Goal: Task Accomplishment & Management: Manage account settings

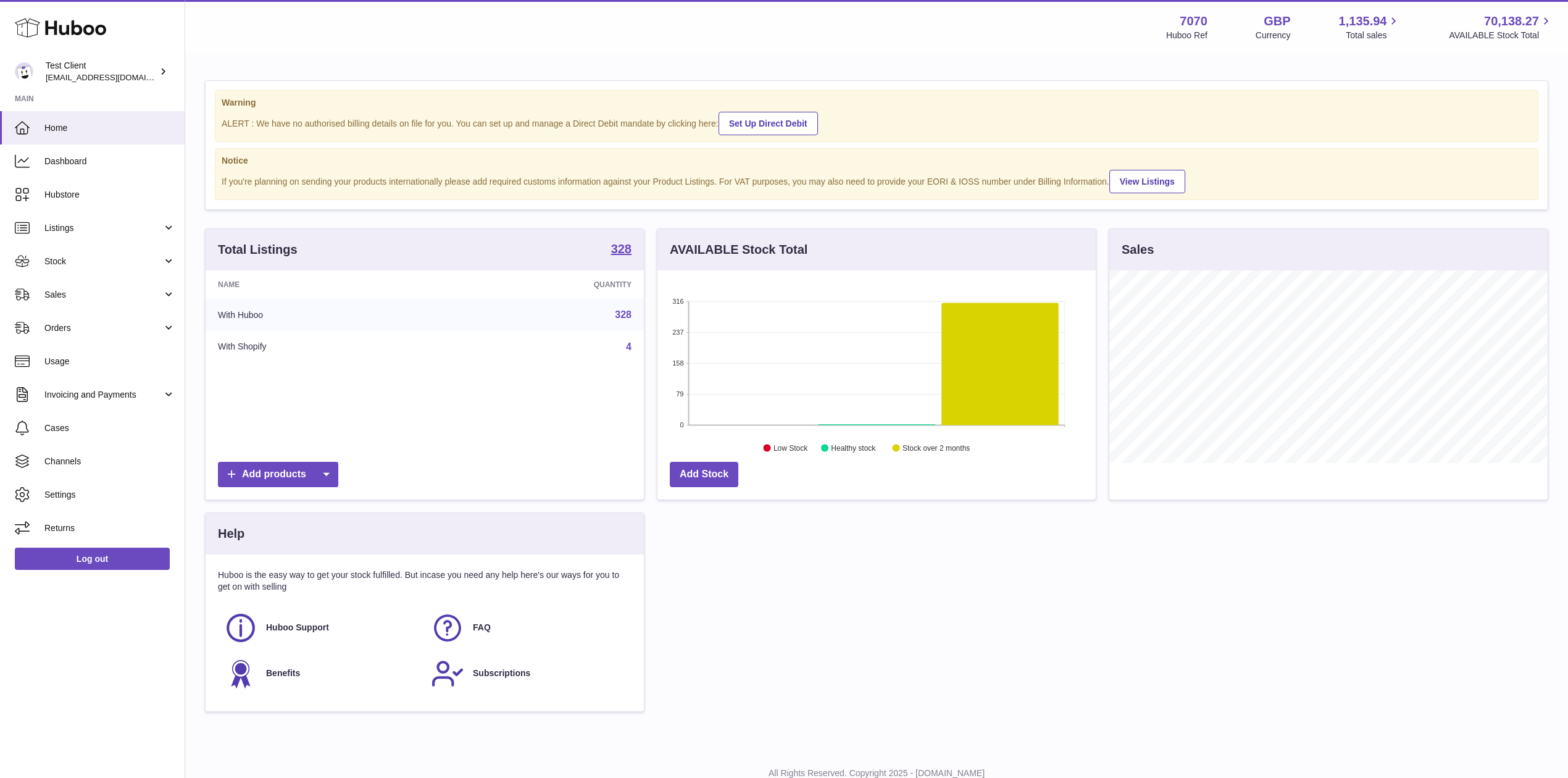
click at [1354, 62] on div "Warning ALERT : We have no authorised billing details on file for you. You can …" at bounding box center [876, 402] width 1383 height 693
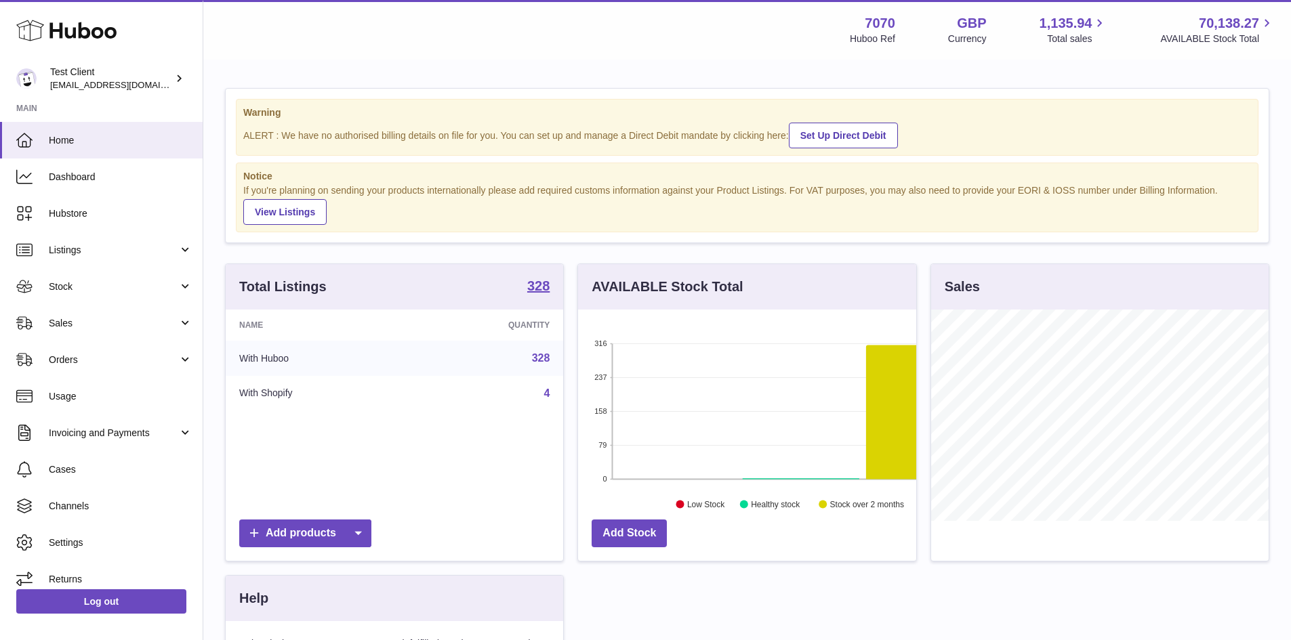
scroll to position [211, 338]
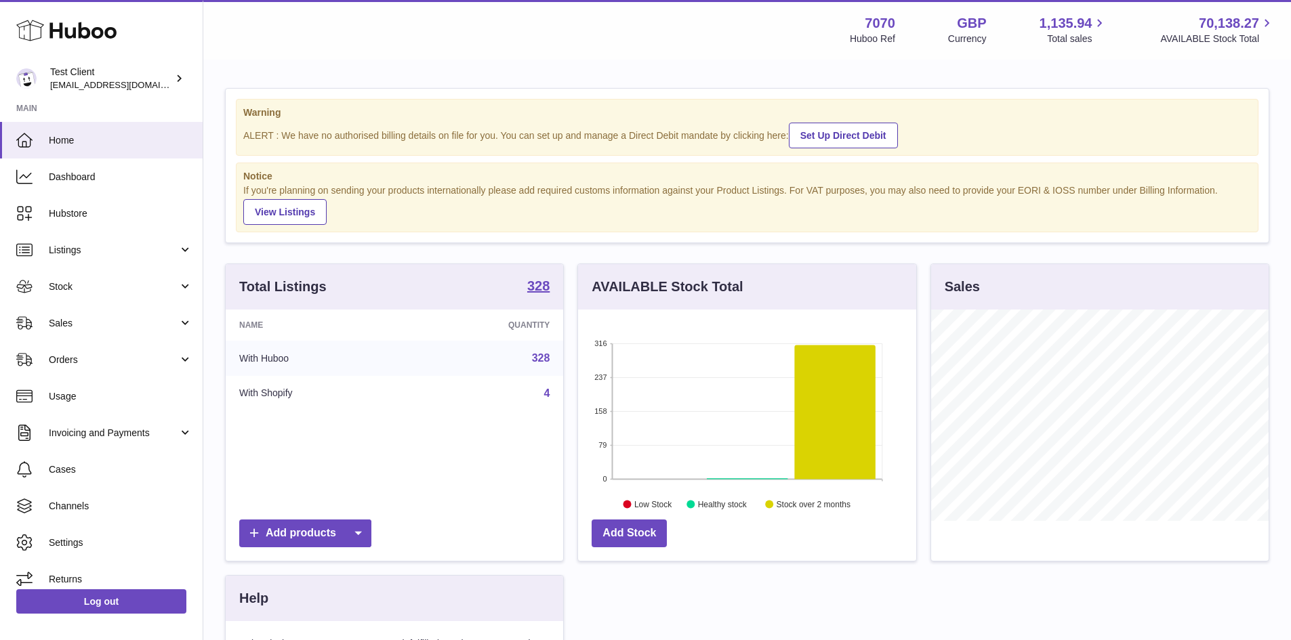
drag, startPoint x: 1729, startPoint y: 0, endPoint x: 662, endPoint y: 70, distance: 1069.5
click at [662, 70] on div "Warning ALERT : We have no authorised billing details on file for you. You can …" at bounding box center [746, 448] width 1087 height 774
click at [480, 529] on div "Add products" at bounding box center [394, 534] width 310 height 28
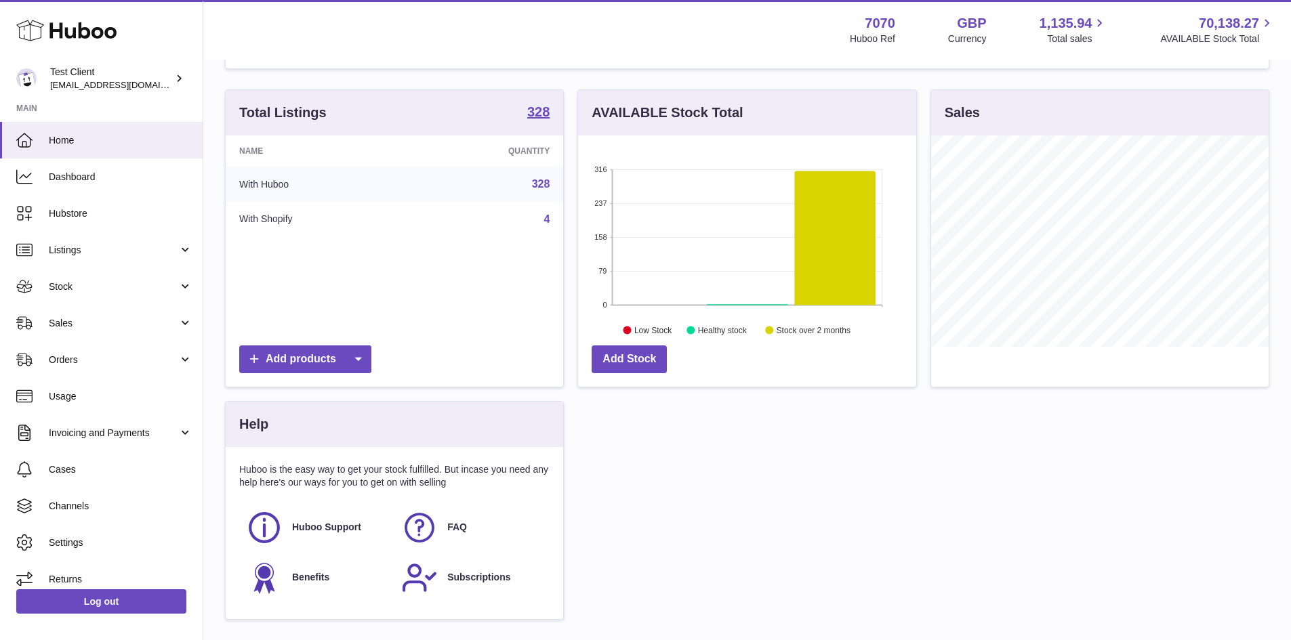
scroll to position [175, 0]
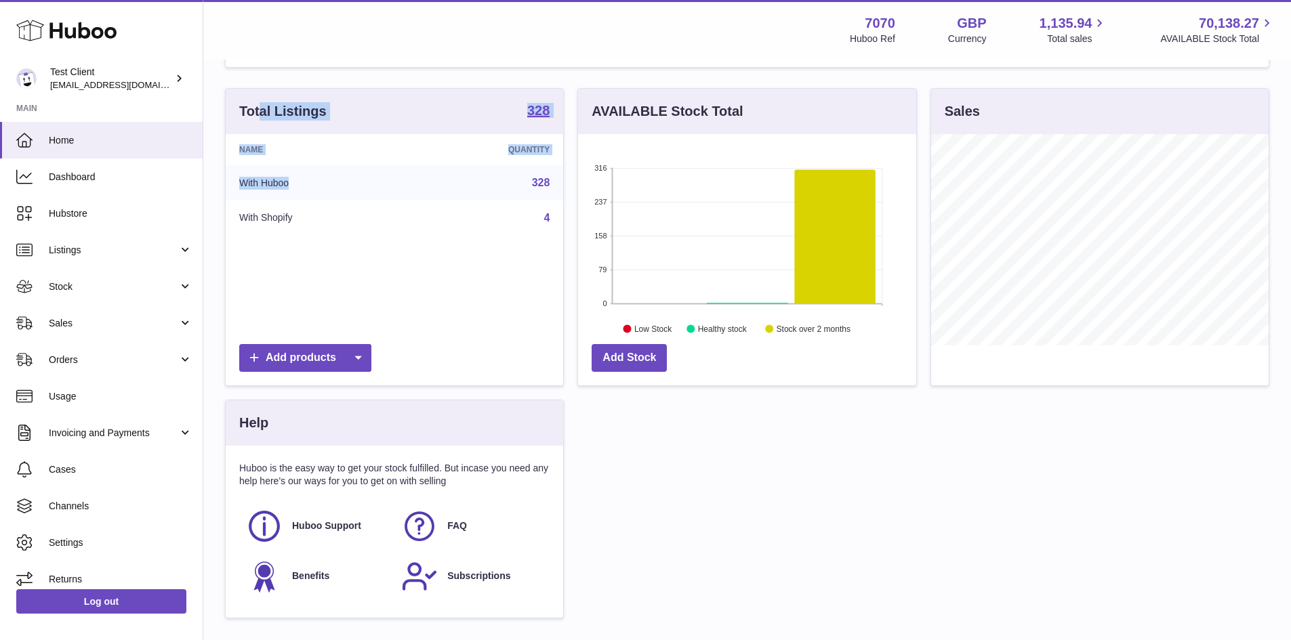
drag, startPoint x: 265, startPoint y: 85, endPoint x: 468, endPoint y: 196, distance: 231.1
click at [468, 196] on div "Warning ALERT : We have no authorised billing details on file for you. You can …" at bounding box center [746, 272] width 1087 height 774
click at [791, 342] on div "Add Stock" at bounding box center [746, 361] width 337 height 48
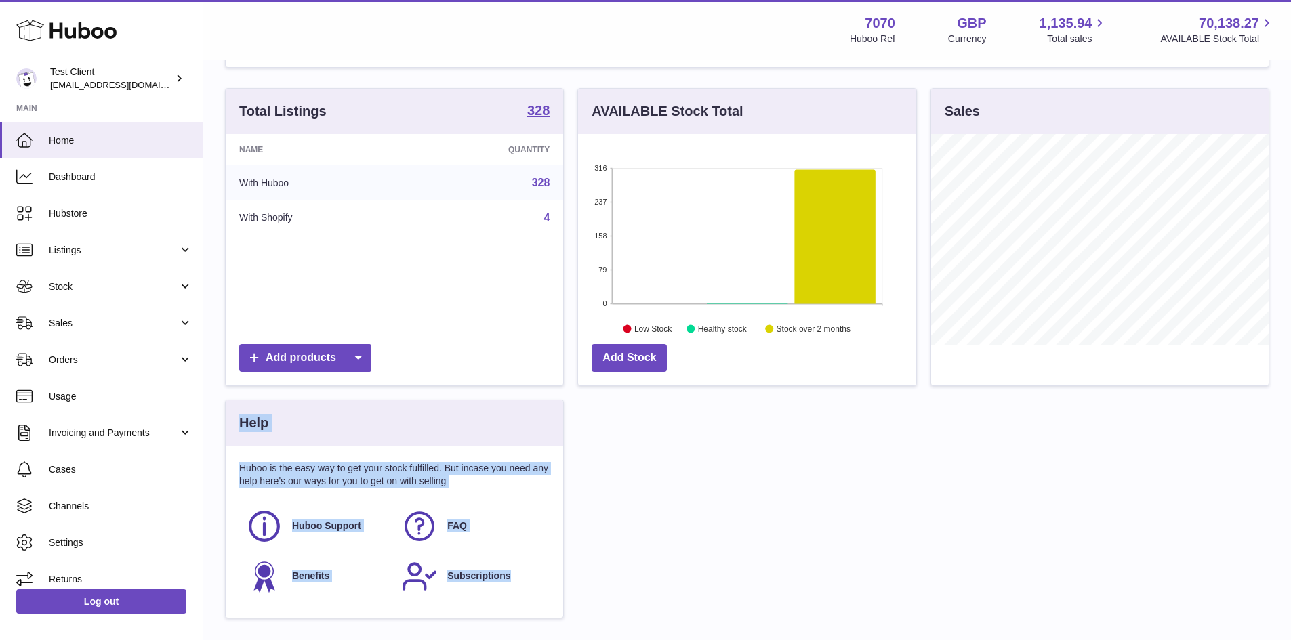
drag, startPoint x: 241, startPoint y: 425, endPoint x: 535, endPoint y: 607, distance: 346.0
click at [535, 607] on div "Help Huboo is the easy way to get your stock fulfilled. But incase you need any…" at bounding box center [394, 509] width 339 height 219
click at [535, 607] on div "Huboo is the easy way to get your stock fulfilled. But incase you need any help…" at bounding box center [394, 532] width 337 height 172
drag, startPoint x: 537, startPoint y: 600, endPoint x: 224, endPoint y: 408, distance: 368.0
click at [224, 408] on div "Help Huboo is the easy way to get your stock fulfilled. But incase you need any…" at bounding box center [394, 516] width 352 height 232
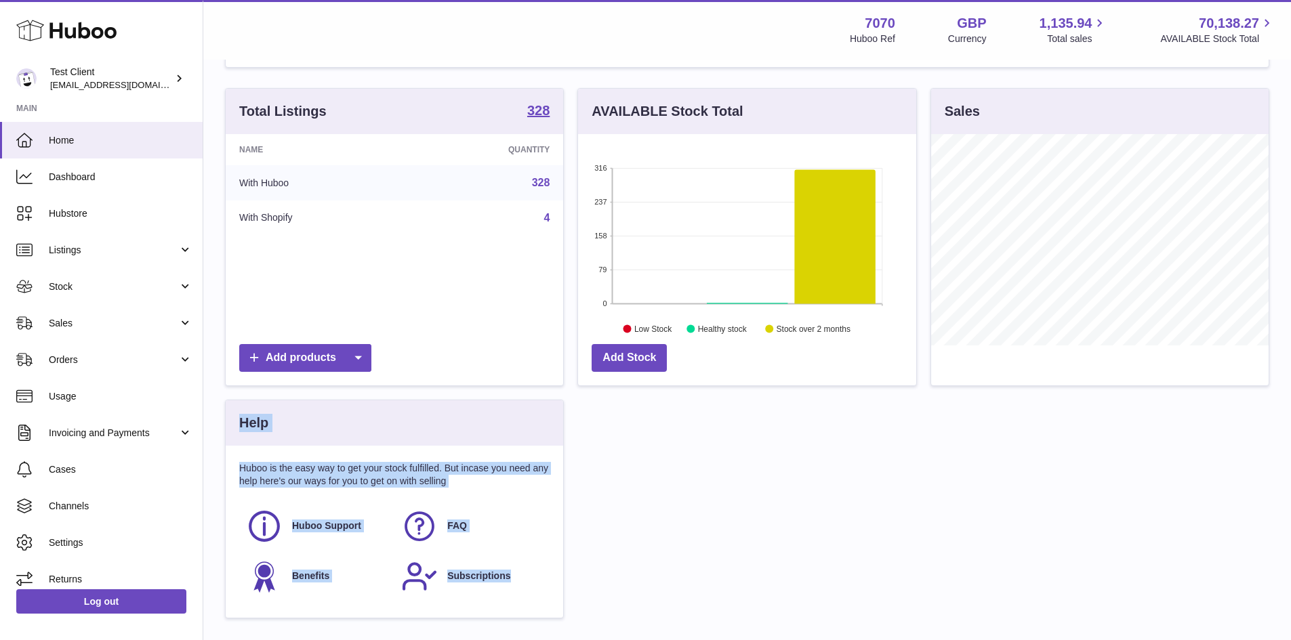
click at [224, 408] on div "Help Huboo is the easy way to get your stock fulfilled. But incase you need any…" at bounding box center [394, 516] width 352 height 232
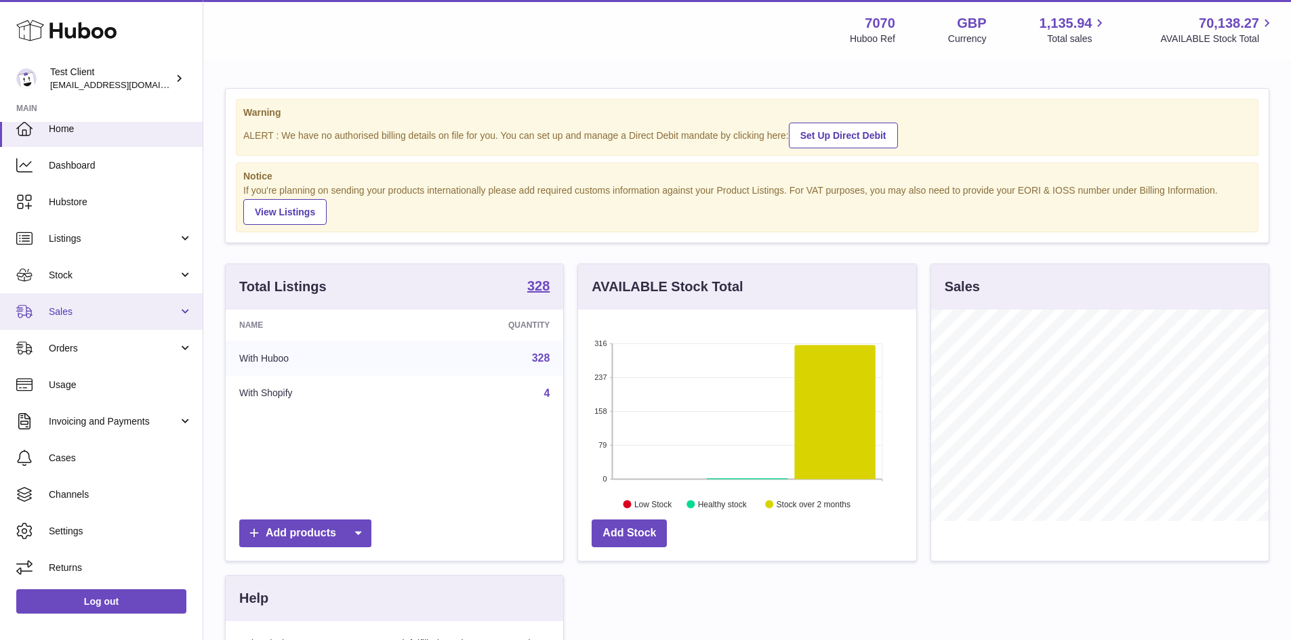
scroll to position [1, 0]
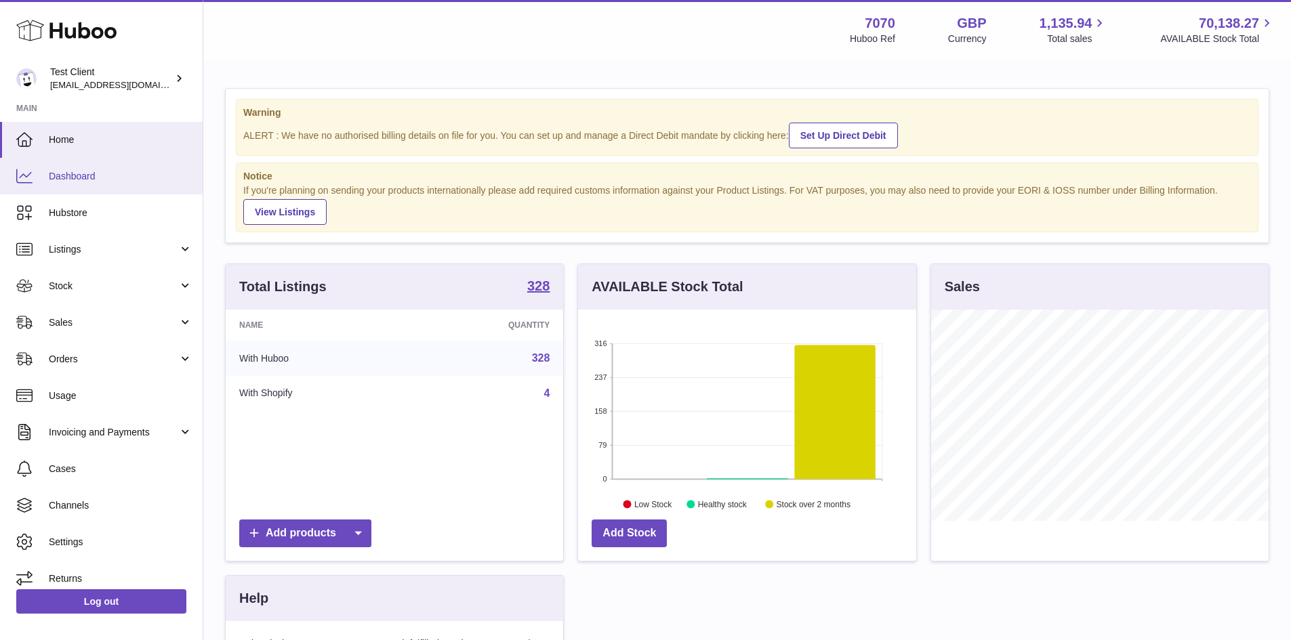
click at [96, 175] on span "Dashboard" at bounding box center [121, 176] width 144 height 13
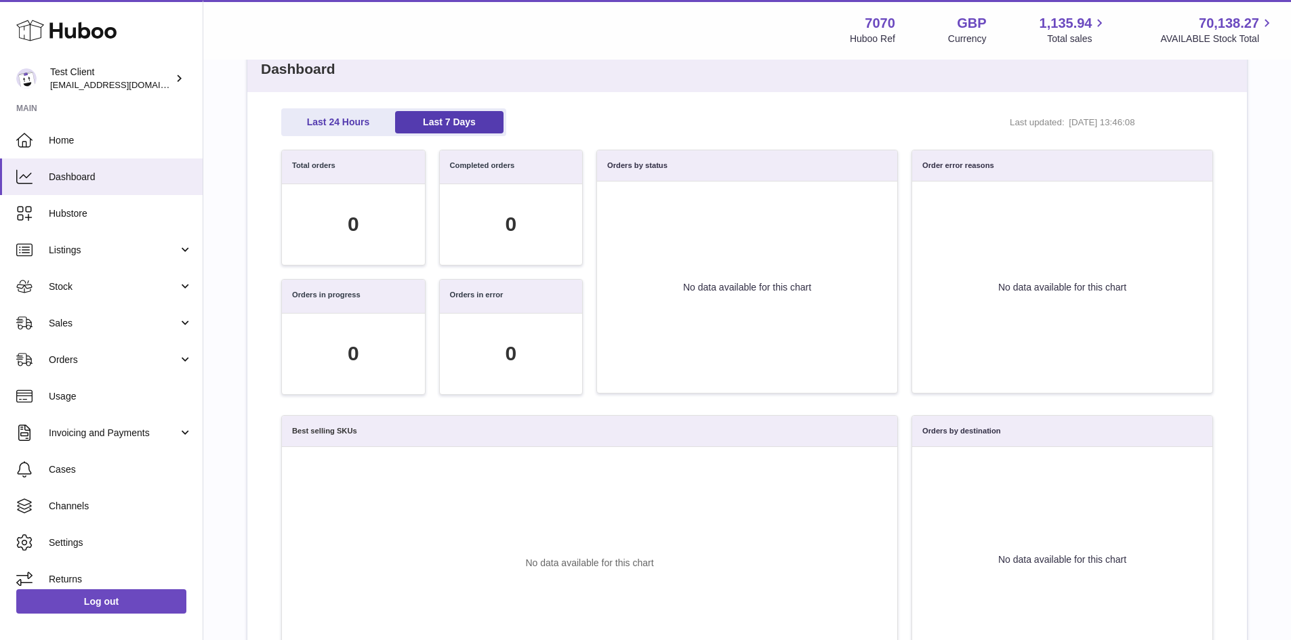
scroll to position [70, 0]
click at [348, 128] on link "Last 24 Hours" at bounding box center [338, 121] width 108 height 22
click at [417, 120] on link "Last 7 Days" at bounding box center [449, 121] width 108 height 22
drag, startPoint x: 313, startPoint y: 159, endPoint x: 503, endPoint y: 316, distance: 246.8
click at [503, 316] on div "Total orders 0 Completed orders 0 Orders in progress 0 Orders in error 0" at bounding box center [431, 278] width 315 height 259
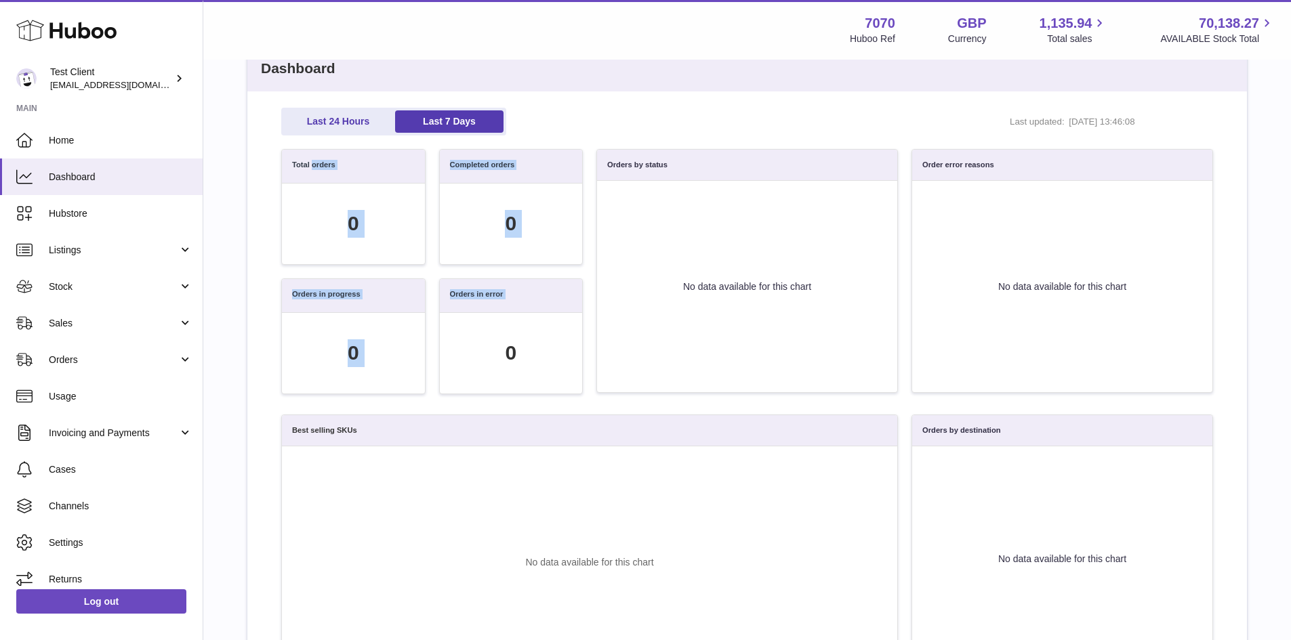
click at [501, 316] on div "0" at bounding box center [511, 353] width 143 height 81
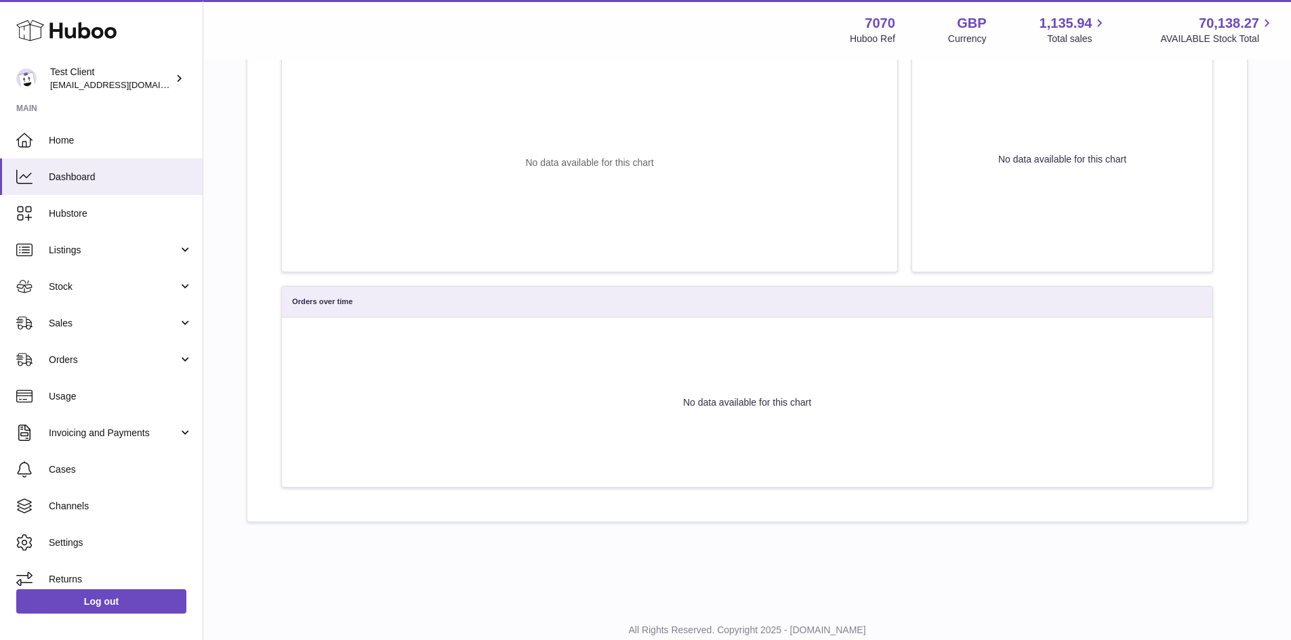
scroll to position [471, 0]
click at [257, 389] on div "Last 24 Hours Last 7 Days Last updated: 10/10/2025, 13:46:08 Total orders 0 Com…" at bounding box center [746, 106] width 999 height 830
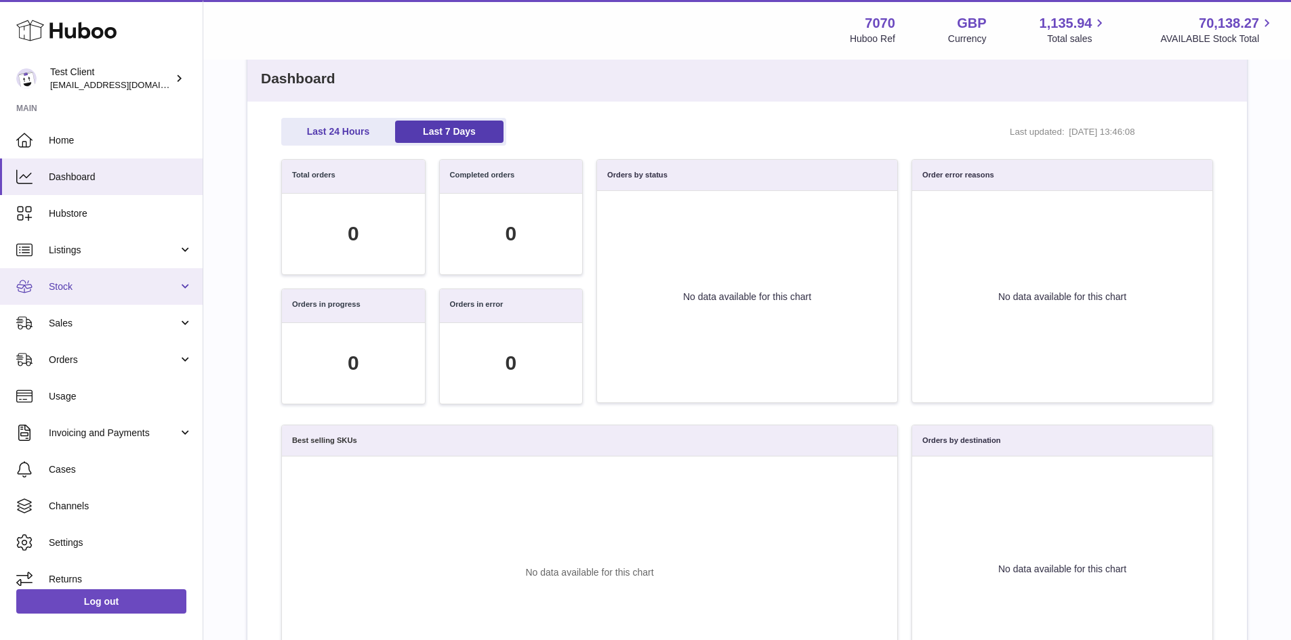
scroll to position [12, 0]
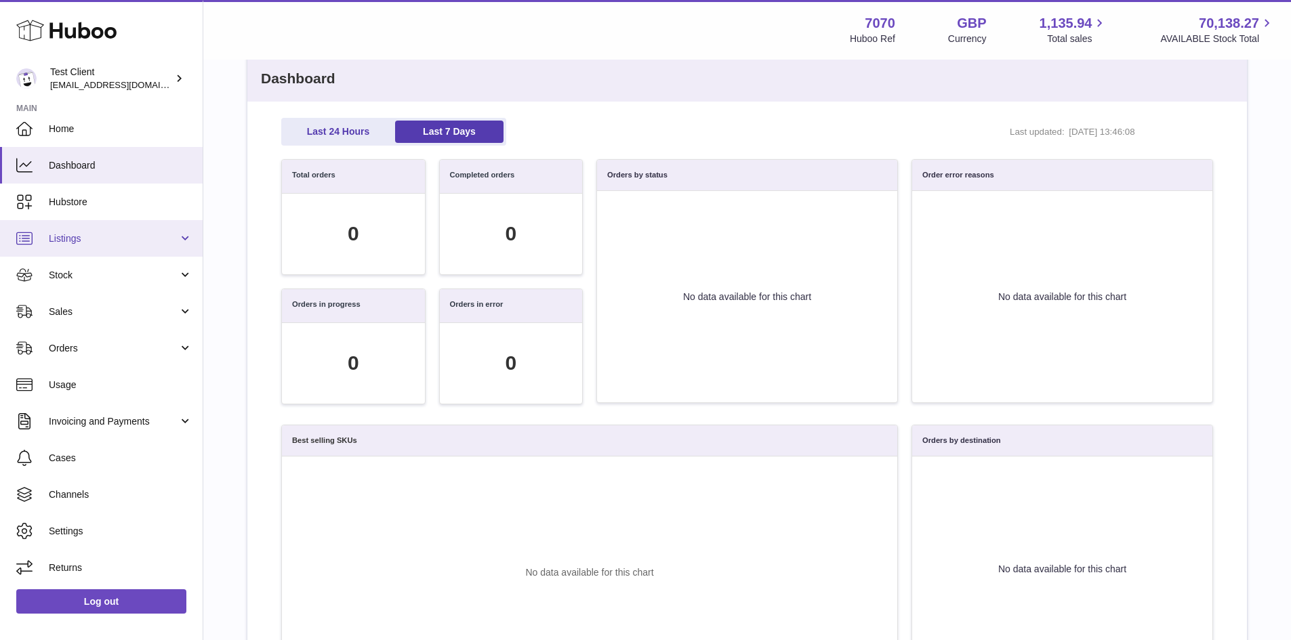
click at [107, 236] on span "Listings" at bounding box center [113, 238] width 129 height 13
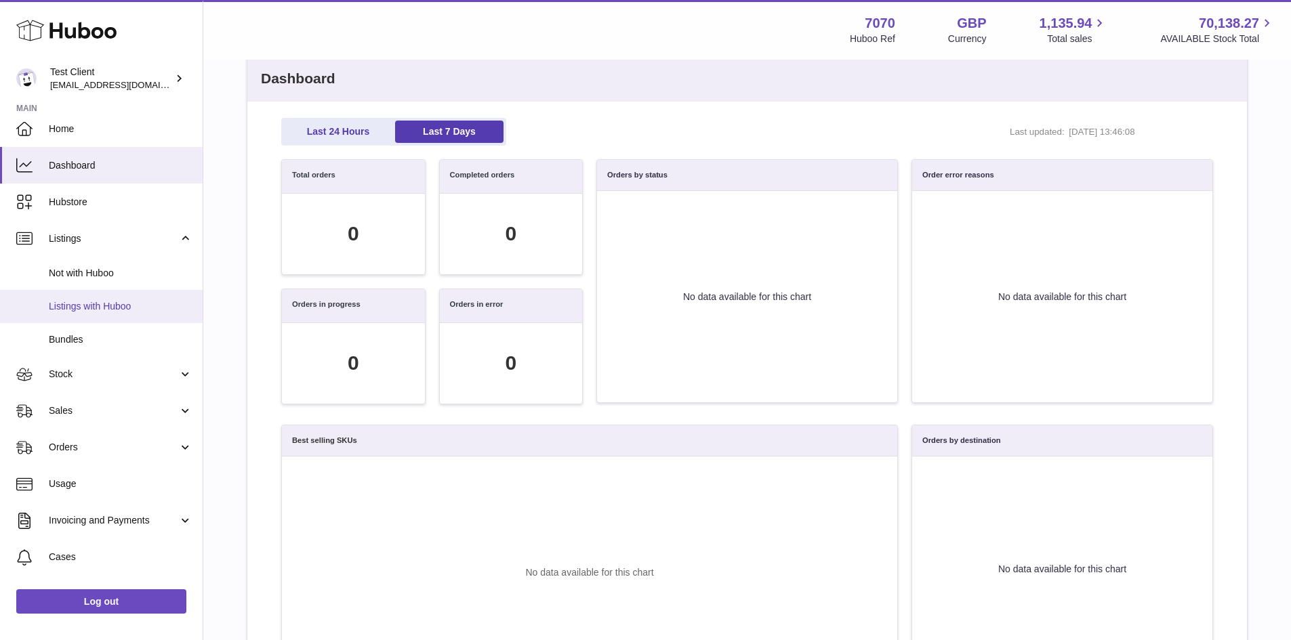
click at [89, 297] on link "Listings with Huboo" at bounding box center [101, 306] width 203 height 33
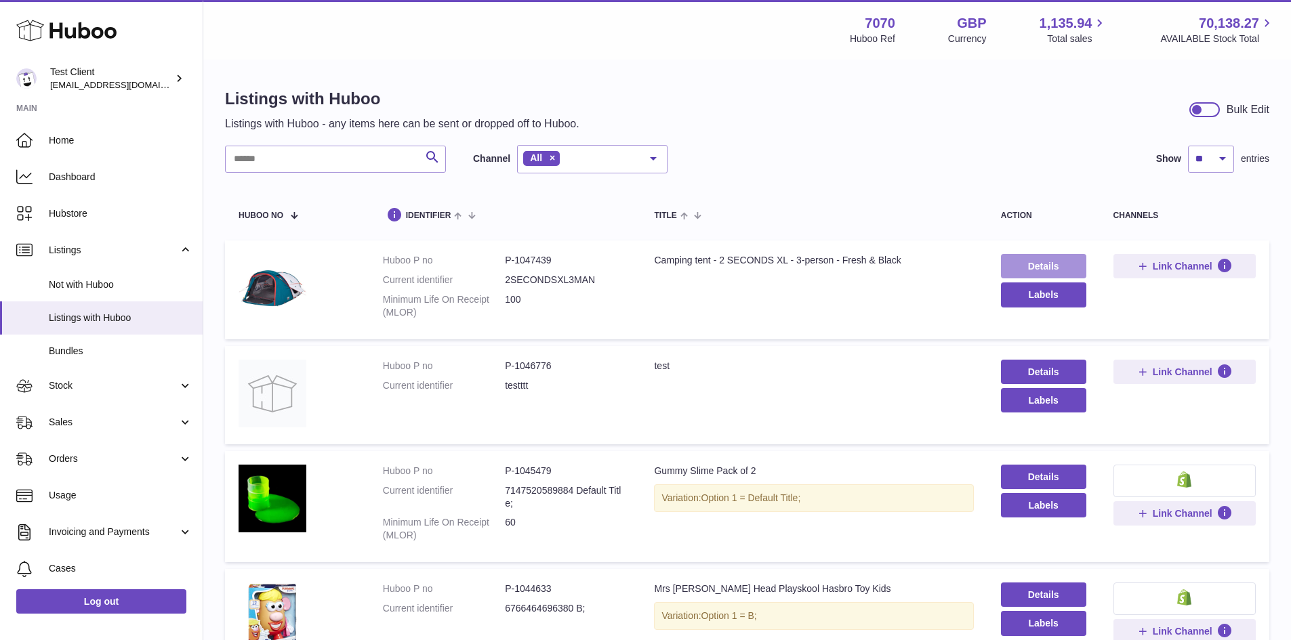
click at [1045, 268] on link "Details" at bounding box center [1043, 266] width 85 height 24
click at [100, 339] on link "Bundles" at bounding box center [101, 351] width 203 height 33
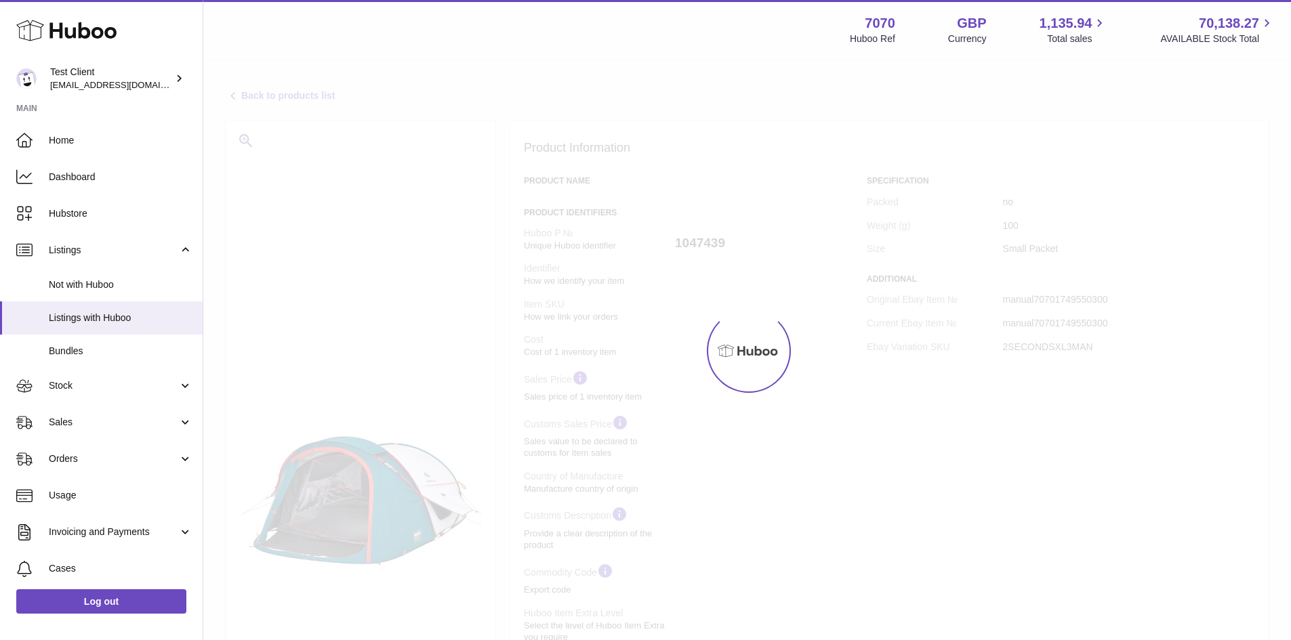
select select
select select "****"
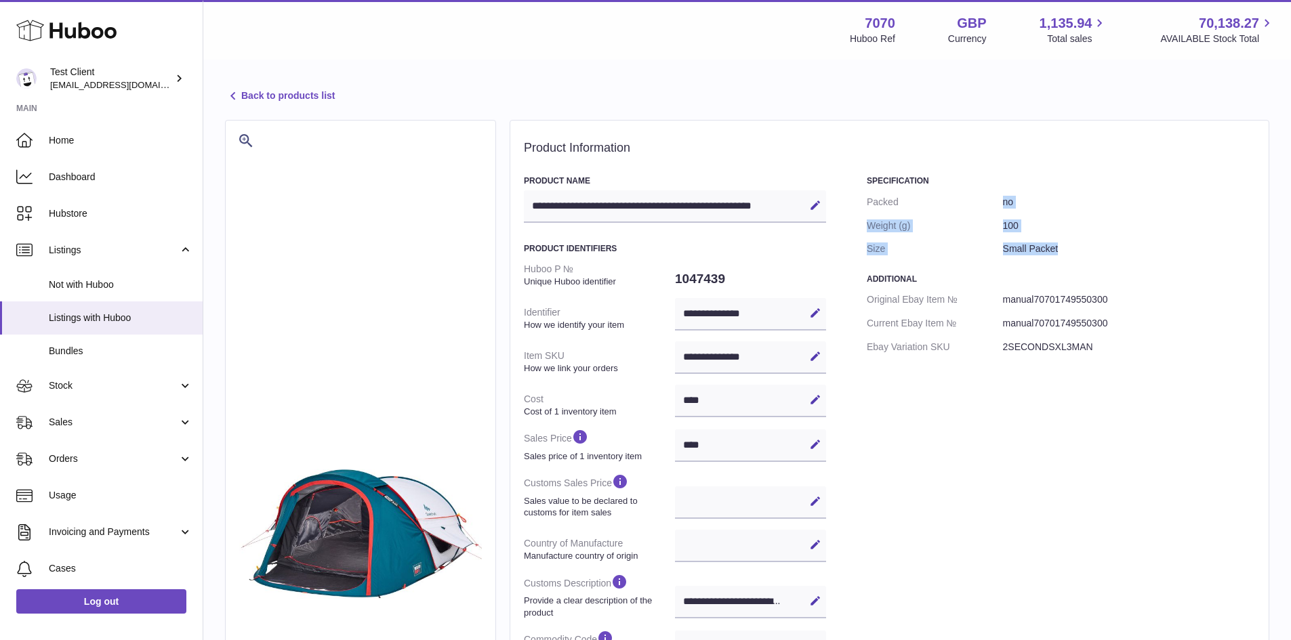
drag, startPoint x: 931, startPoint y: 203, endPoint x: 1098, endPoint y: 260, distance: 176.1
click at [1098, 260] on dl "Packed no Weight (g) 100 Size Small Packet" at bounding box center [1061, 225] width 388 height 71
click at [1098, 260] on dd "Small Packet" at bounding box center [1129, 249] width 252 height 24
drag, startPoint x: 1098, startPoint y: 260, endPoint x: 853, endPoint y: 169, distance: 260.9
click at [853, 169] on div "**********" at bounding box center [890, 547] width 760 height 854
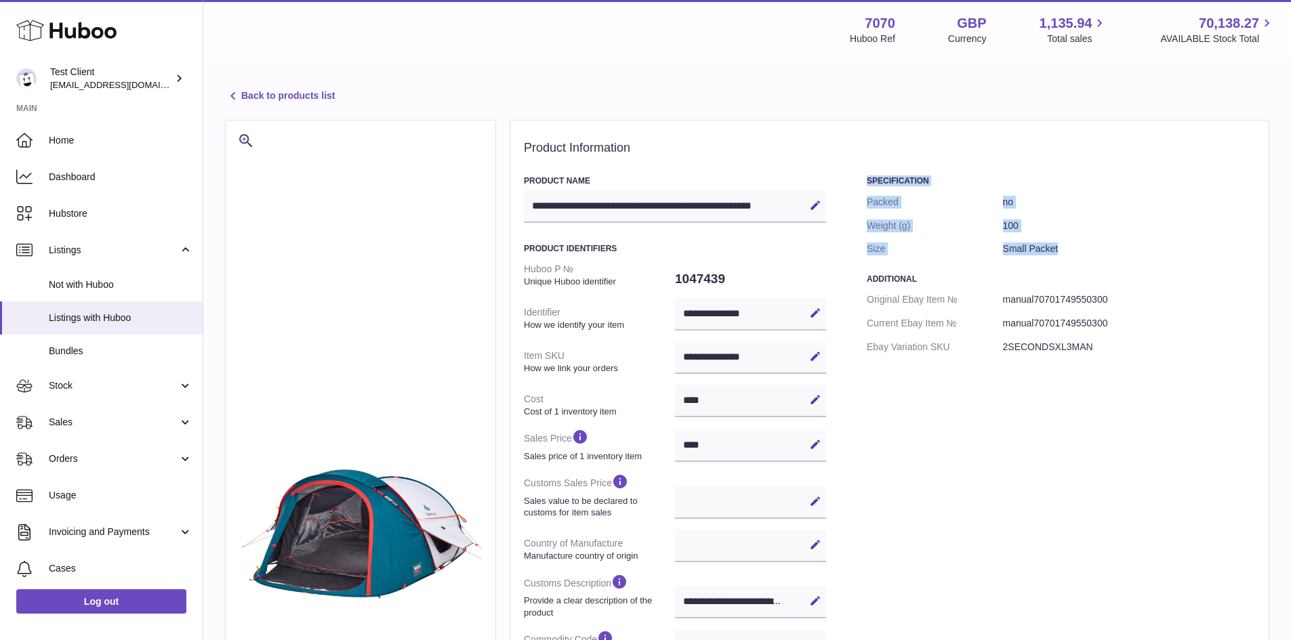
click at [853, 169] on div "**********" at bounding box center [890, 547] width 760 height 854
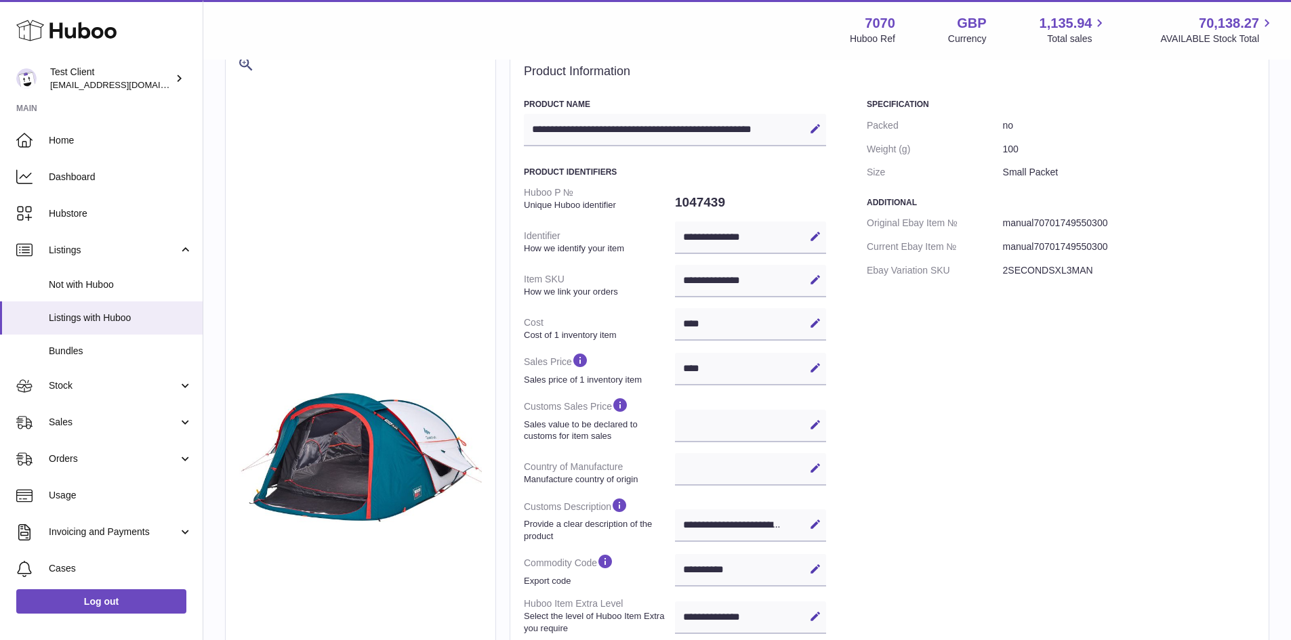
scroll to position [77, 0]
click at [579, 243] on strong "How we identify your item" at bounding box center [598, 248] width 148 height 12
click at [581, 196] on dt "Huboo P № Unique Huboo identifier" at bounding box center [599, 197] width 151 height 35
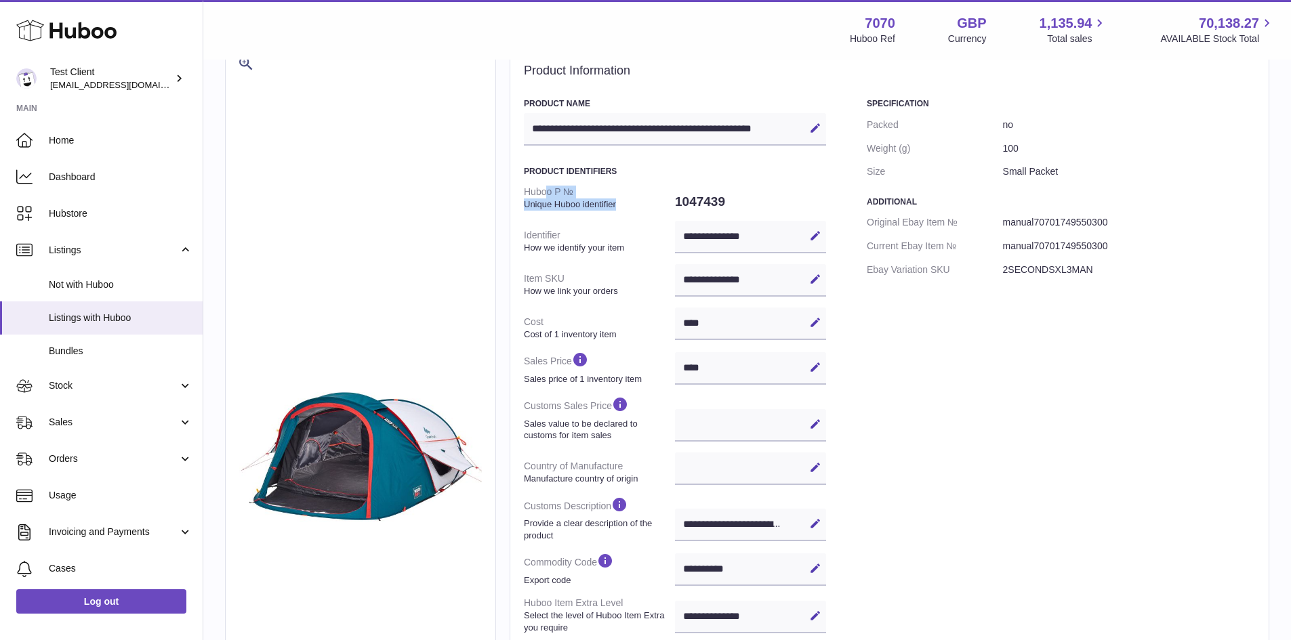
drag, startPoint x: 551, startPoint y: 192, endPoint x: 631, endPoint y: 213, distance: 82.7
click at [631, 213] on dt "Huboo P № Unique Huboo identifier" at bounding box center [599, 197] width 151 height 35
click at [613, 249] on strong "How we identify your item" at bounding box center [598, 248] width 148 height 12
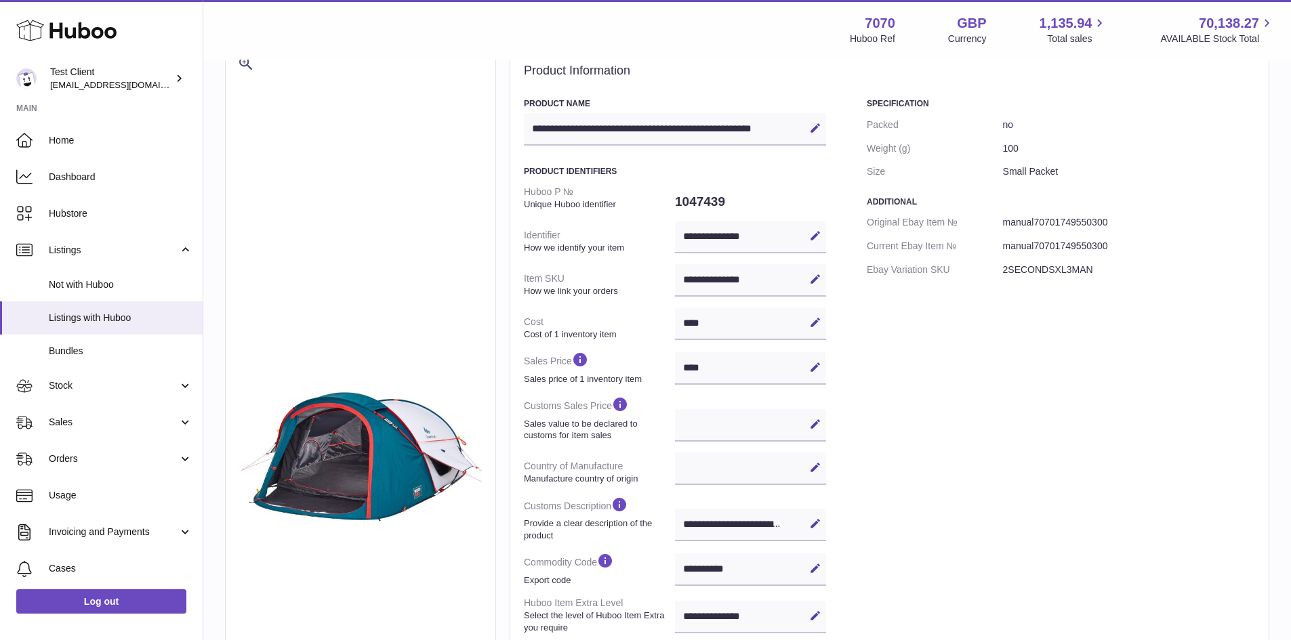
click at [611, 264] on dl "**********" at bounding box center [675, 480] width 302 height 600
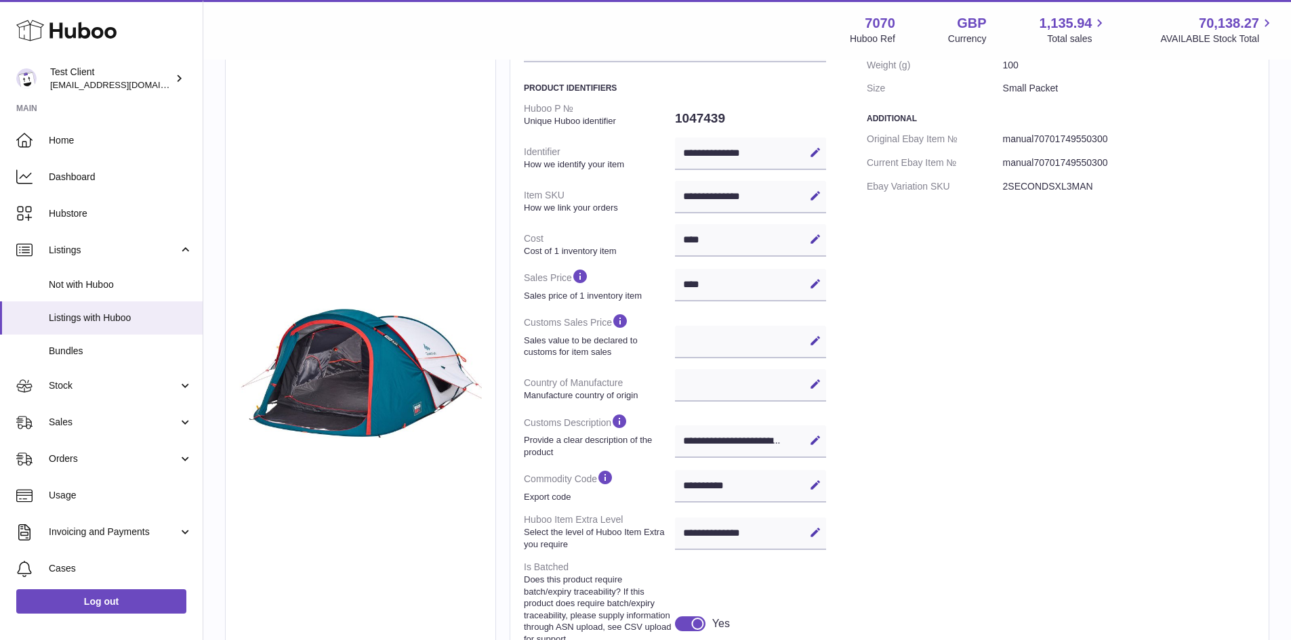
scroll to position [169, 0]
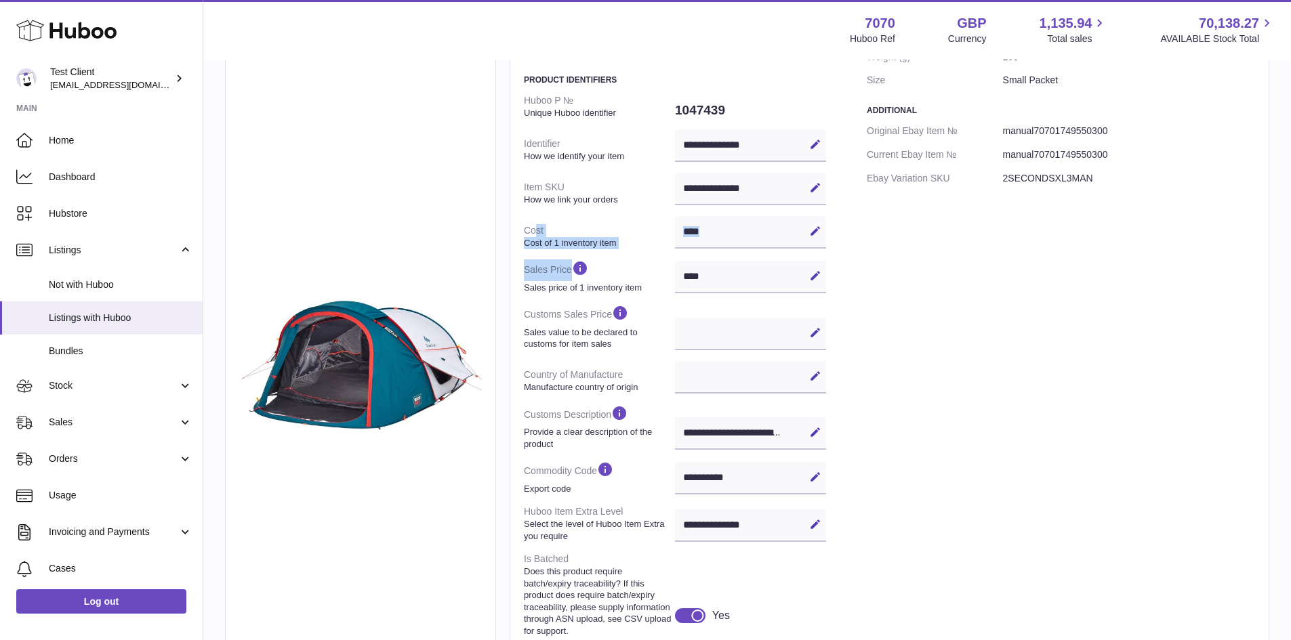
drag, startPoint x: 537, startPoint y: 230, endPoint x: 616, endPoint y: 258, distance: 84.2
click at [616, 258] on dl "**********" at bounding box center [675, 389] width 302 height 600
click at [621, 282] on strong "Sales price of 1 inventory item" at bounding box center [598, 288] width 148 height 12
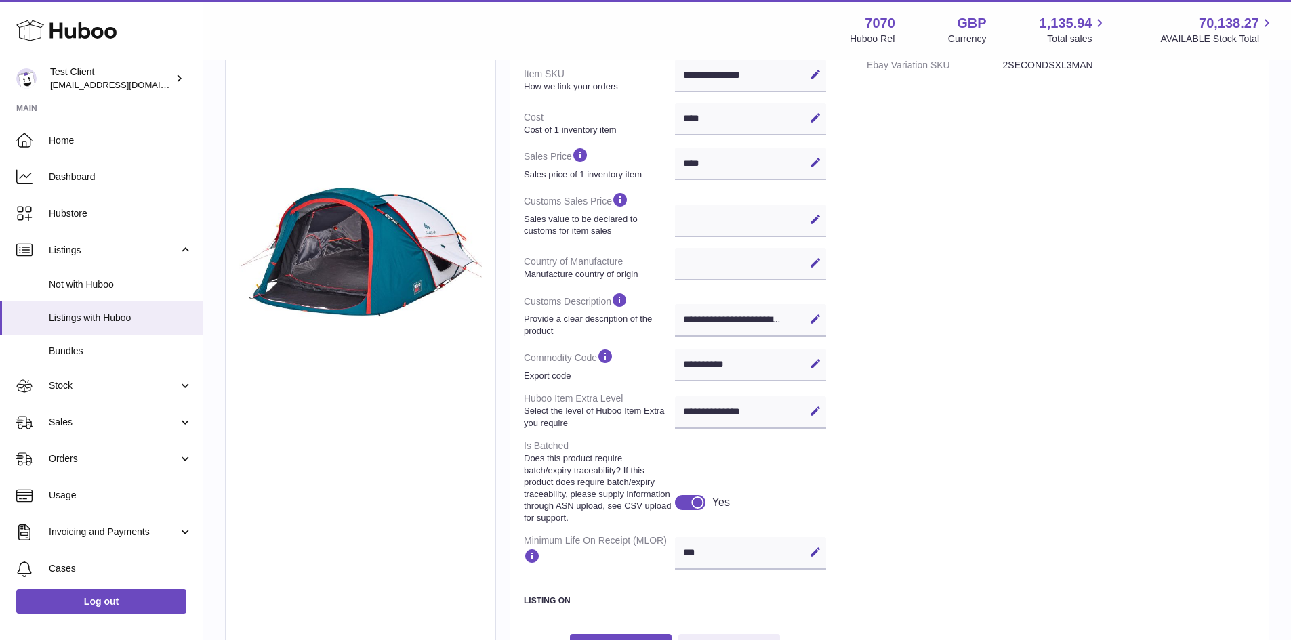
scroll to position [283, 0]
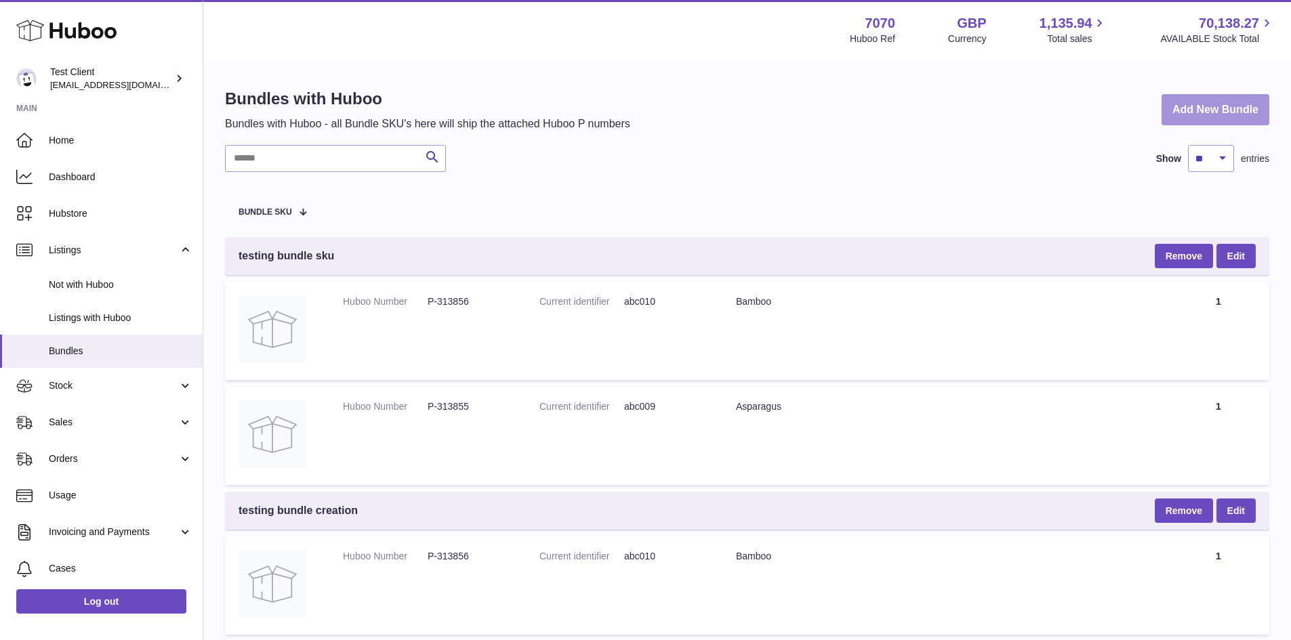
click at [1201, 108] on link "Add New Bundle" at bounding box center [1215, 110] width 108 height 32
click at [671, 167] on div "Search Show ** ** ** *** entries" at bounding box center [747, 158] width 1044 height 27
drag, startPoint x: 474, startPoint y: 302, endPoint x: 419, endPoint y: 308, distance: 55.2
click at [419, 308] on dl "Huboo Number P-313856" at bounding box center [427, 305] width 169 height 20
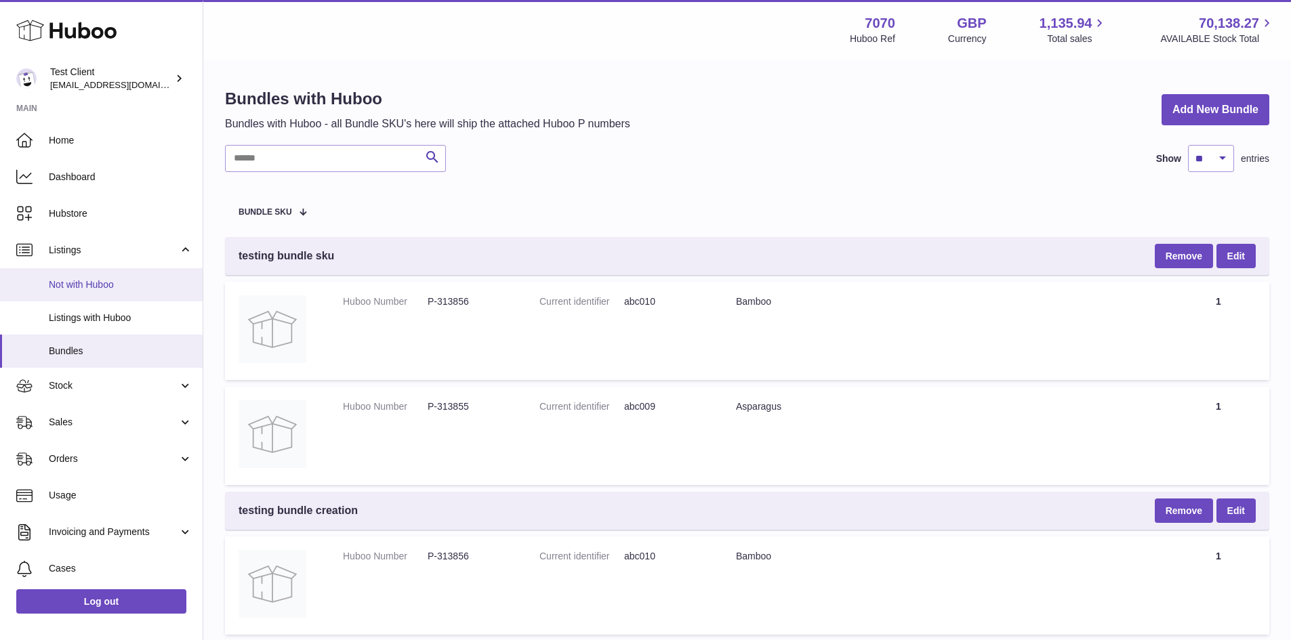
scroll to position [19, 0]
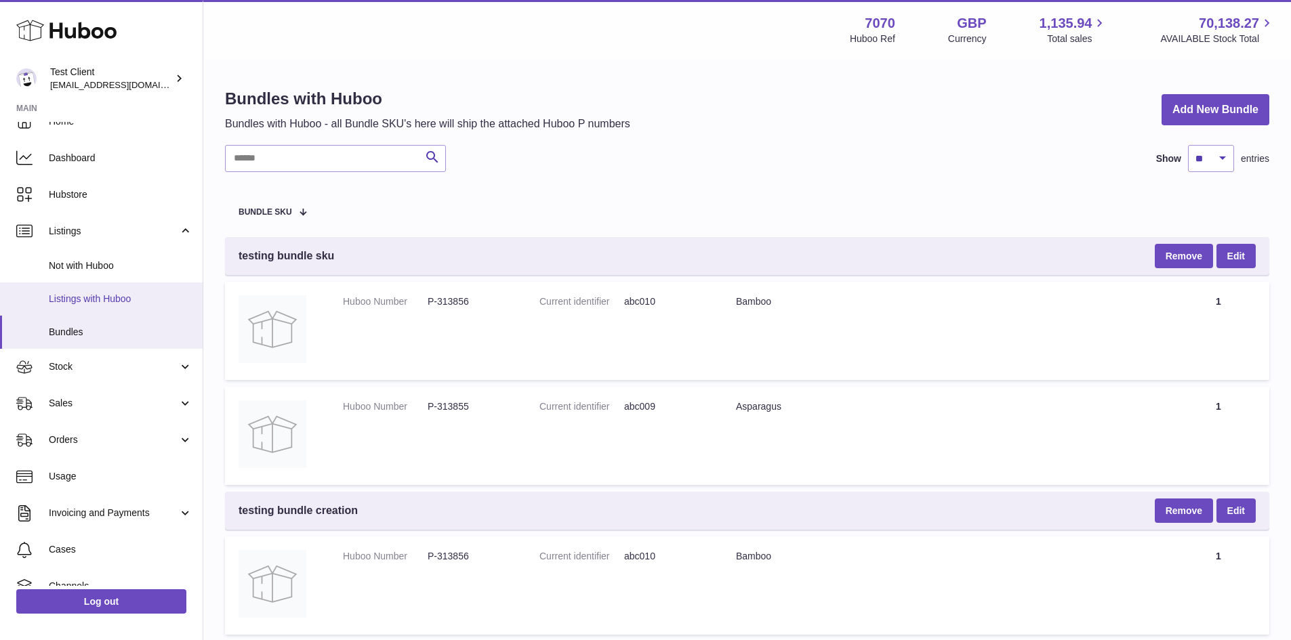
click at [136, 299] on span "Listings with Huboo" at bounding box center [121, 299] width 144 height 13
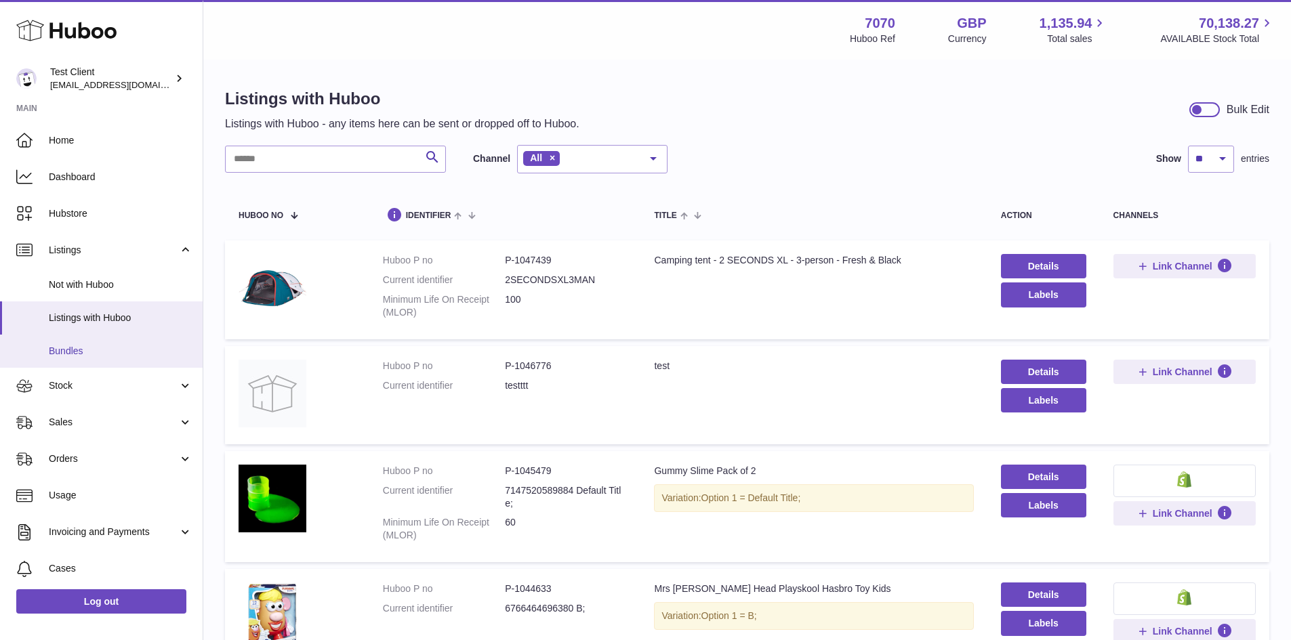
click at [102, 350] on span "Bundles" at bounding box center [121, 351] width 144 height 13
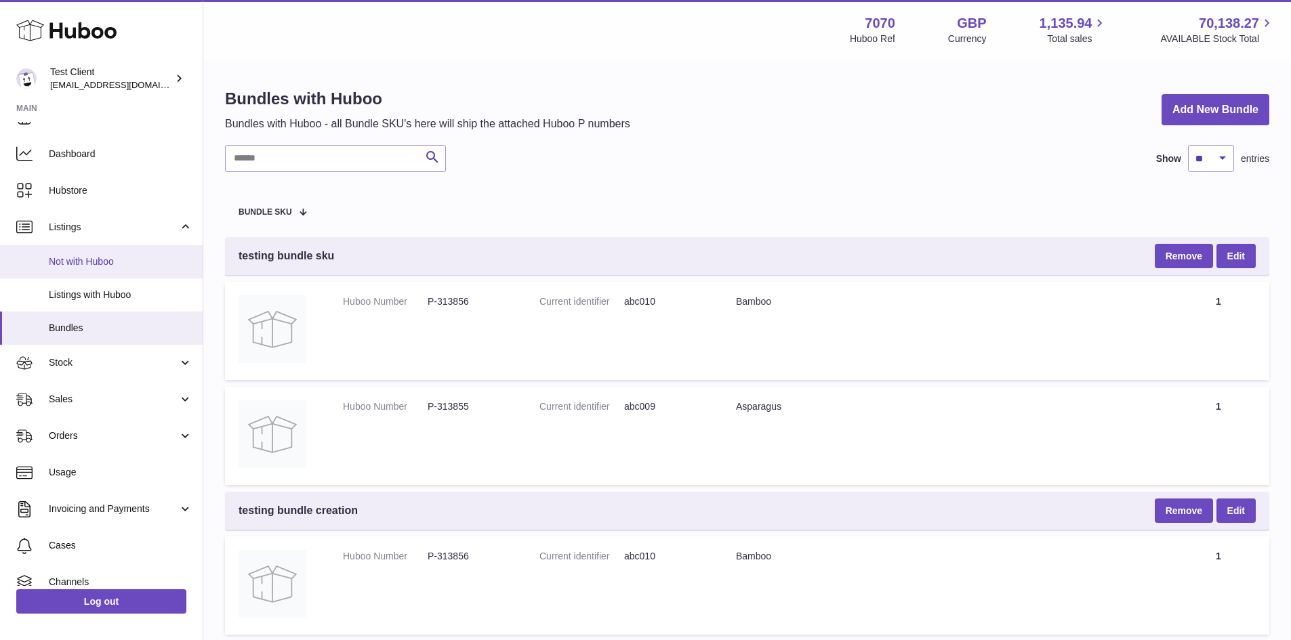
scroll to position [24, 0]
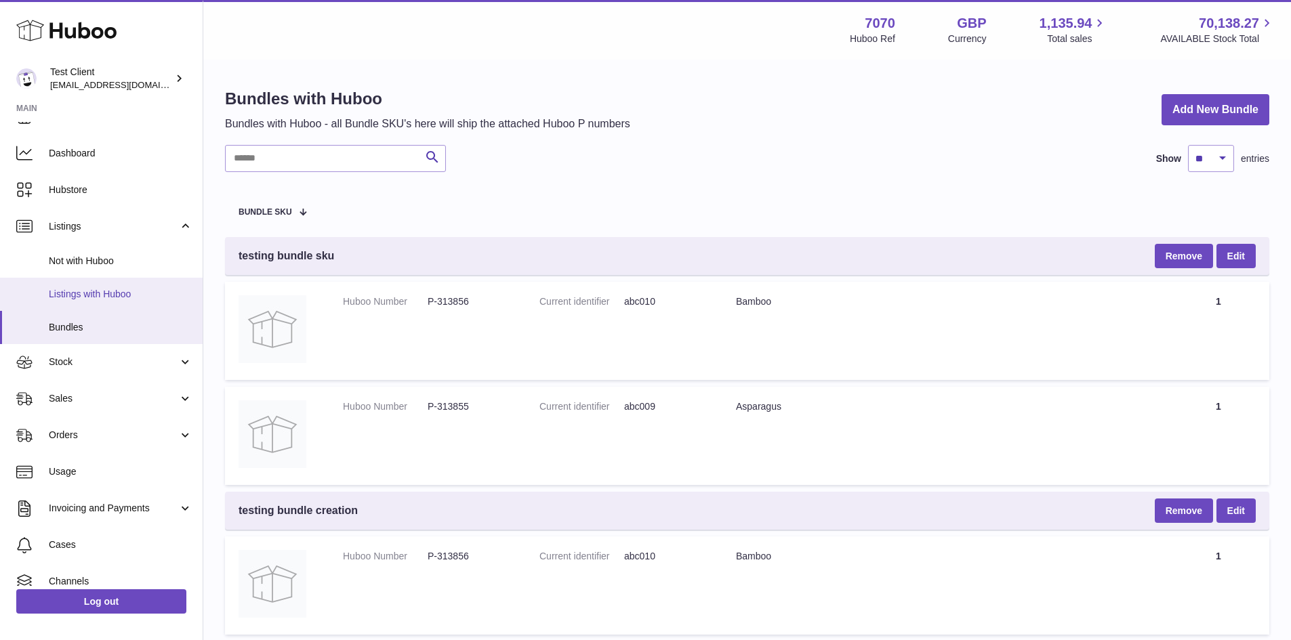
click at [131, 294] on span "Listings with Huboo" at bounding box center [121, 294] width 144 height 13
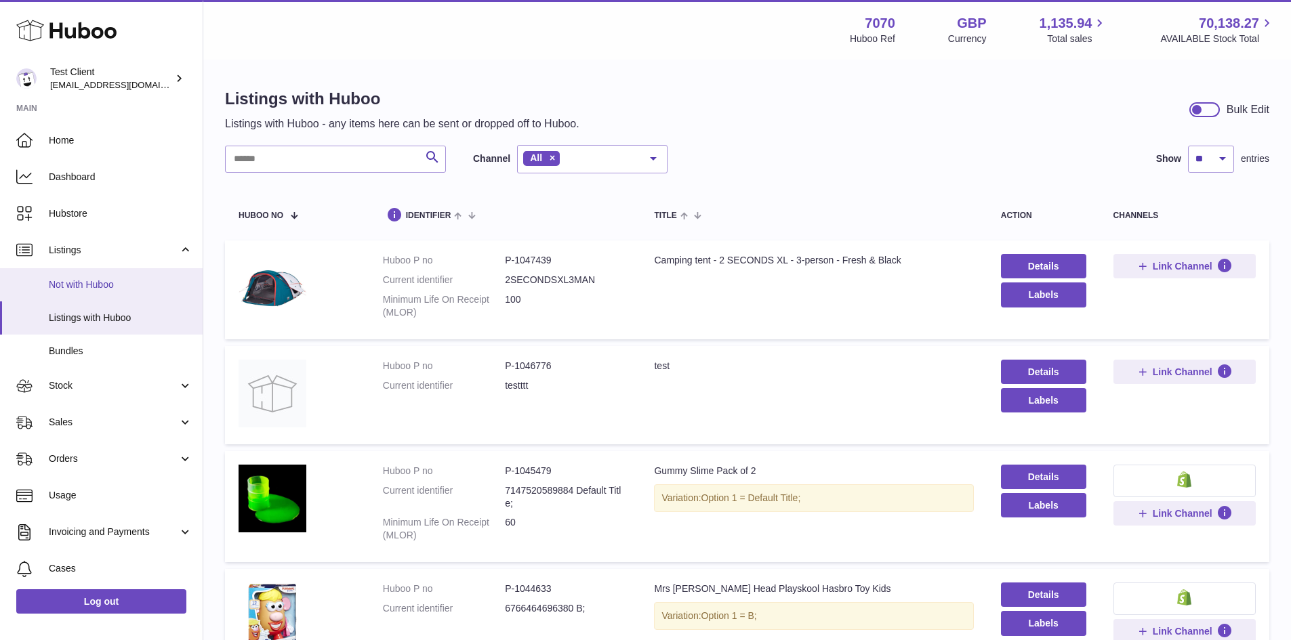
click at [140, 285] on span "Not with Huboo" at bounding box center [121, 284] width 144 height 13
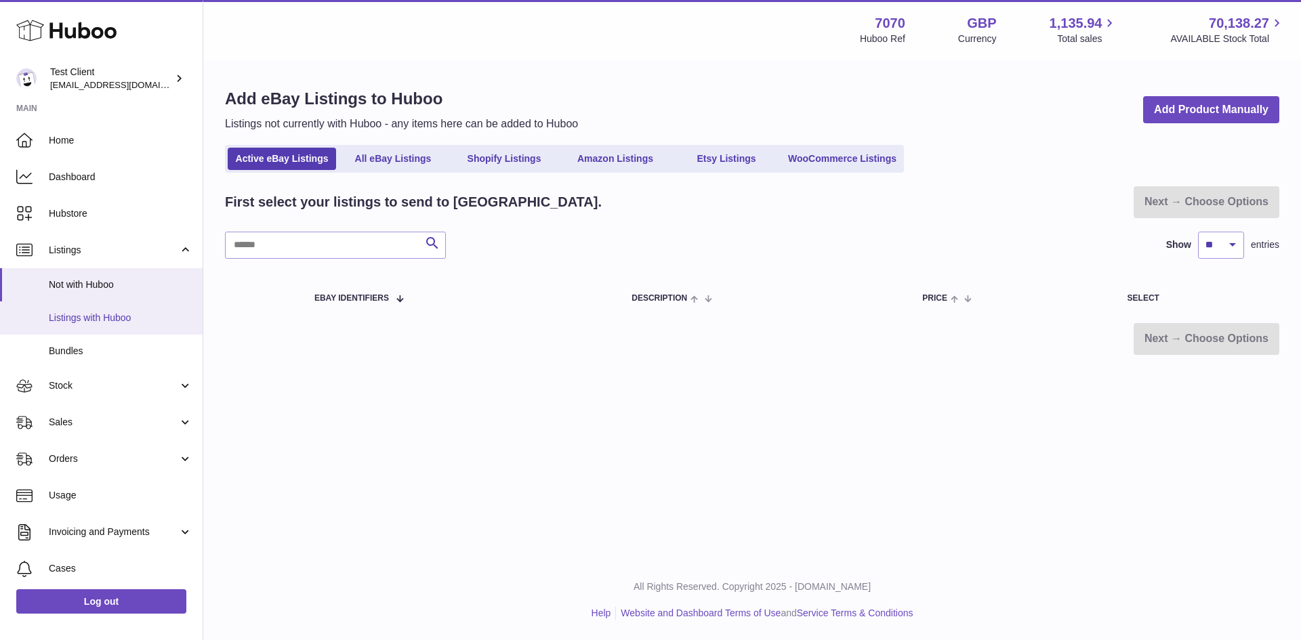
scroll to position [111, 0]
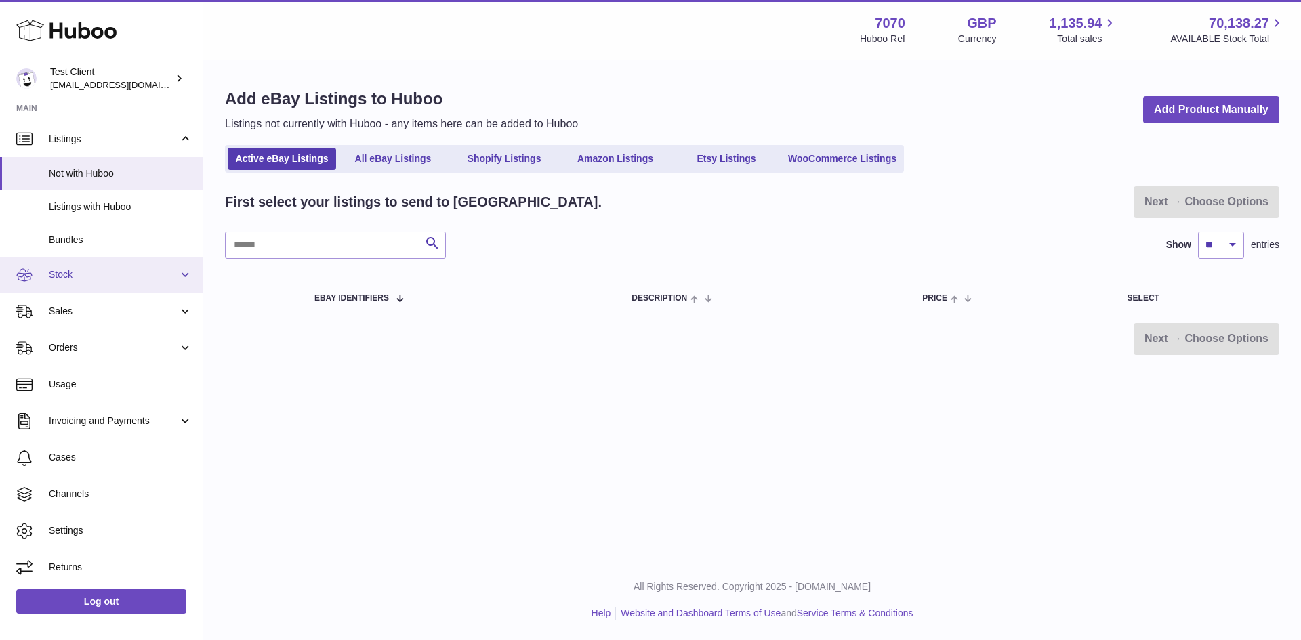
click at [115, 275] on span "Stock" at bounding box center [113, 274] width 129 height 13
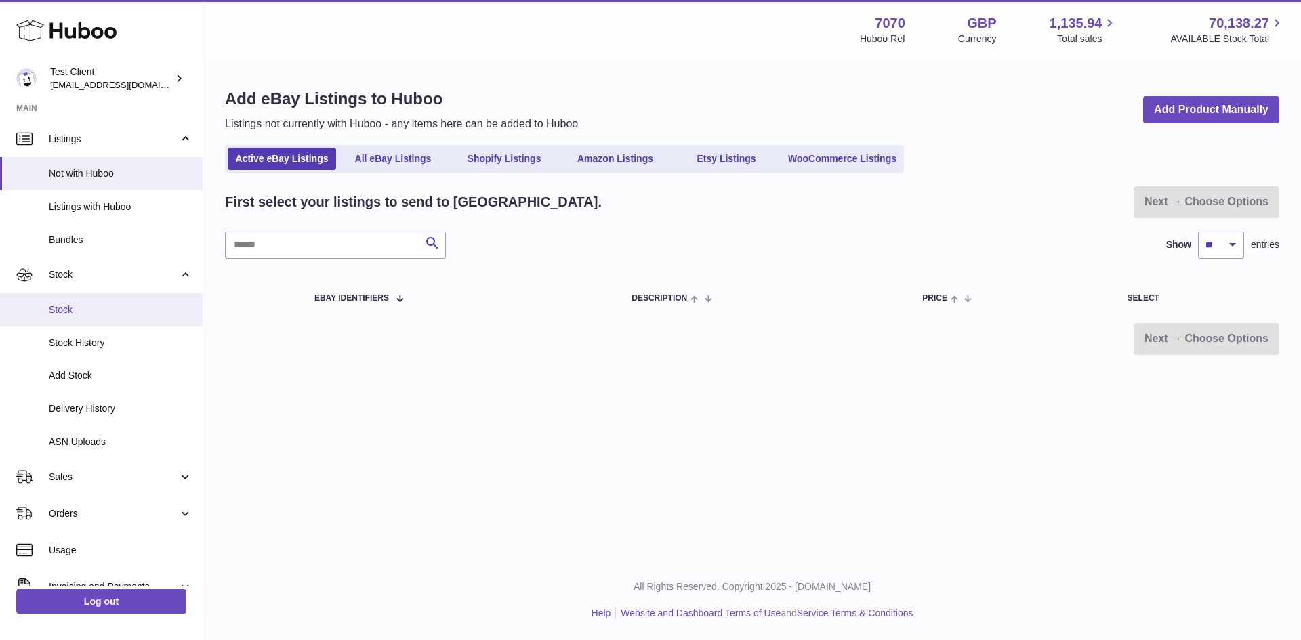
click at [69, 300] on link "Stock" at bounding box center [101, 309] width 203 height 33
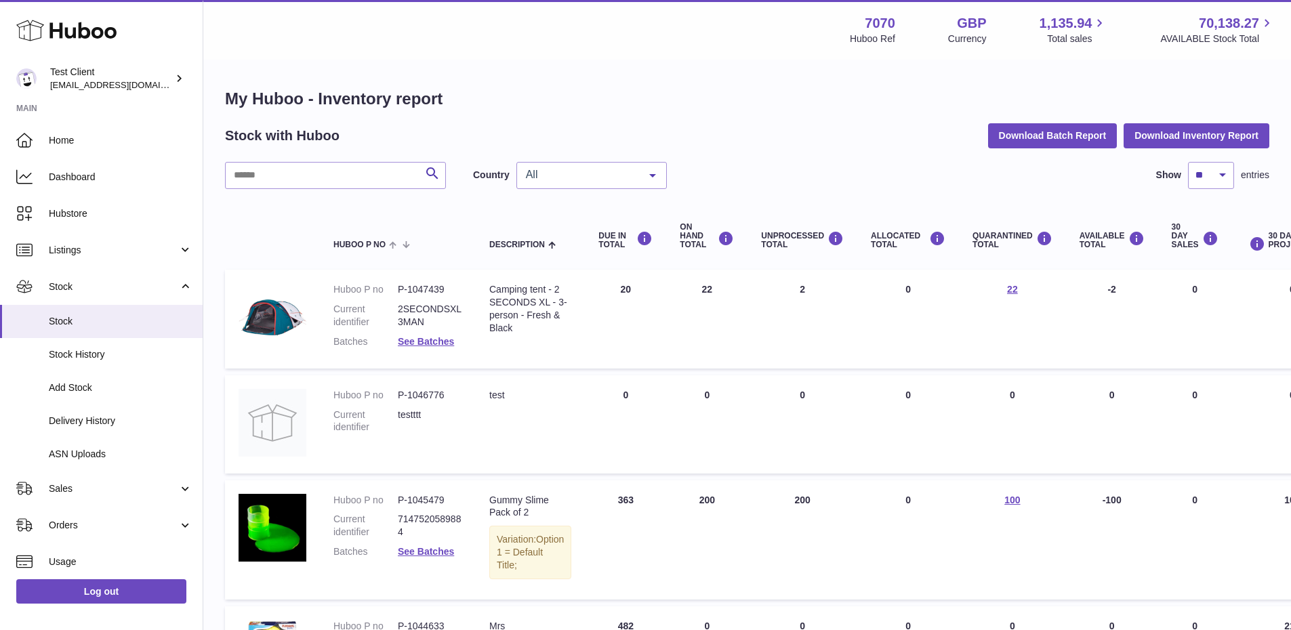
drag, startPoint x: 685, startPoint y: 299, endPoint x: 699, endPoint y: 293, distance: 14.9
click at [699, 293] on td "ON HAND Total 22" at bounding box center [706, 319] width 81 height 99
click at [617, 293] on td "DUE IN Total 20" at bounding box center [625, 319] width 81 height 99
click at [787, 278] on td "UNPROCESSED Total 2" at bounding box center [802, 319] width 110 height 99
click at [870, 281] on td "ALLOCATED Total 0" at bounding box center [908, 319] width 102 height 99
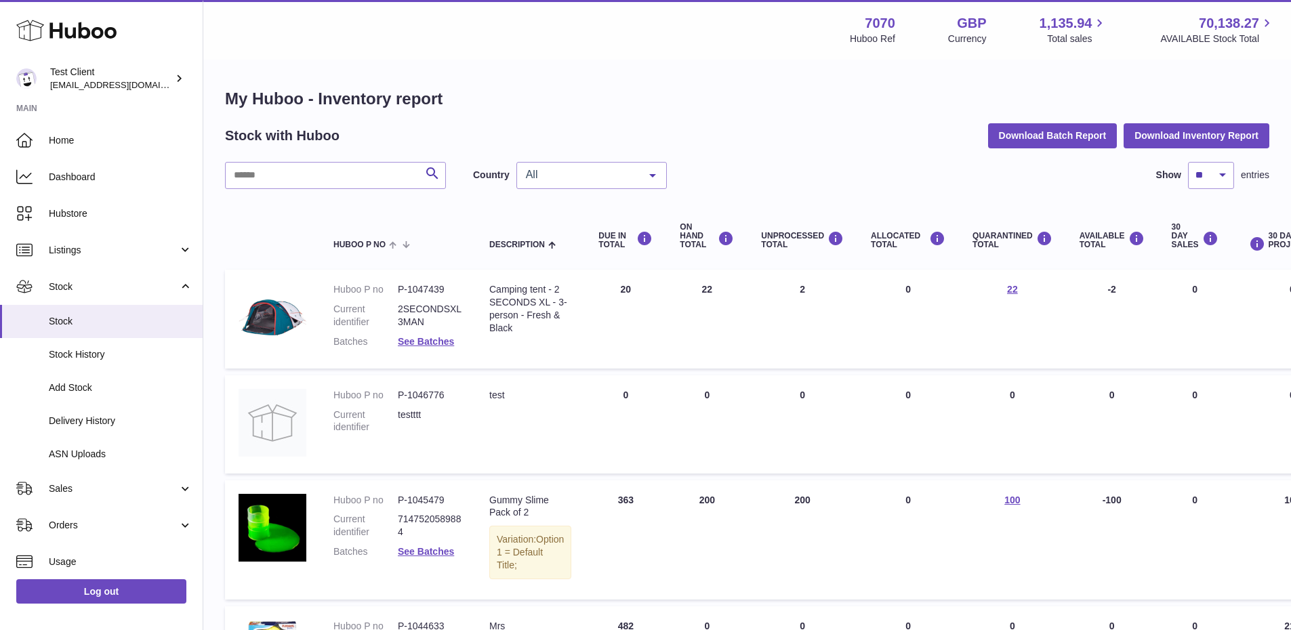
drag, startPoint x: 870, startPoint y: 282, endPoint x: 907, endPoint y: 297, distance: 40.1
click at [907, 297] on td "ALLOCATED Total 0" at bounding box center [908, 319] width 102 height 99
drag, startPoint x: 905, startPoint y: 286, endPoint x: 861, endPoint y: 290, distance: 44.2
click at [861, 290] on td "ALLOCATED Total 0" at bounding box center [908, 319] width 102 height 99
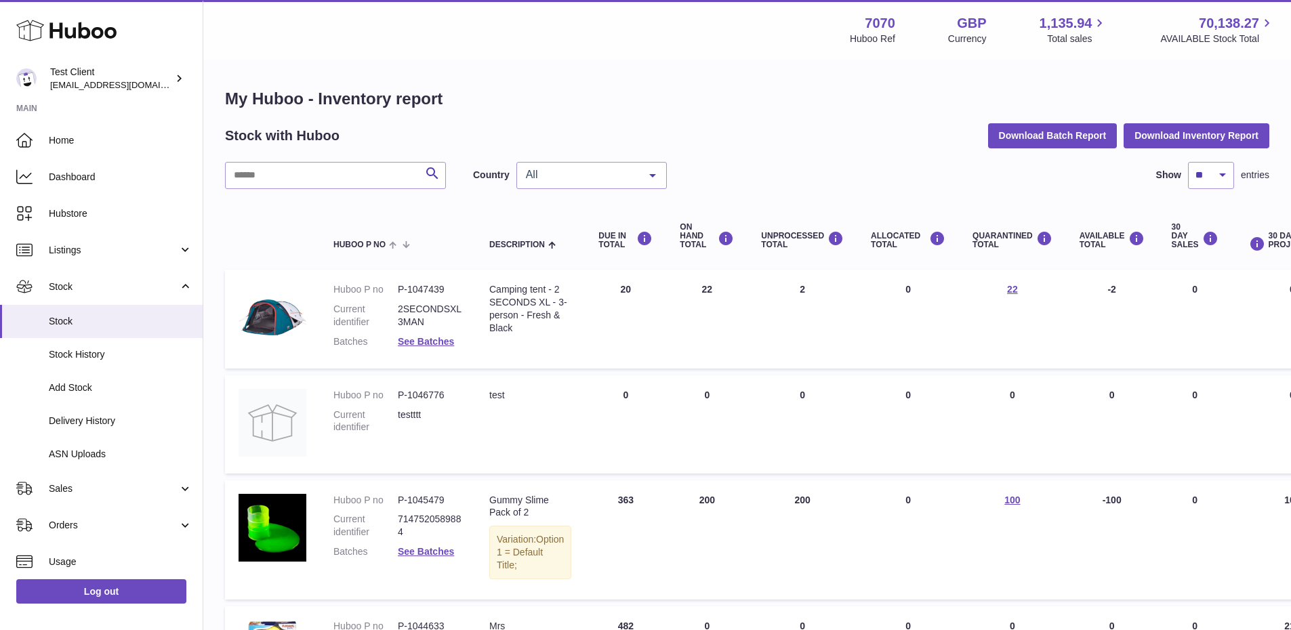
drag, startPoint x: 788, startPoint y: 292, endPoint x: 767, endPoint y: 290, distance: 21.1
click at [767, 290] on td "UNPROCESSED Total 2" at bounding box center [802, 319] width 110 height 99
click at [998, 292] on td "QUARANTINED Total 22" at bounding box center [1012, 319] width 107 height 99
click at [1007, 289] on link "22" at bounding box center [1012, 289] width 11 height 11
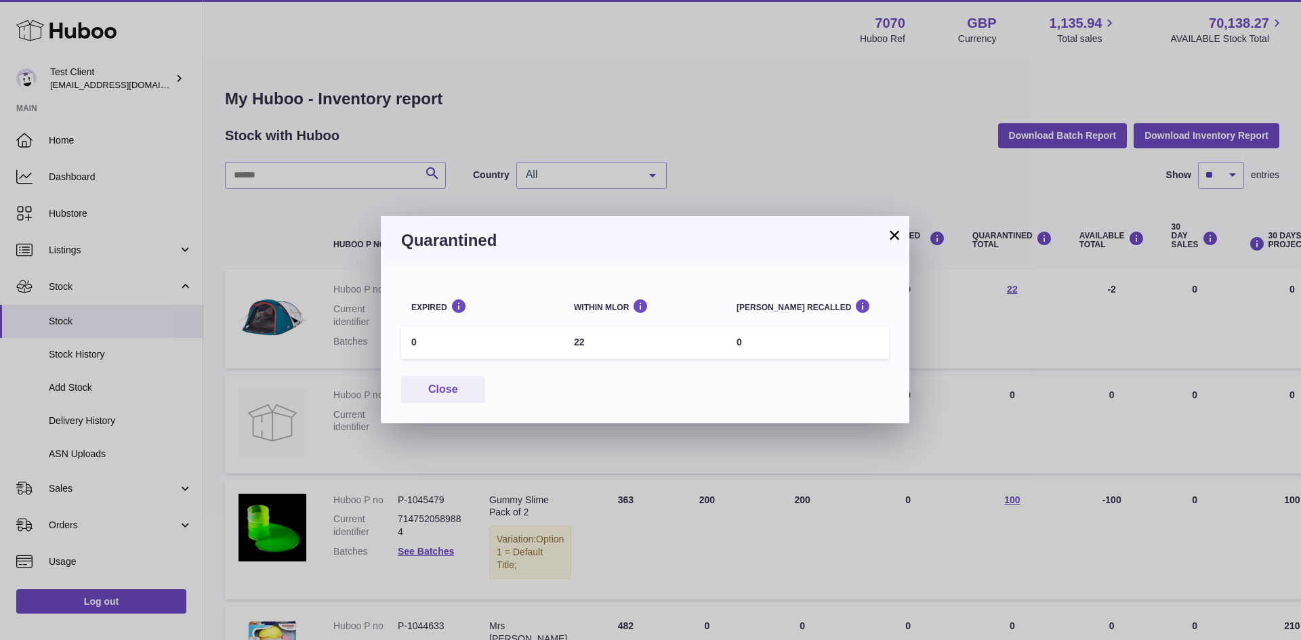
click at [895, 236] on button "×" at bounding box center [894, 235] width 16 height 16
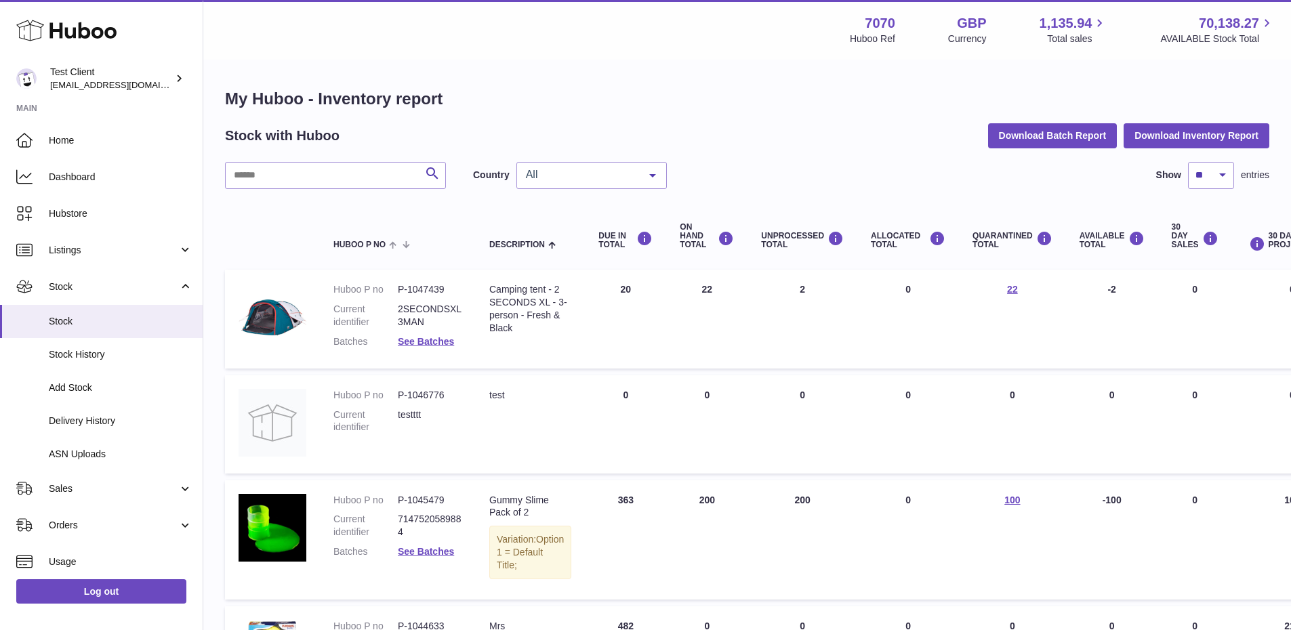
click at [684, 285] on td "ON HAND Total 22" at bounding box center [706, 319] width 81 height 99
drag, startPoint x: 684, startPoint y: 285, endPoint x: 715, endPoint y: 291, distance: 31.6
click at [715, 291] on td "ON HAND Total 22" at bounding box center [706, 319] width 81 height 99
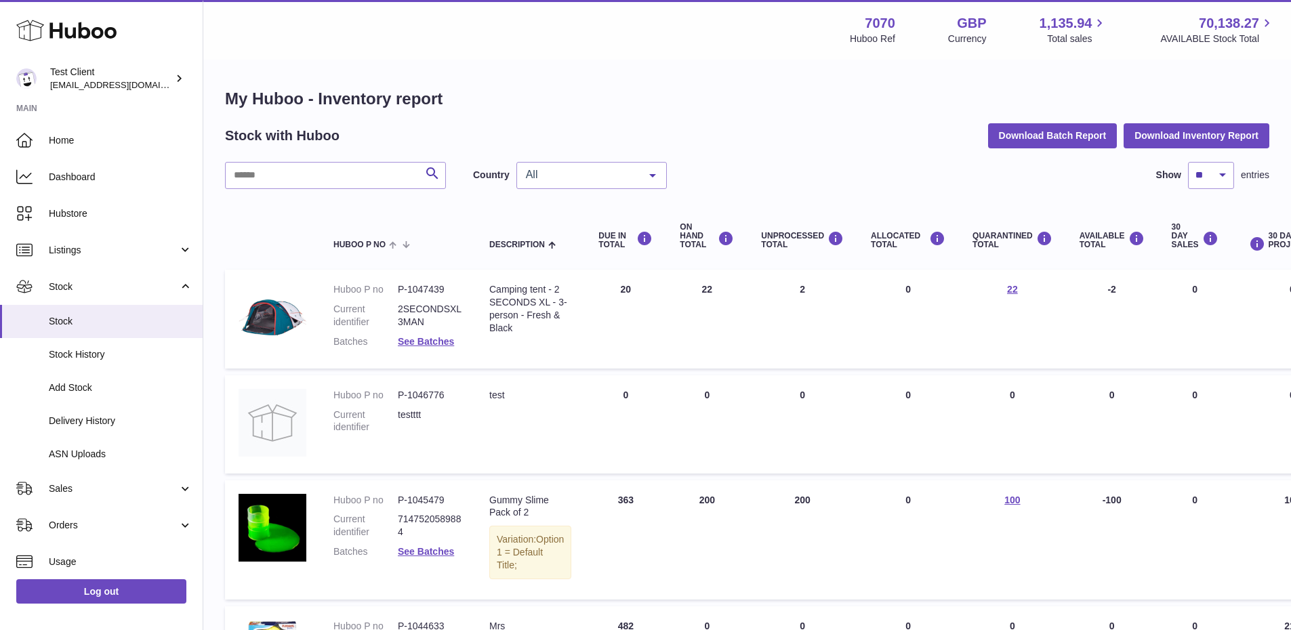
drag, startPoint x: 1078, startPoint y: 285, endPoint x: 1104, endPoint y: 291, distance: 27.0
click at [1104, 291] on td "AVAILABLE Total -2" at bounding box center [1112, 319] width 92 height 99
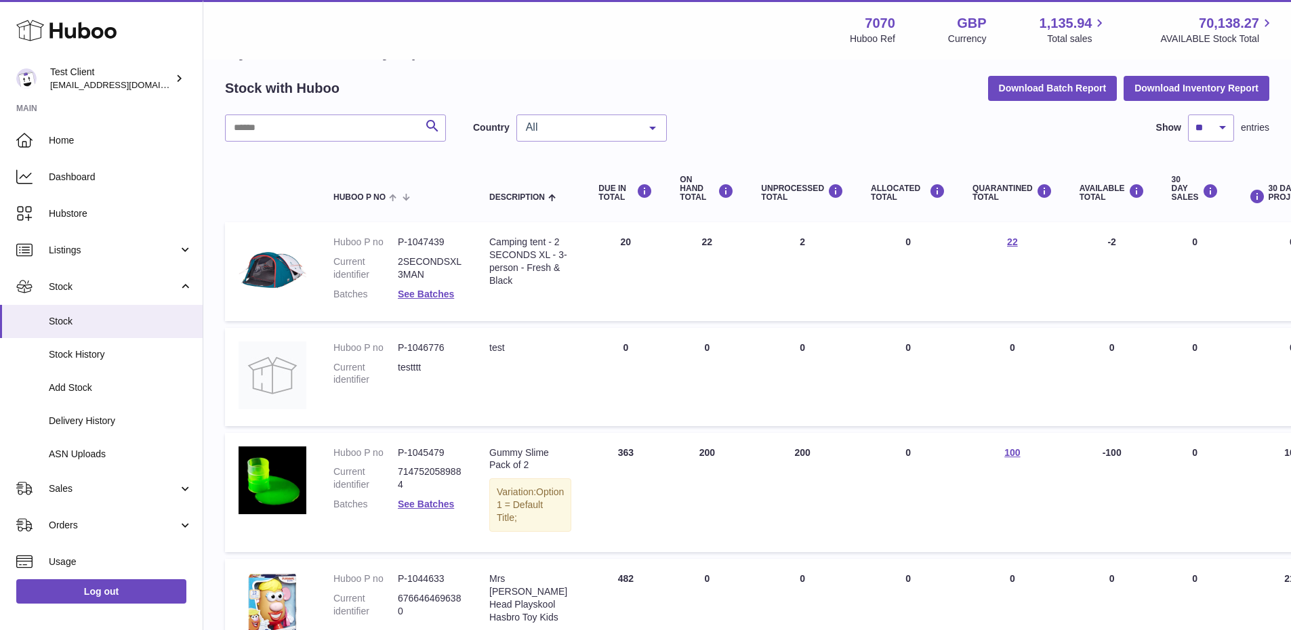
scroll to position [45, 0]
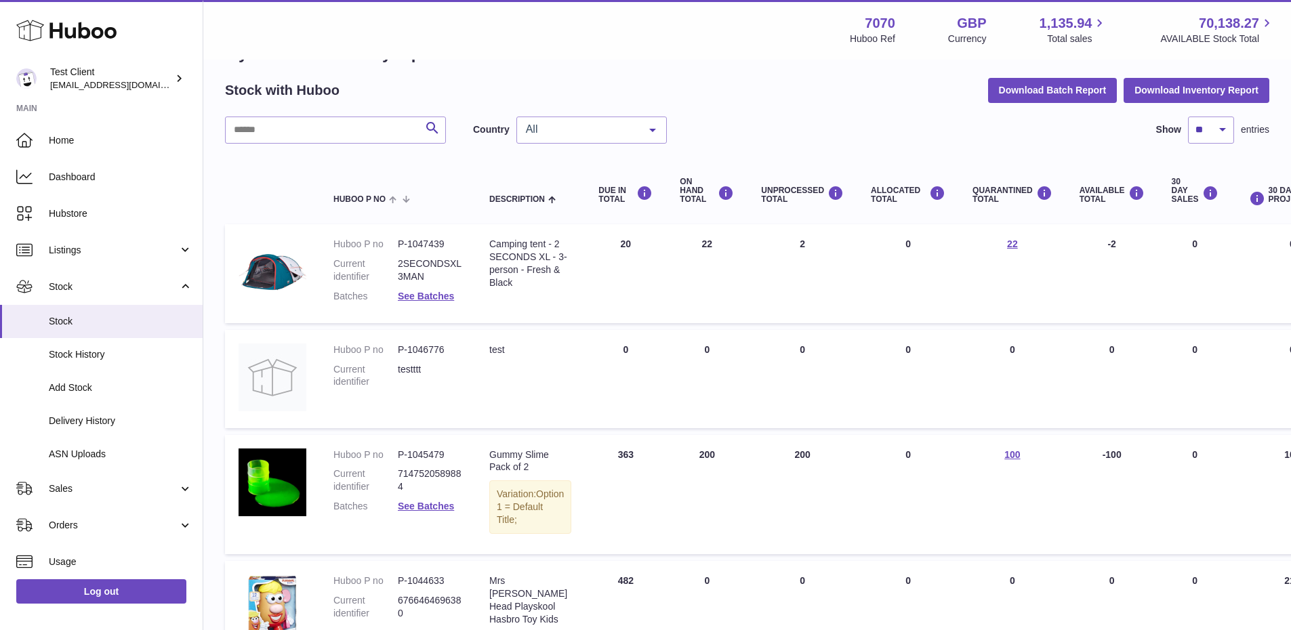
drag, startPoint x: 667, startPoint y: 244, endPoint x: 698, endPoint y: 241, distance: 30.7
click at [698, 241] on td "ON HAND Total 22" at bounding box center [706, 273] width 81 height 99
drag, startPoint x: 776, startPoint y: 250, endPoint x: 809, endPoint y: 247, distance: 32.7
click at [809, 247] on td "UNPROCESSED Total 2" at bounding box center [802, 273] width 110 height 99
drag, startPoint x: 884, startPoint y: 243, endPoint x: 904, endPoint y: 244, distance: 20.4
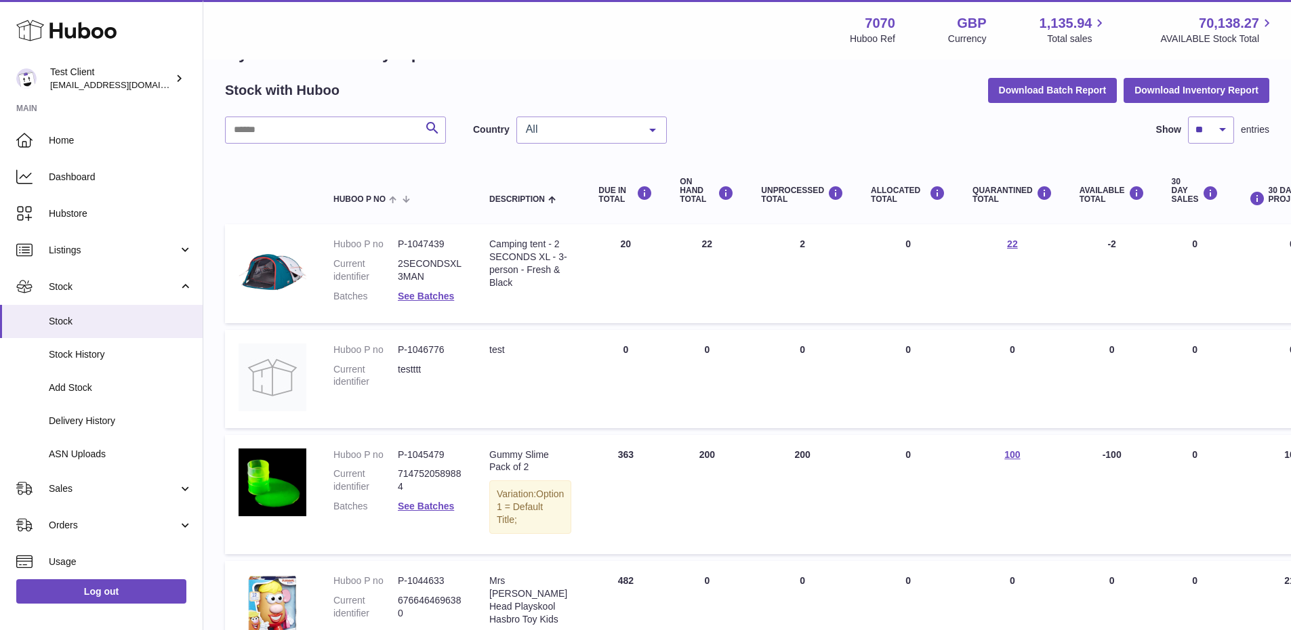
click at [904, 244] on td "ALLOCATED Total 0" at bounding box center [908, 273] width 102 height 99
drag, startPoint x: 955, startPoint y: 241, endPoint x: 1012, endPoint y: 245, distance: 56.4
click at [1012, 245] on td "QUARANTINED Total 22" at bounding box center [1012, 273] width 107 height 99
drag, startPoint x: 1069, startPoint y: 249, endPoint x: 1105, endPoint y: 246, distance: 36.0
click at [1105, 246] on td "AVAILABLE Total -2" at bounding box center [1112, 273] width 92 height 99
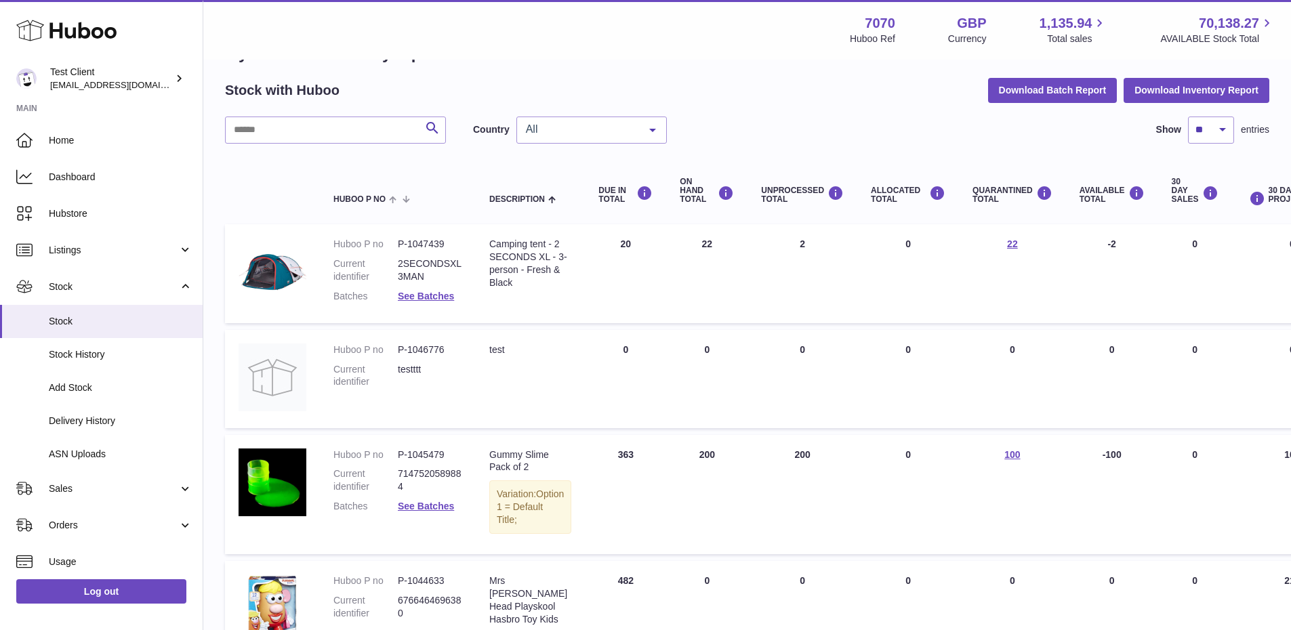
click at [1105, 246] on td "AVAILABLE Total -2" at bounding box center [1112, 273] width 92 height 99
drag, startPoint x: 631, startPoint y: 245, endPoint x: 591, endPoint y: 253, distance: 41.3
click at [591, 253] on td "DUE IN Total 20" at bounding box center [625, 273] width 81 height 99
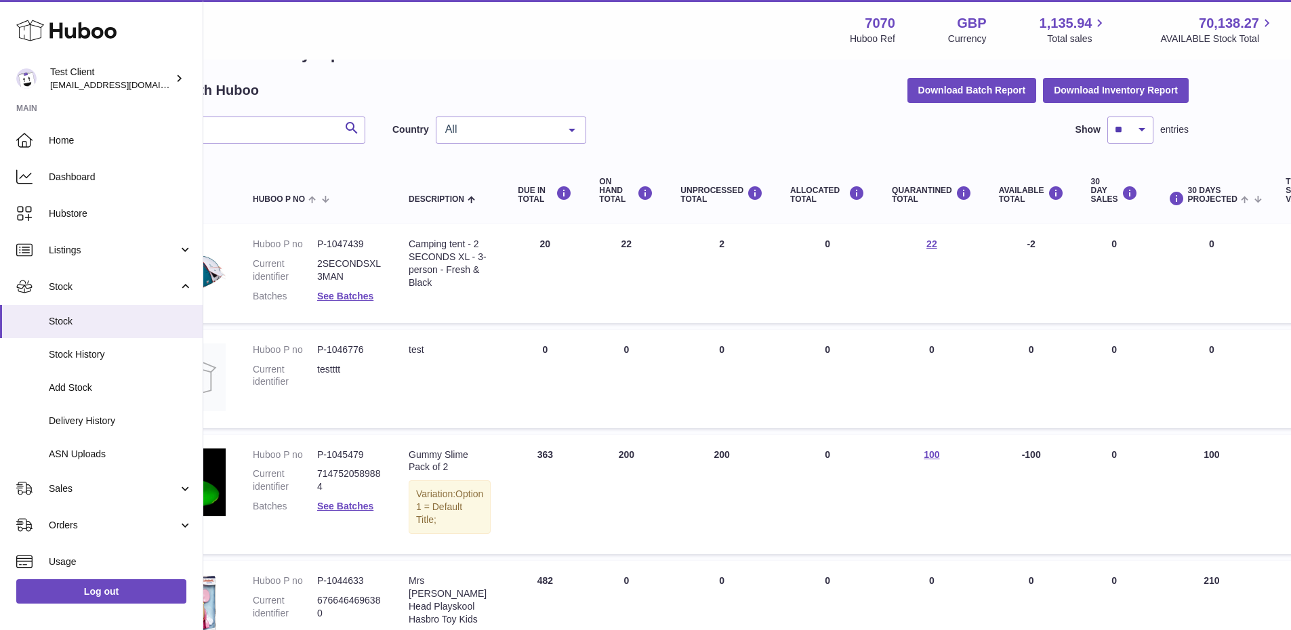
scroll to position [0, 169]
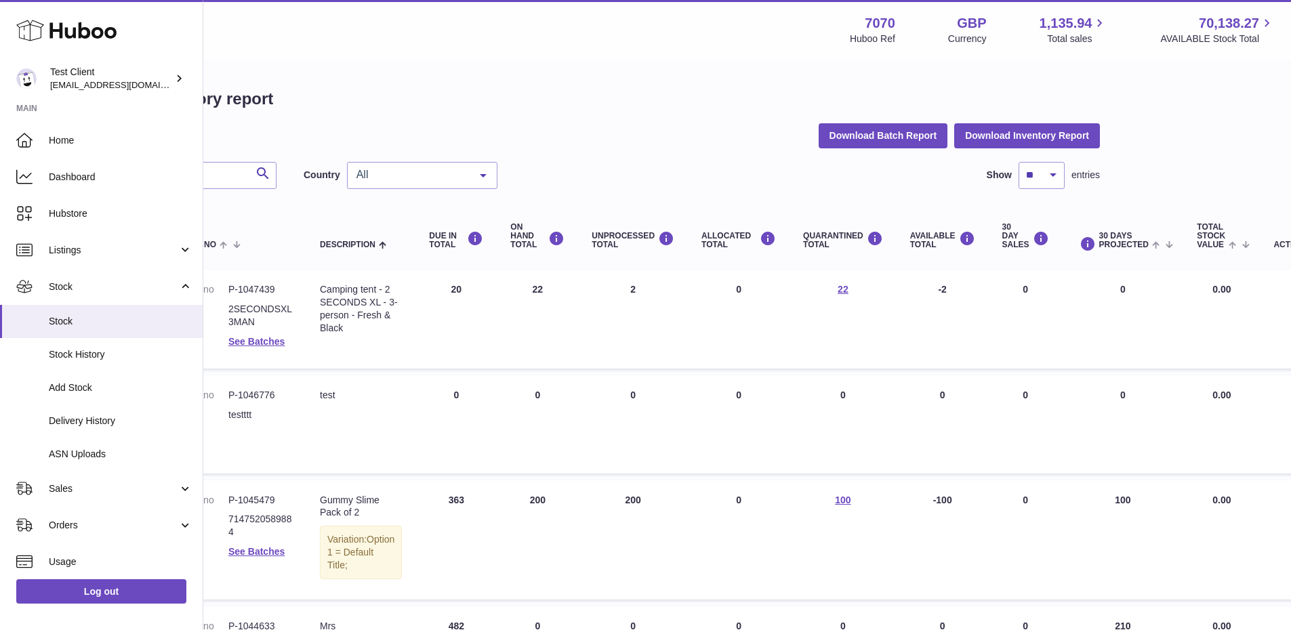
drag, startPoint x: 992, startPoint y: 285, endPoint x: 1022, endPoint y: 289, distance: 30.8
click at [1022, 289] on td "30 DAY SALES 0" at bounding box center [1026, 319] width 74 height 99
drag, startPoint x: 1080, startPoint y: 287, endPoint x: 1127, endPoint y: 286, distance: 47.4
click at [1127, 286] on td "30 DAYS PROJECTED 0" at bounding box center [1122, 319] width 121 height 99
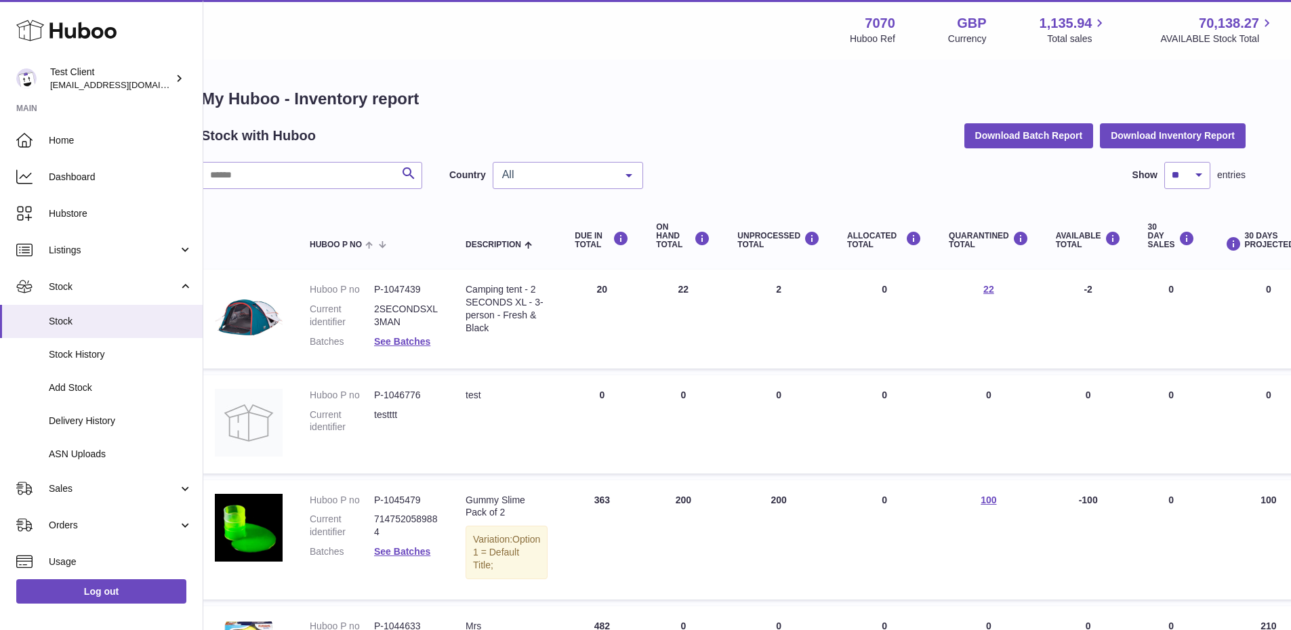
scroll to position [0, 0]
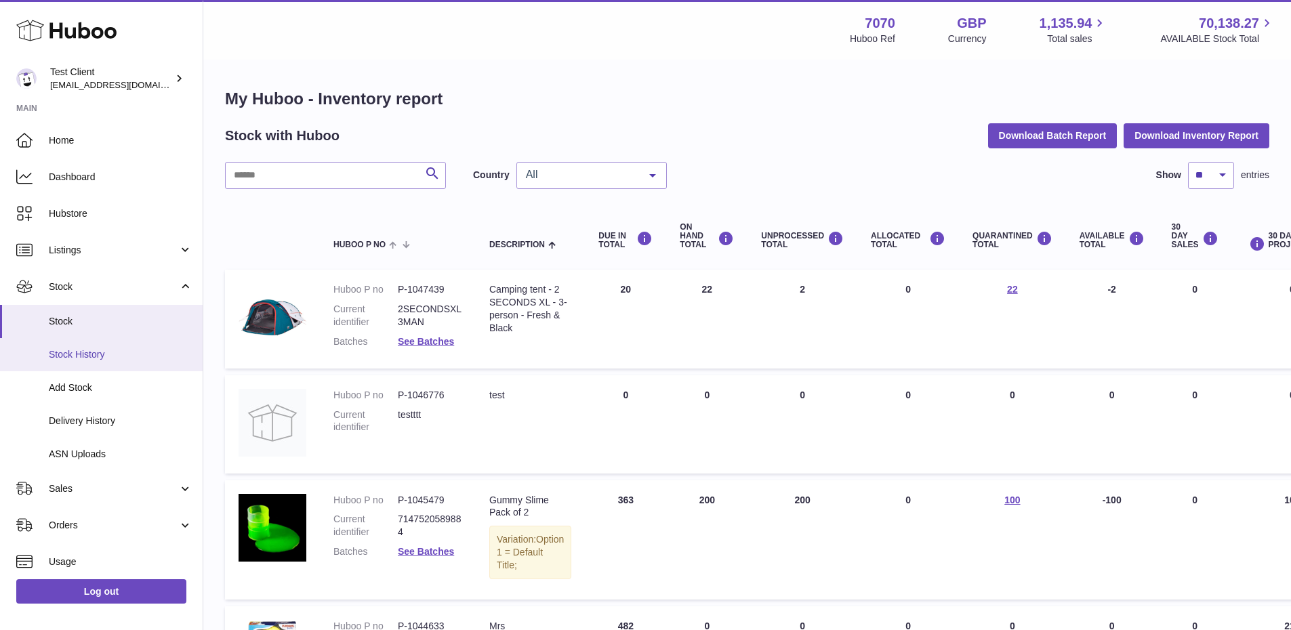
click at [91, 349] on span "Stock History" at bounding box center [121, 354] width 144 height 13
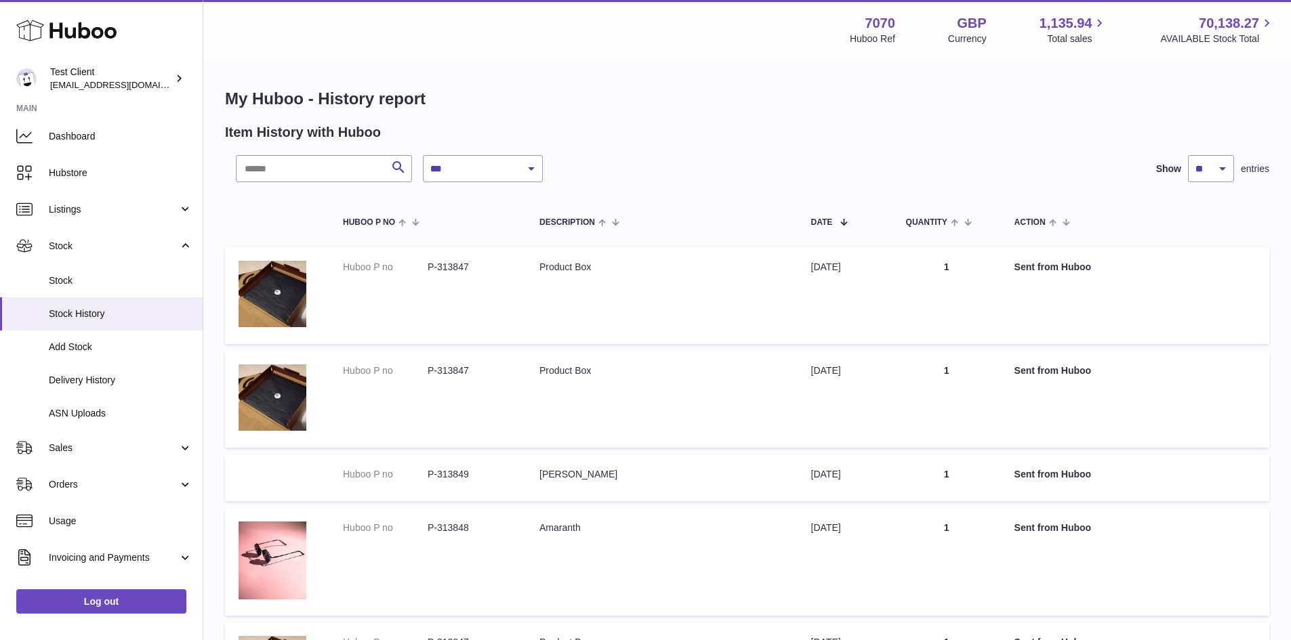
scroll to position [66, 0]
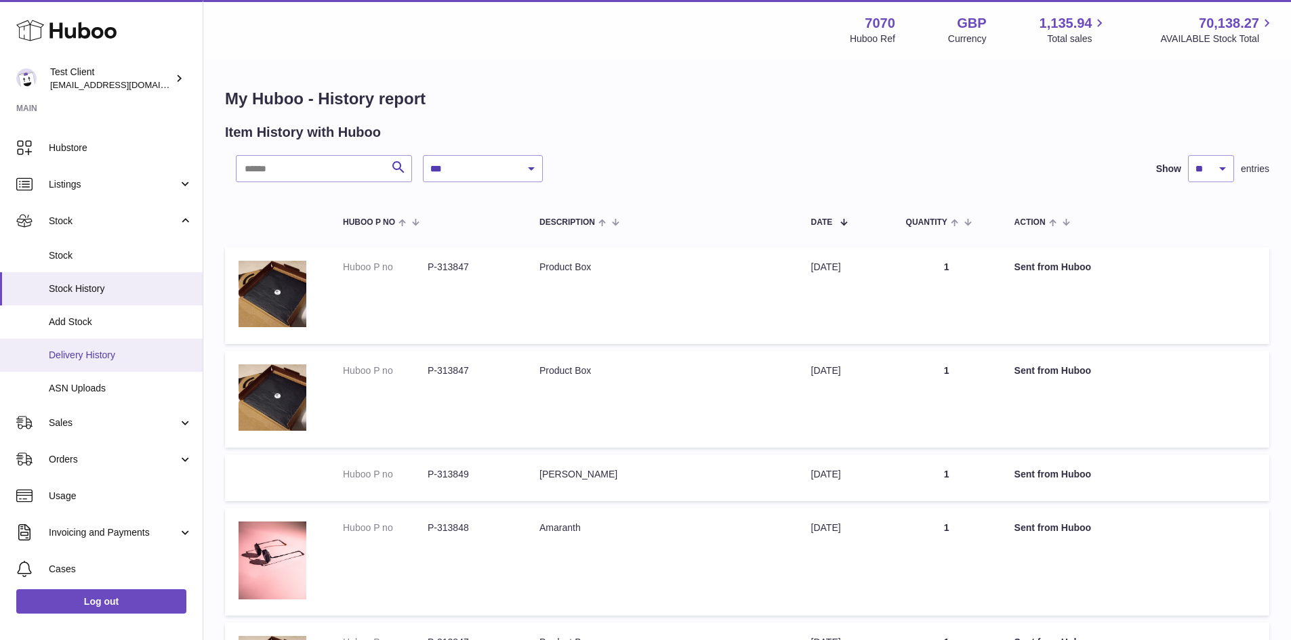
click at [121, 359] on span "Delivery History" at bounding box center [121, 355] width 144 height 13
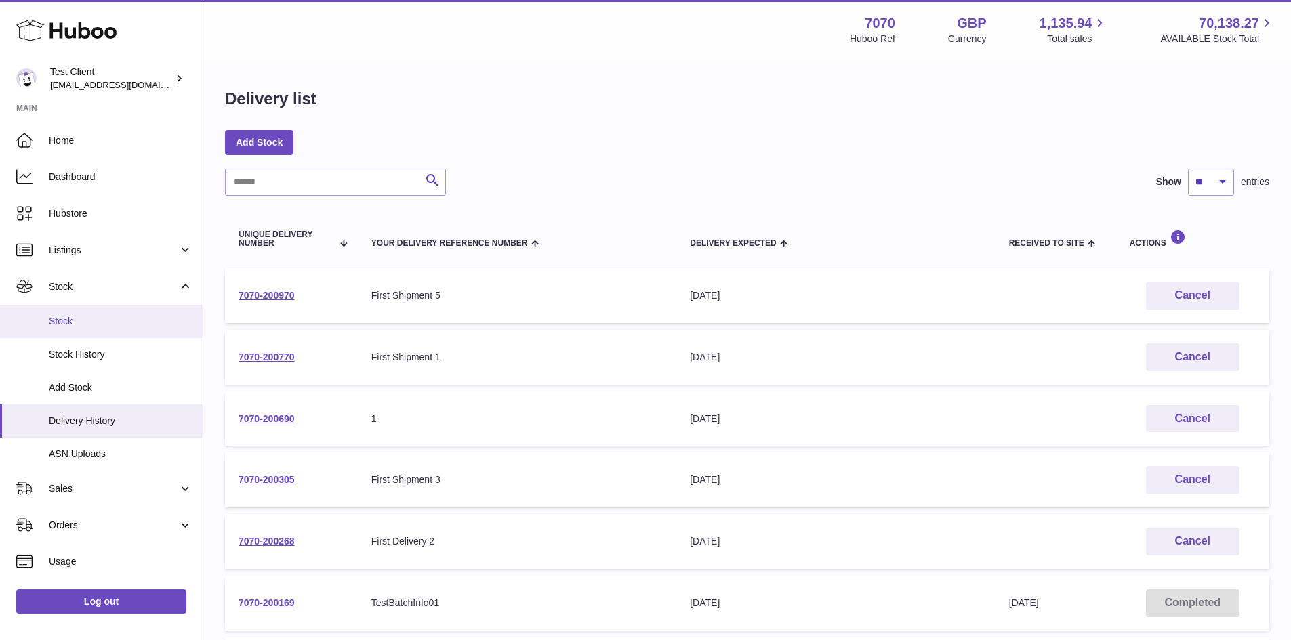
click at [119, 312] on link "Stock" at bounding box center [101, 321] width 203 height 33
click at [103, 356] on span "Stock History" at bounding box center [121, 354] width 144 height 13
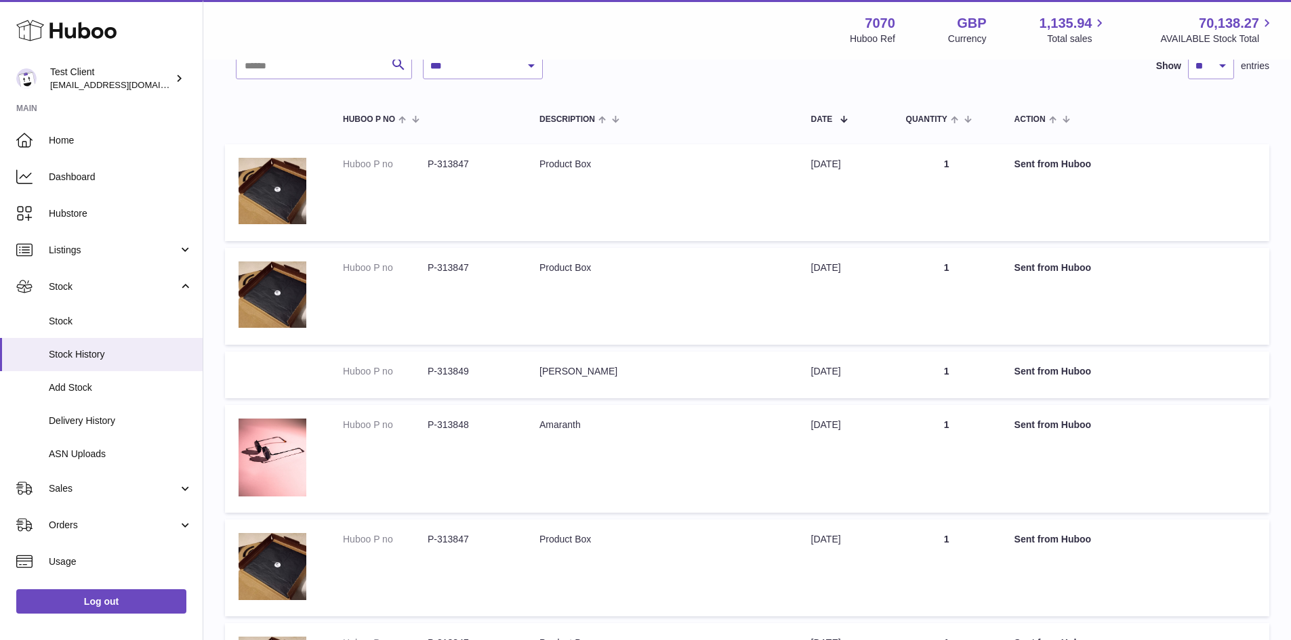
scroll to position [106, 0]
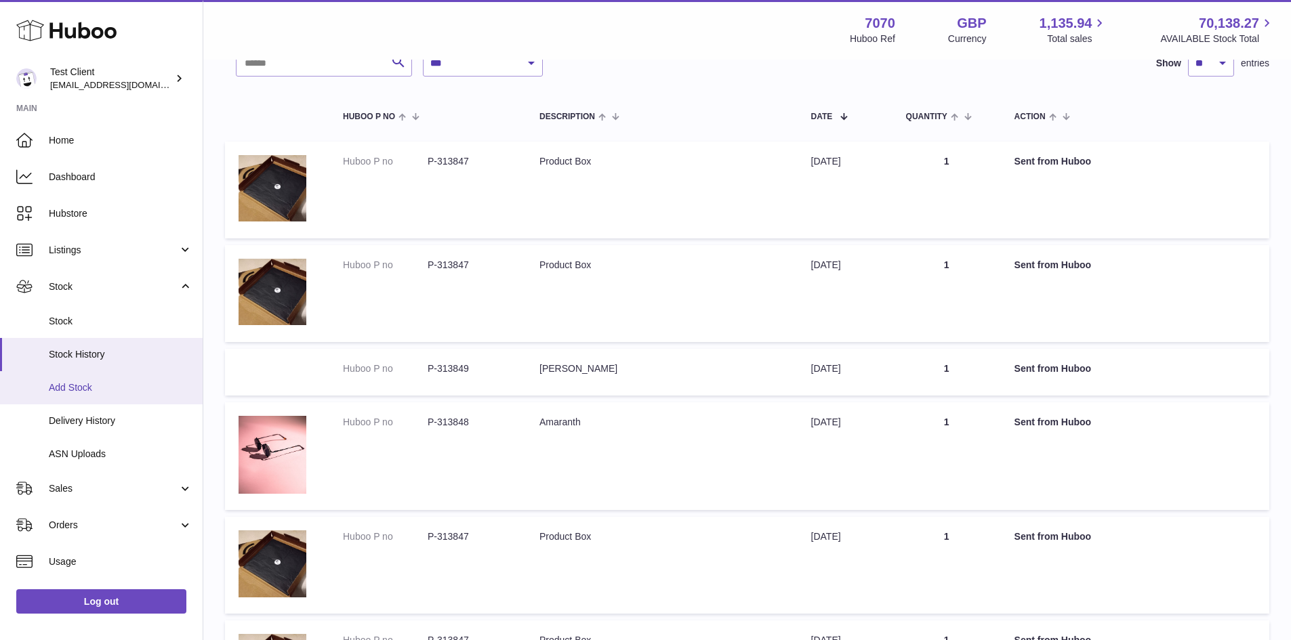
click at [75, 395] on link "Add Stock" at bounding box center [101, 387] width 203 height 33
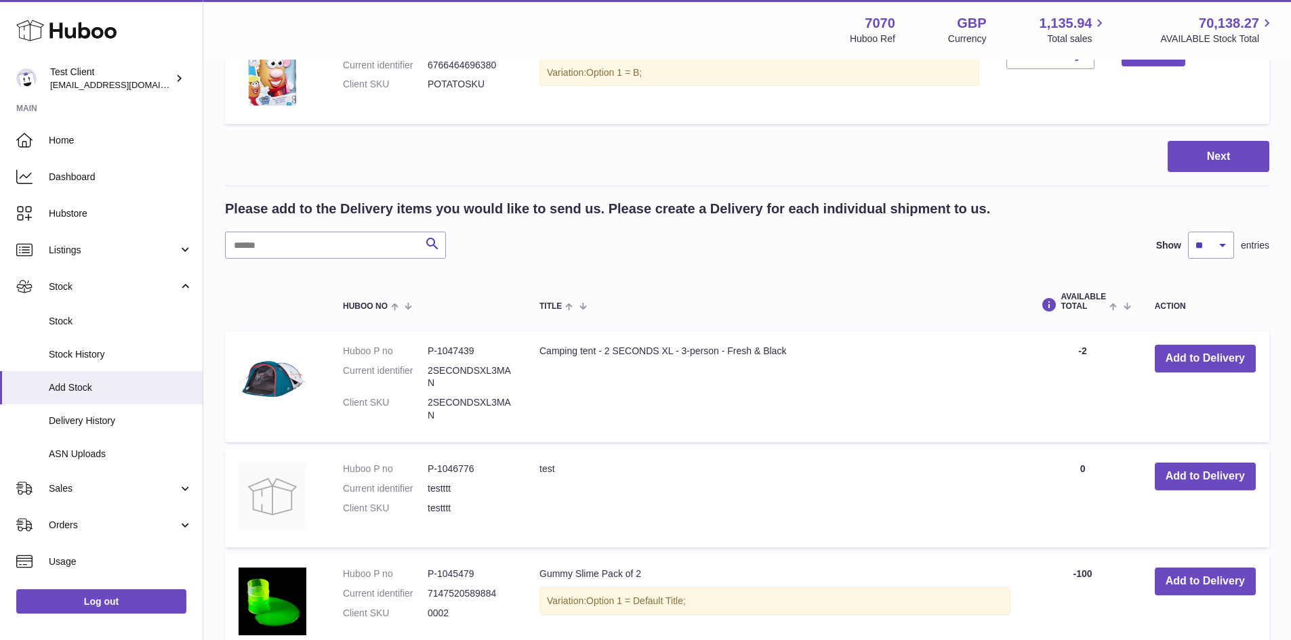
scroll to position [300, 0]
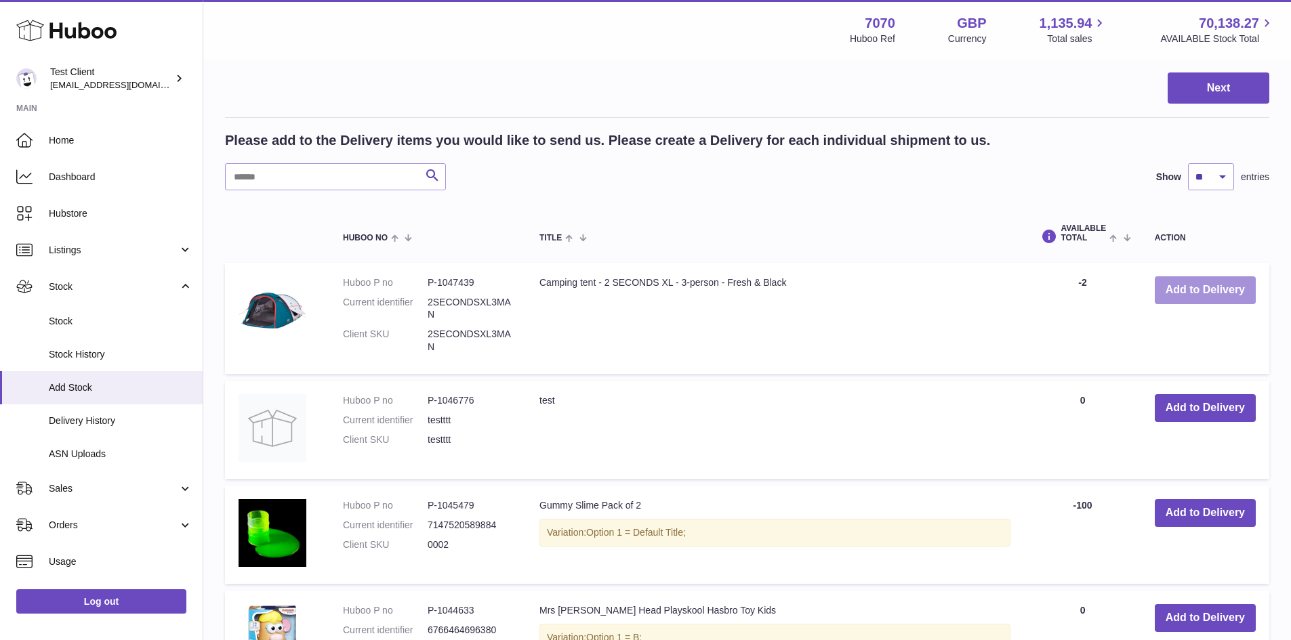
click at [1188, 289] on button "Add to Delivery" at bounding box center [1205, 290] width 101 height 28
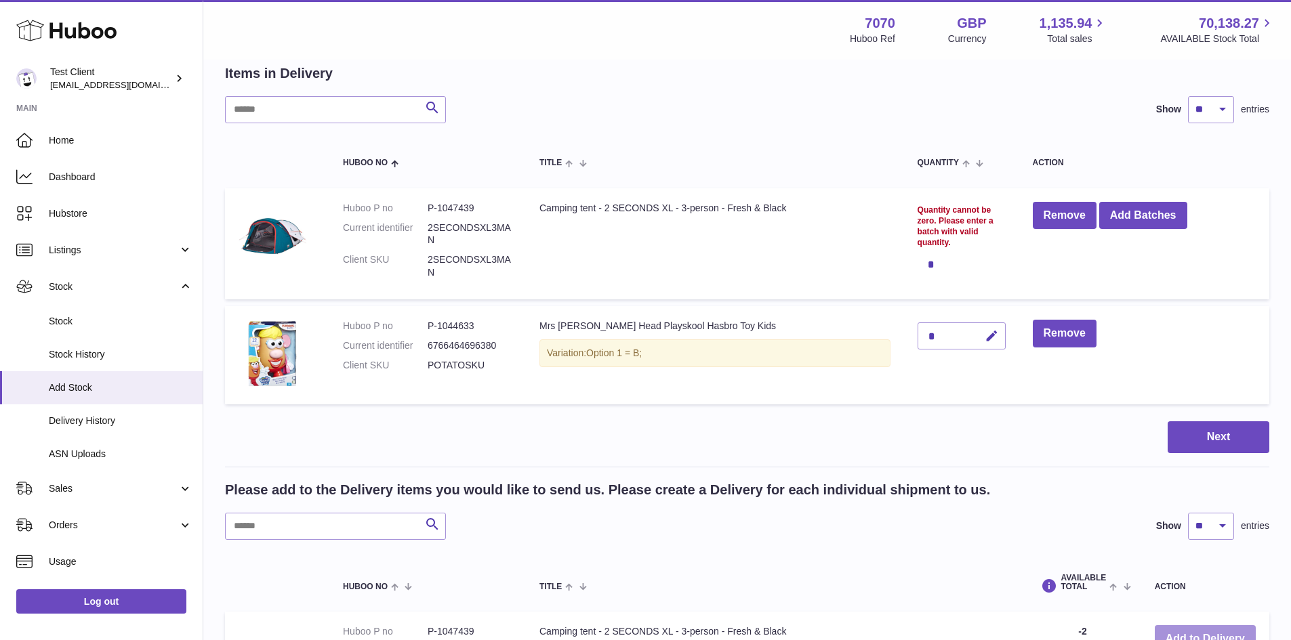
scroll to position [68, 0]
click at [968, 346] on div "*" at bounding box center [961, 336] width 88 height 27
click at [958, 342] on div "*" at bounding box center [961, 336] width 88 height 27
click at [999, 331] on icon "button" at bounding box center [991, 337] width 14 height 14
click at [953, 340] on button "button" at bounding box center [962, 337] width 26 height 22
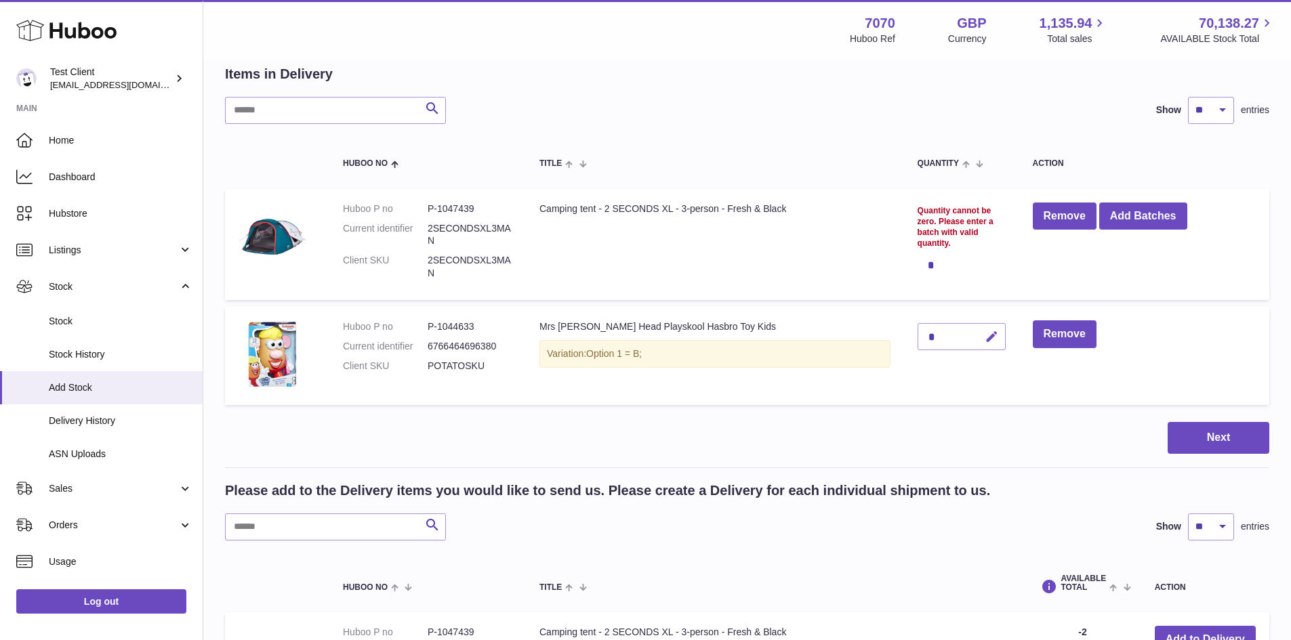
click at [1005, 327] on button "button" at bounding box center [990, 337] width 32 height 28
type input "**"
click at [991, 359] on td "**" at bounding box center [961, 356] width 115 height 98
click at [995, 331] on icon "submit" at bounding box center [992, 337] width 12 height 12
click at [89, 458] on span "ASN Uploads" at bounding box center [121, 454] width 144 height 13
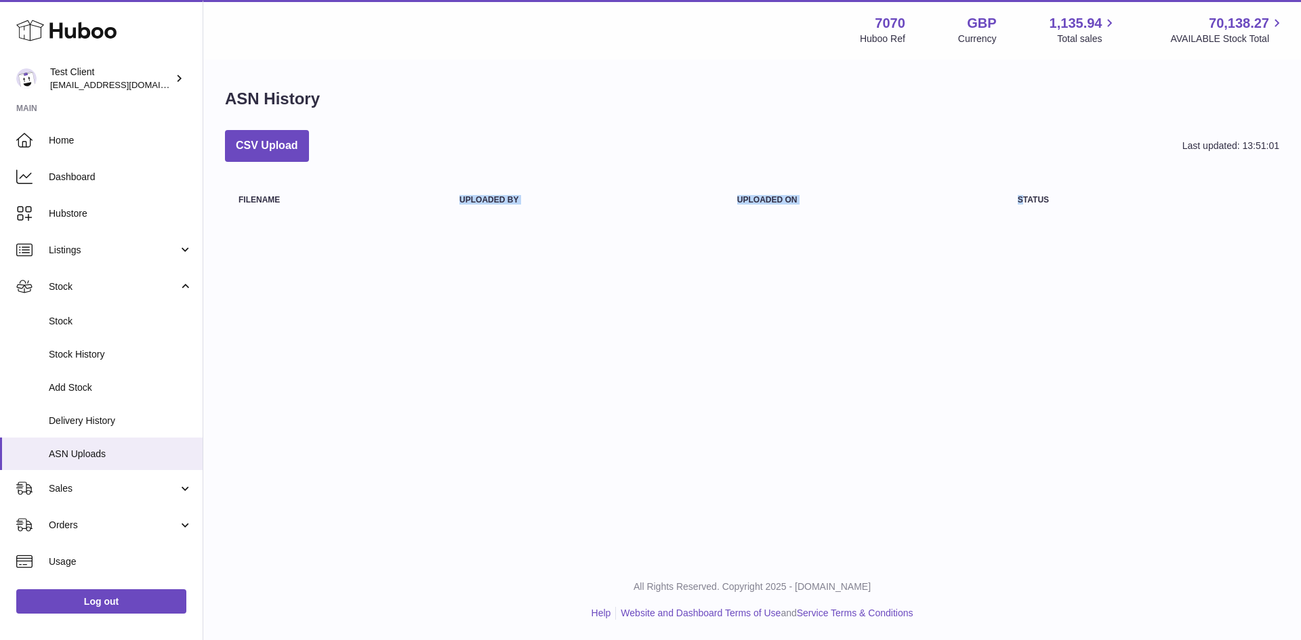
drag, startPoint x: 306, startPoint y: 202, endPoint x: 1016, endPoint y: 211, distance: 710.8
click at [1016, 211] on tr "Filename Uploaded by Uploaded on Status" at bounding box center [752, 200] width 1054 height 36
click at [1016, 211] on th "Status" at bounding box center [1098, 200] width 188 height 36
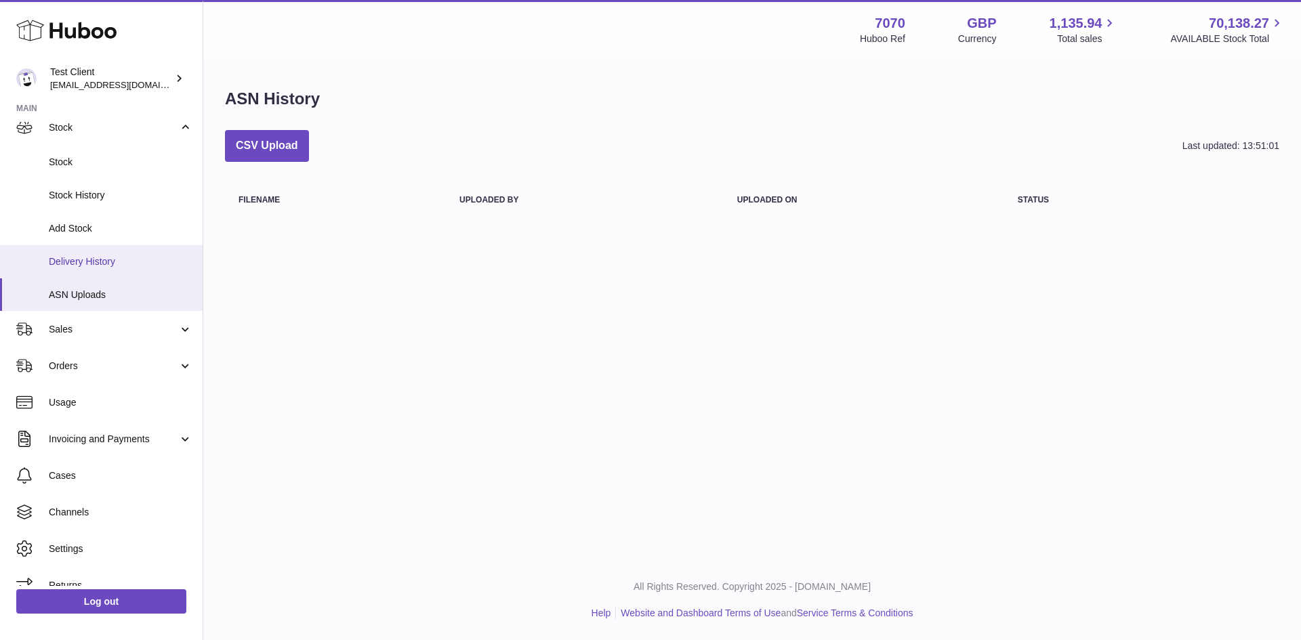
scroll to position [177, 0]
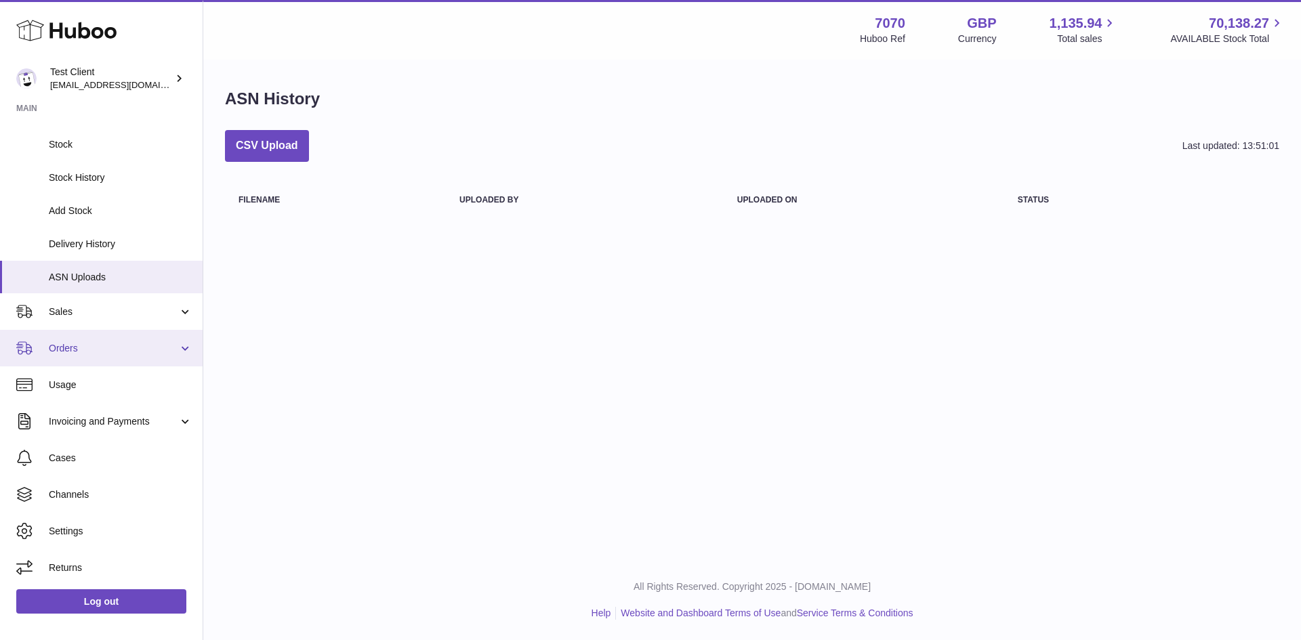
click at [103, 364] on link "Orders" at bounding box center [101, 348] width 203 height 37
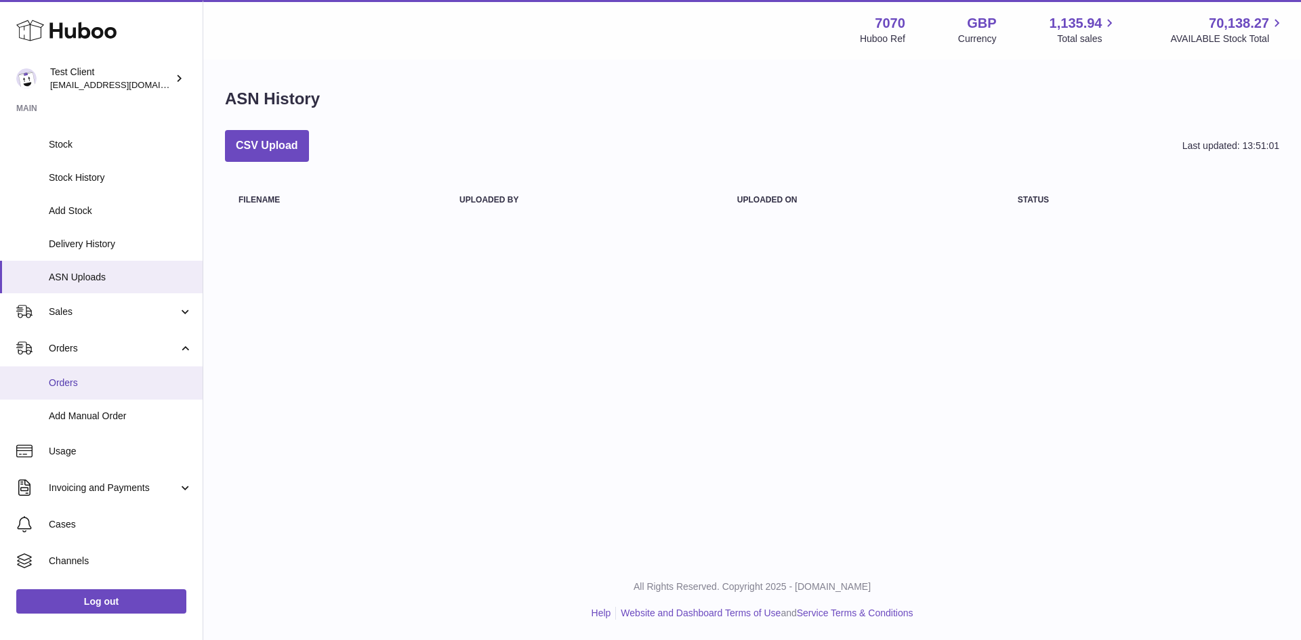
click at [80, 383] on span "Orders" at bounding box center [121, 383] width 144 height 13
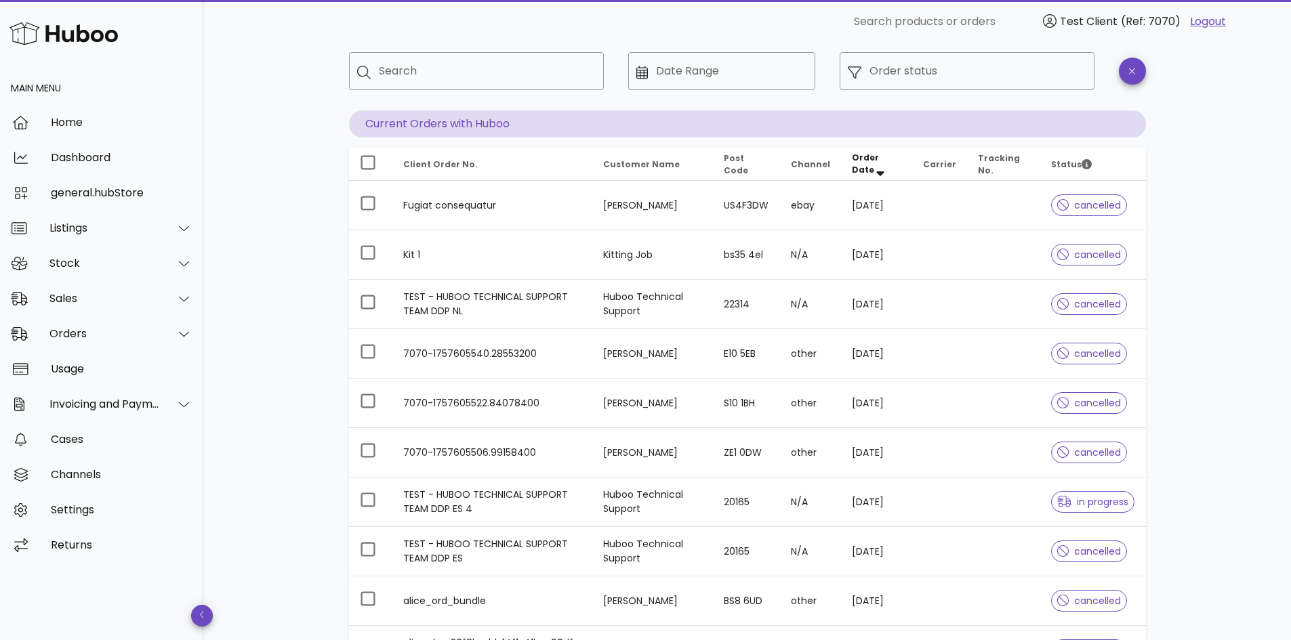
scroll to position [85, 0]
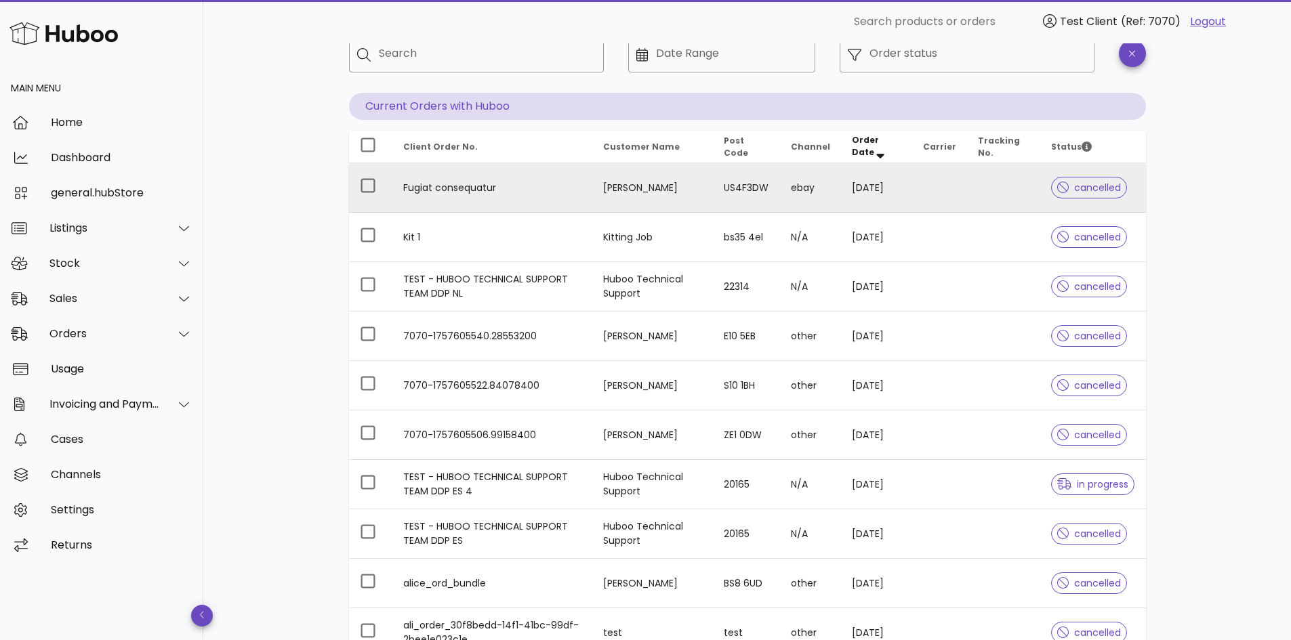
click at [571, 180] on td "Fugiat consequatur" at bounding box center [492, 187] width 200 height 49
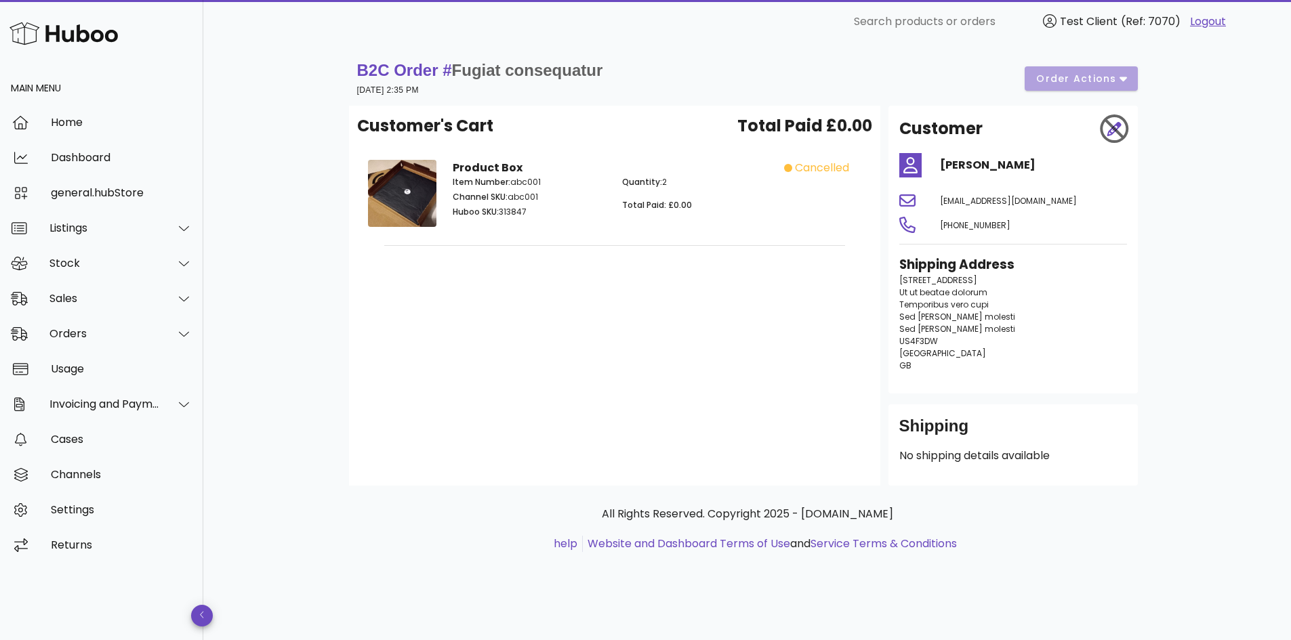
drag, startPoint x: 1027, startPoint y: 236, endPoint x: 906, endPoint y: 150, distance: 148.3
click at [906, 150] on div "Customer MacKensie James gesos@mailinator.com +1 (461) 655-9476 Shipping Addres…" at bounding box center [1012, 250] width 249 height 288
drag, startPoint x: 1002, startPoint y: 380, endPoint x: 907, endPoint y: 247, distance: 164.1
click at [907, 247] on div "Customer MacKensie James gesos@mailinator.com +1 (461) 655-9476 Shipping Addres…" at bounding box center [1012, 250] width 249 height 288
click at [950, 450] on p "No shipping details available" at bounding box center [1013, 456] width 228 height 16
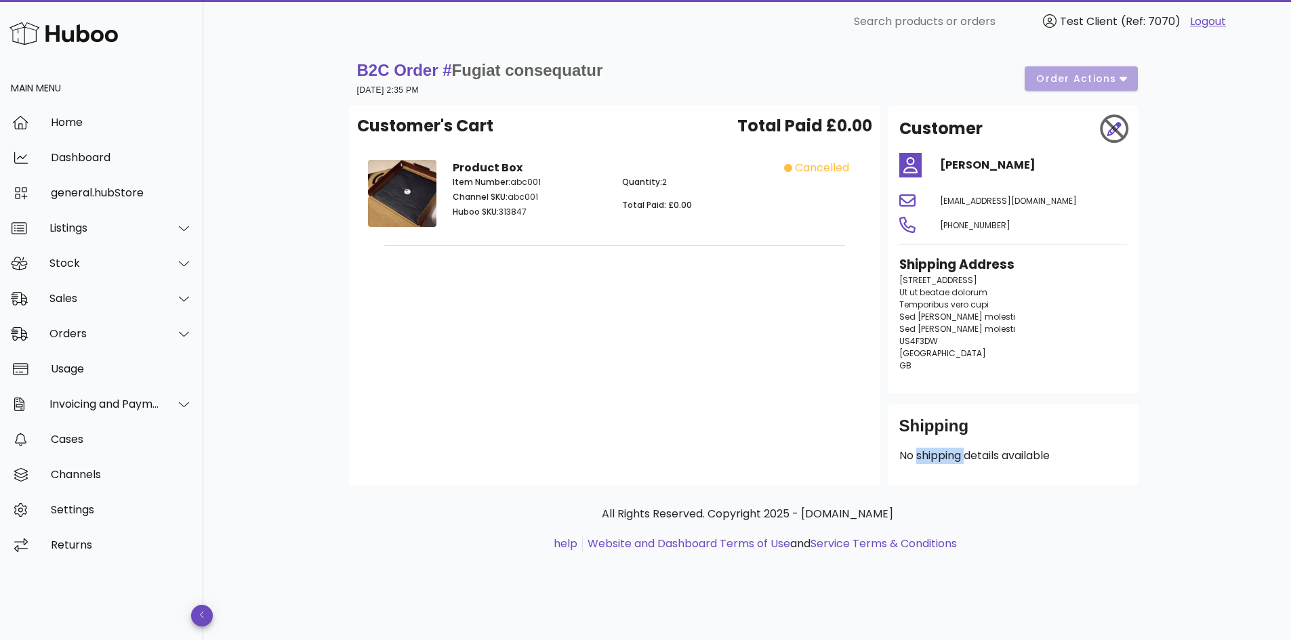
click at [950, 450] on p "No shipping details available" at bounding box center [1013, 456] width 228 height 16
drag, startPoint x: 770, startPoint y: 167, endPoint x: 844, endPoint y: 171, distance: 73.9
click at [844, 171] on div "Product Box Item Number: abc001 Channel SKU: abc001 Huboo SKU: 313847 Quantity:…" at bounding box center [615, 196] width 510 height 88
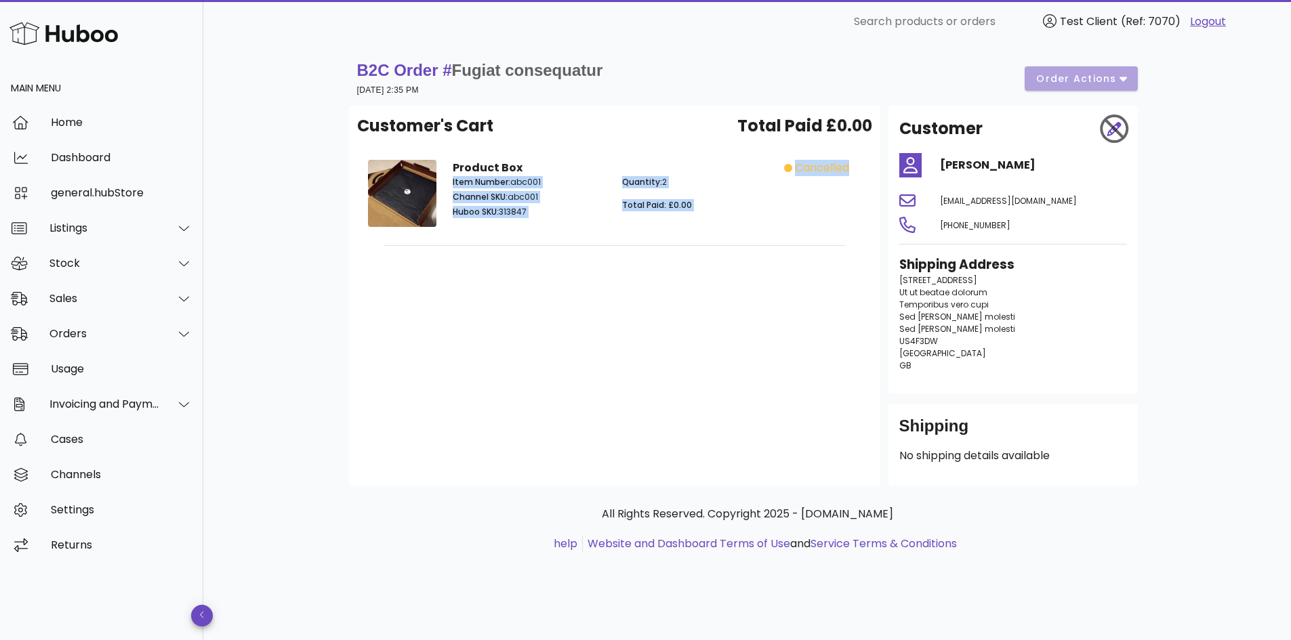
click at [844, 171] on span "cancelled" at bounding box center [822, 168] width 54 height 16
click at [834, 169] on span "cancelled" at bounding box center [822, 168] width 54 height 16
click at [797, 220] on div "cancelled" at bounding box center [826, 196] width 85 height 88
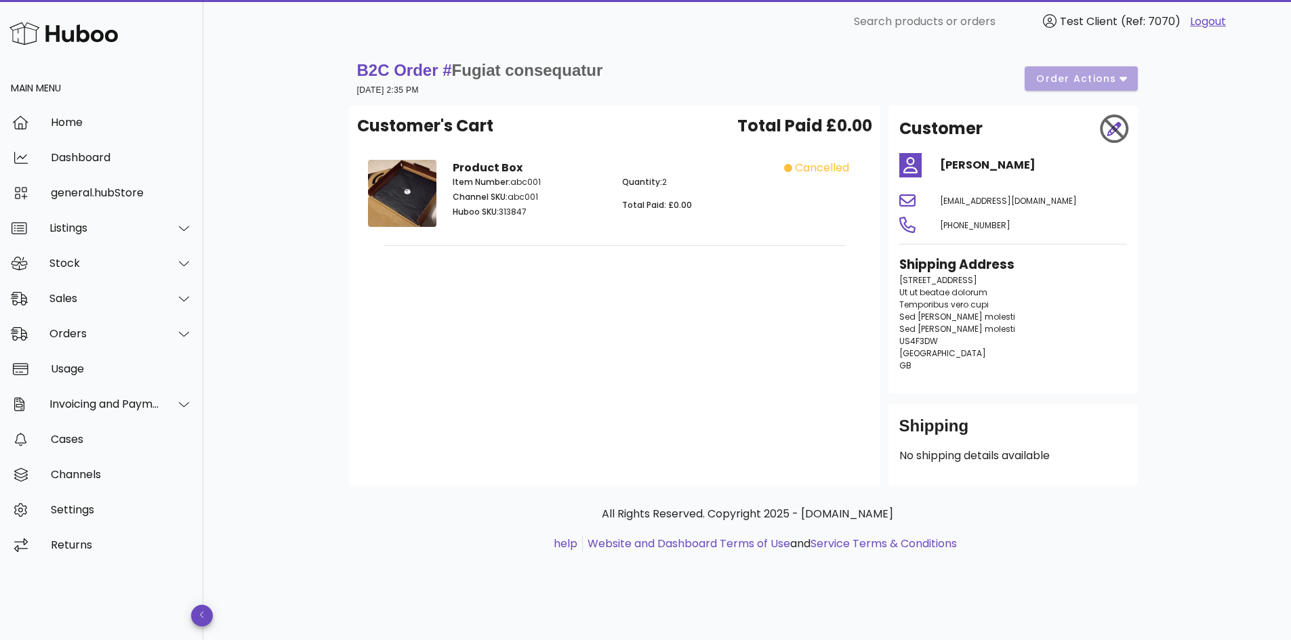
click at [826, 172] on span "cancelled" at bounding box center [822, 168] width 54 height 16
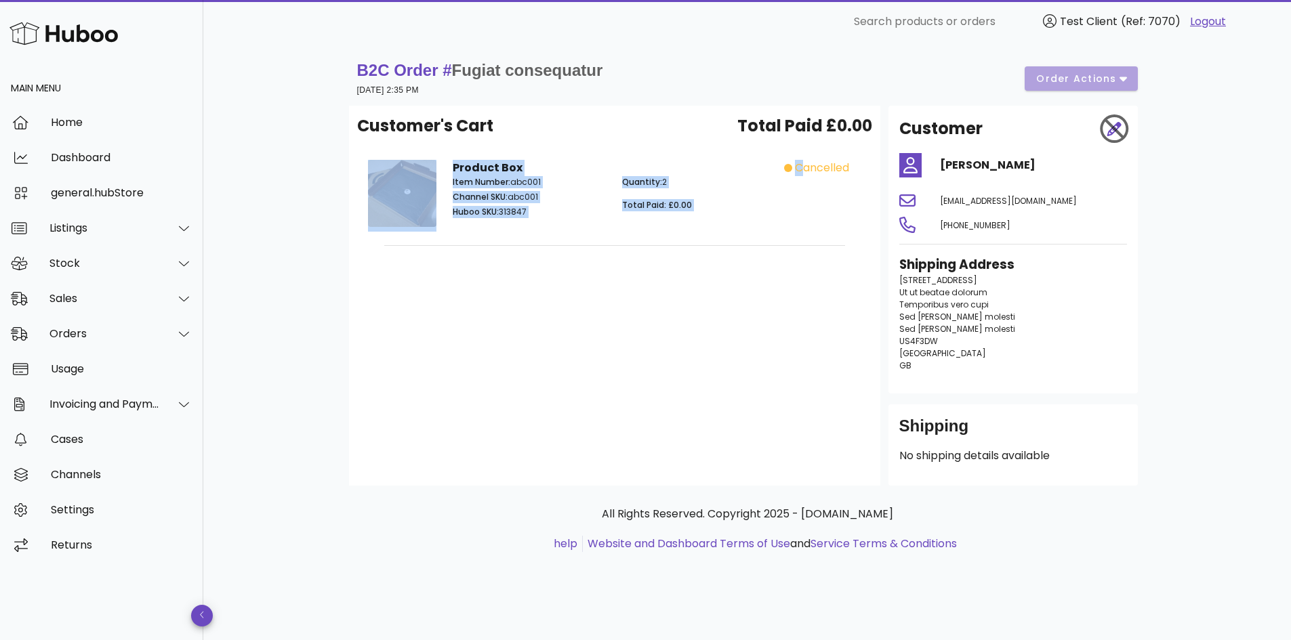
click at [826, 172] on span "cancelled" at bounding box center [822, 168] width 54 height 16
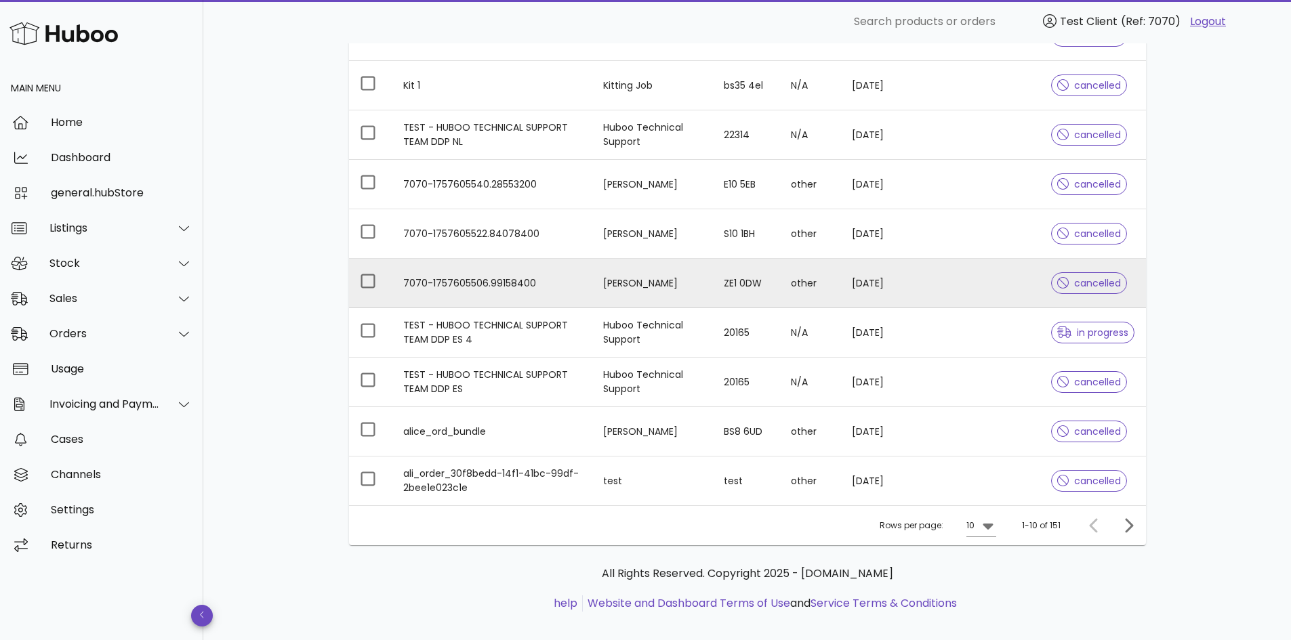
scroll to position [251, 0]
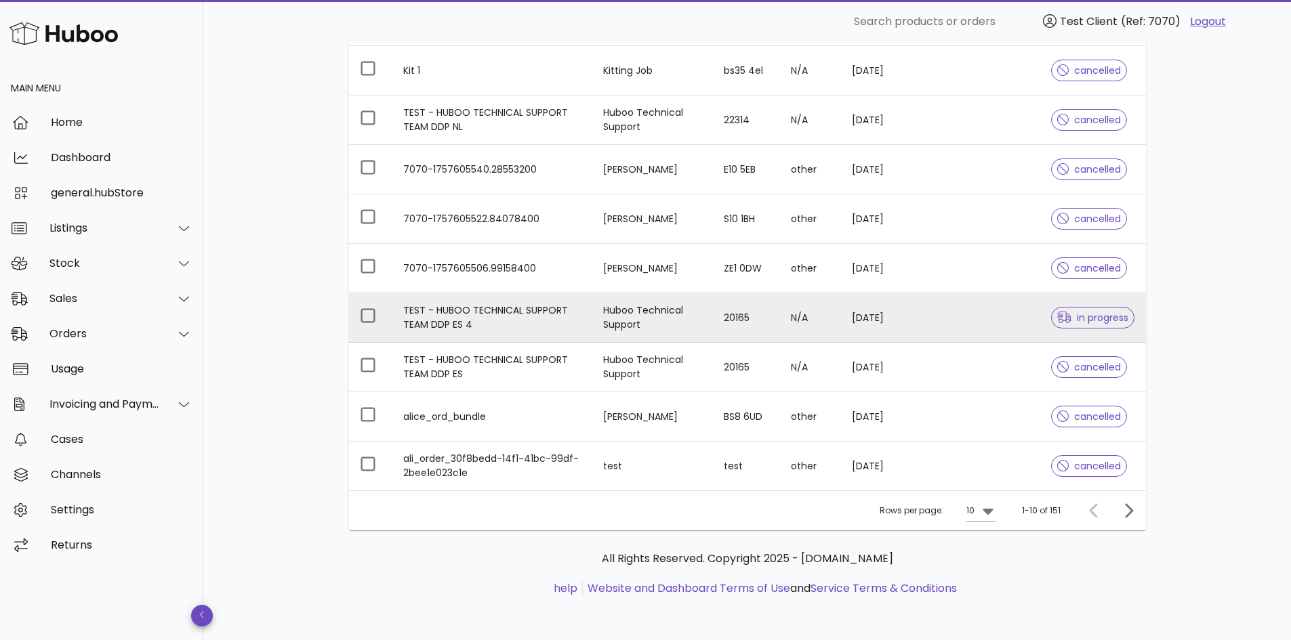
click at [522, 339] on td "TEST - HUBOO TECHNICAL SUPPORT TEAM DDP ES 4" at bounding box center [492, 317] width 200 height 49
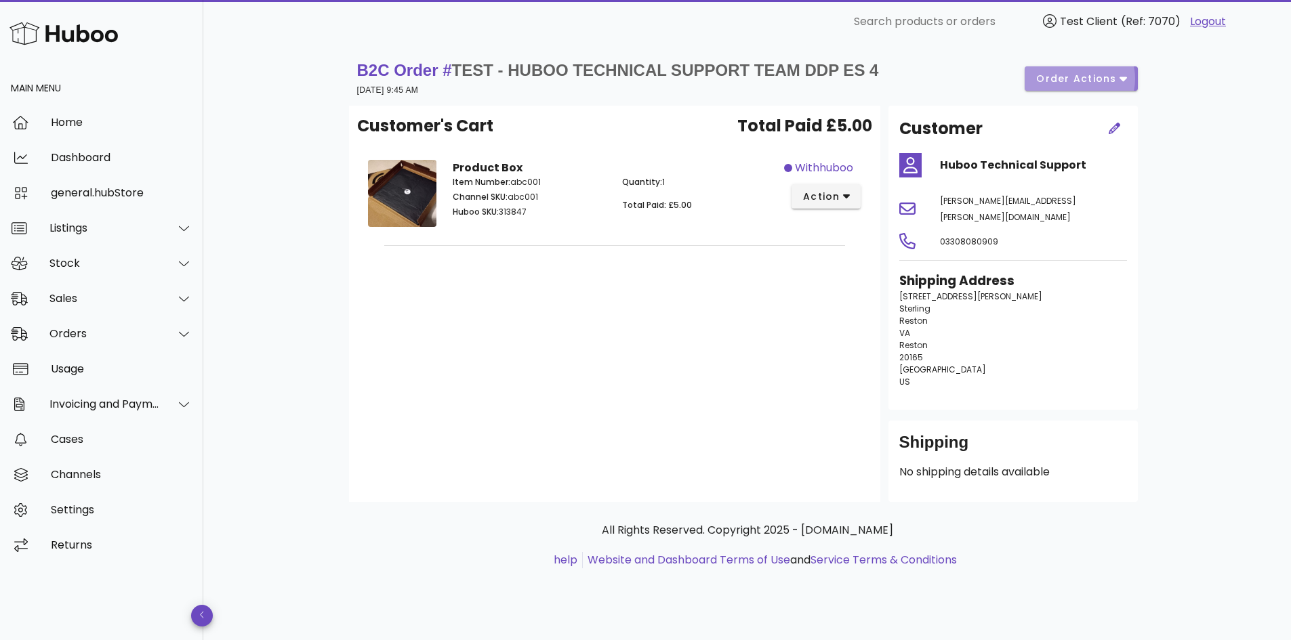
click at [1092, 83] on span "order actions" at bounding box center [1075, 79] width 81 height 14
click at [939, 70] on div "B2C Order # TEST - HUBOO TECHNICAL SUPPORT TEAM DDP ES 4 11 September 2025 at 9…" at bounding box center [747, 79] width 781 height 38
click at [827, 202] on span "action" at bounding box center [821, 197] width 38 height 14
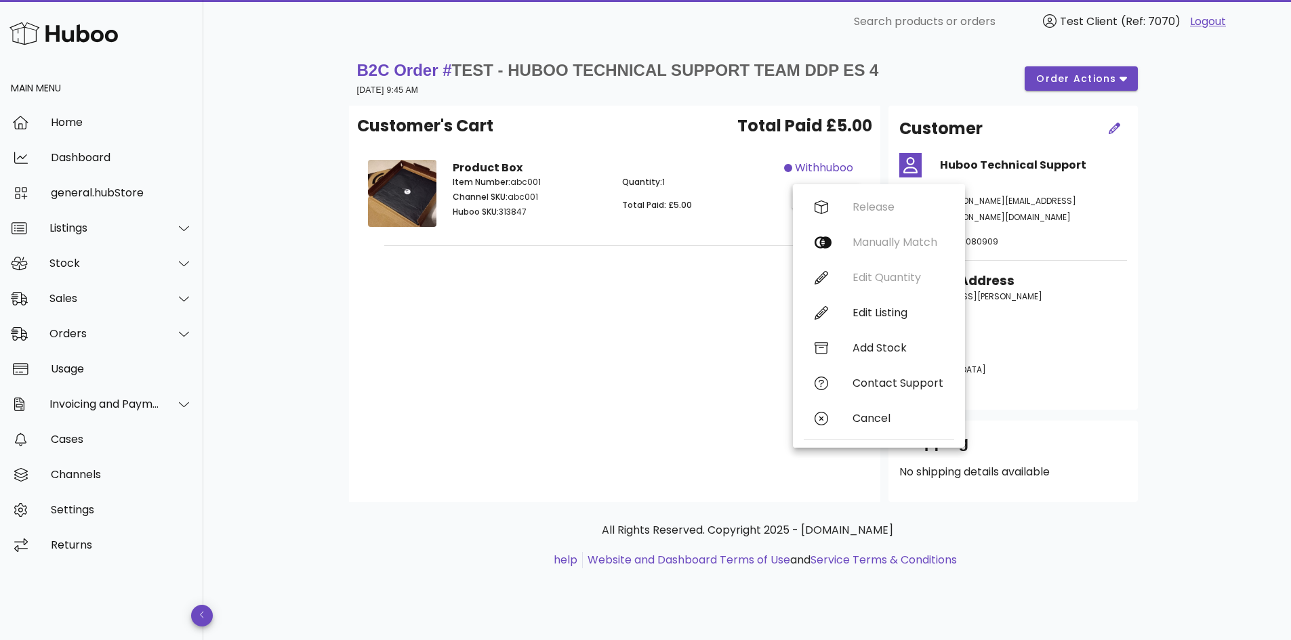
click at [837, 179] on div "withhuboo action" at bounding box center [826, 196] width 85 height 88
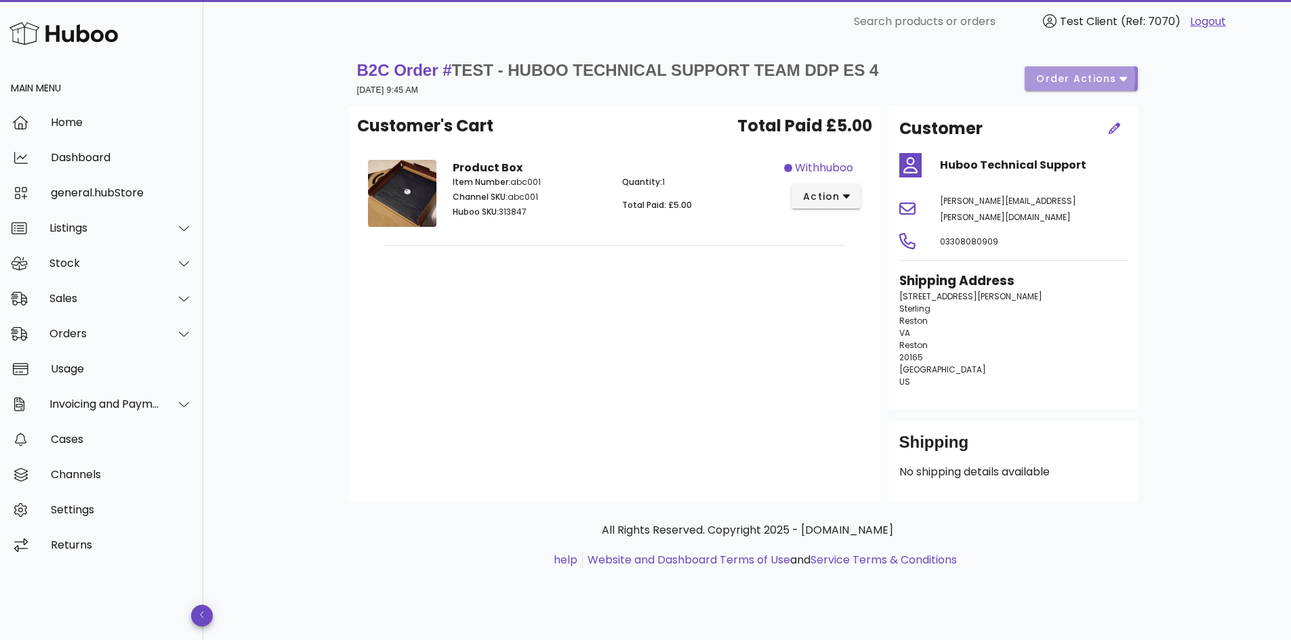
click at [1075, 84] on span "order actions" at bounding box center [1075, 79] width 81 height 14
click at [1007, 351] on p "46473 Montgomery Place Sterling Reston VA Reston 20165 United States US" at bounding box center [1013, 340] width 228 height 98
drag, startPoint x: 976, startPoint y: 379, endPoint x: 928, endPoint y: 295, distance: 96.8
click at [928, 295] on div "Shipping Address 46473 Montgomery Place Sterling Reston VA Reston 20165 United …" at bounding box center [1013, 336] width 244 height 144
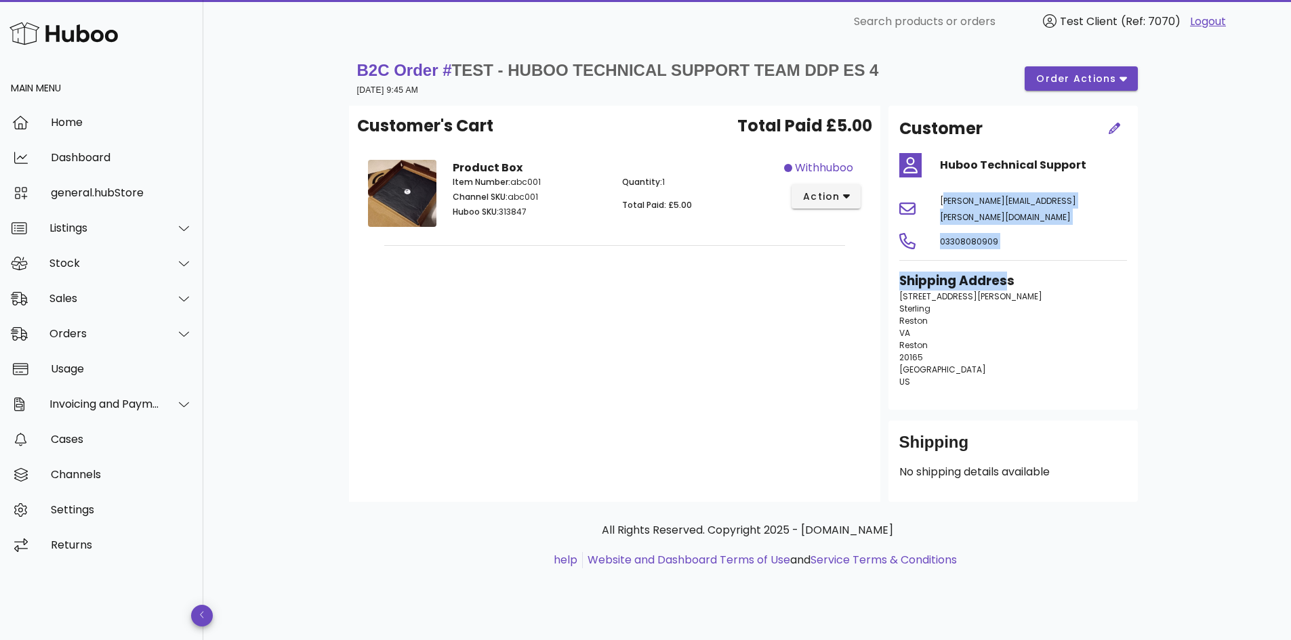
drag, startPoint x: 1008, startPoint y: 265, endPoint x: 938, endPoint y: 184, distance: 106.6
click at [938, 184] on div "Customer Huboo Technical Support jason.hill@huboo.com 03308080909 Shipping Addr…" at bounding box center [1012, 258] width 249 height 304
click at [938, 184] on div "jason.hill@huboo.com" at bounding box center [1033, 208] width 203 height 49
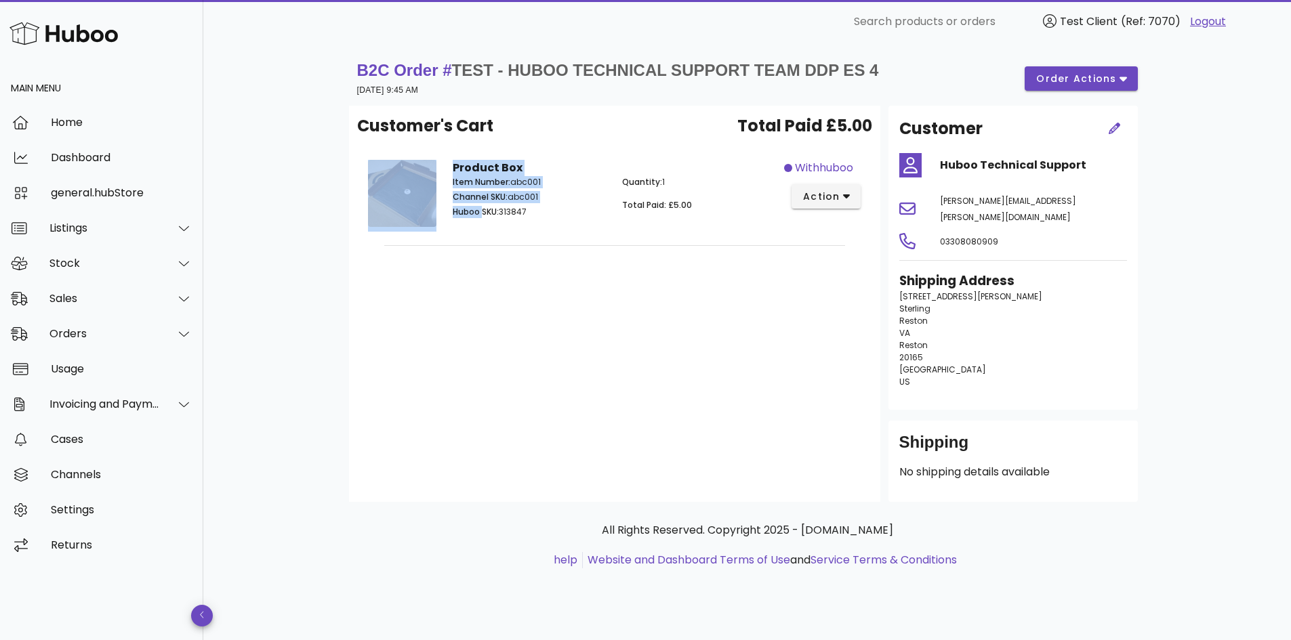
drag, startPoint x: 656, startPoint y: 276, endPoint x: 482, endPoint y: 209, distance: 186.4
click at [482, 209] on div "Customer's Cart Total Paid £5.00 Product Box Item Number: abc001 Channel SKU: a…" at bounding box center [614, 304] width 531 height 396
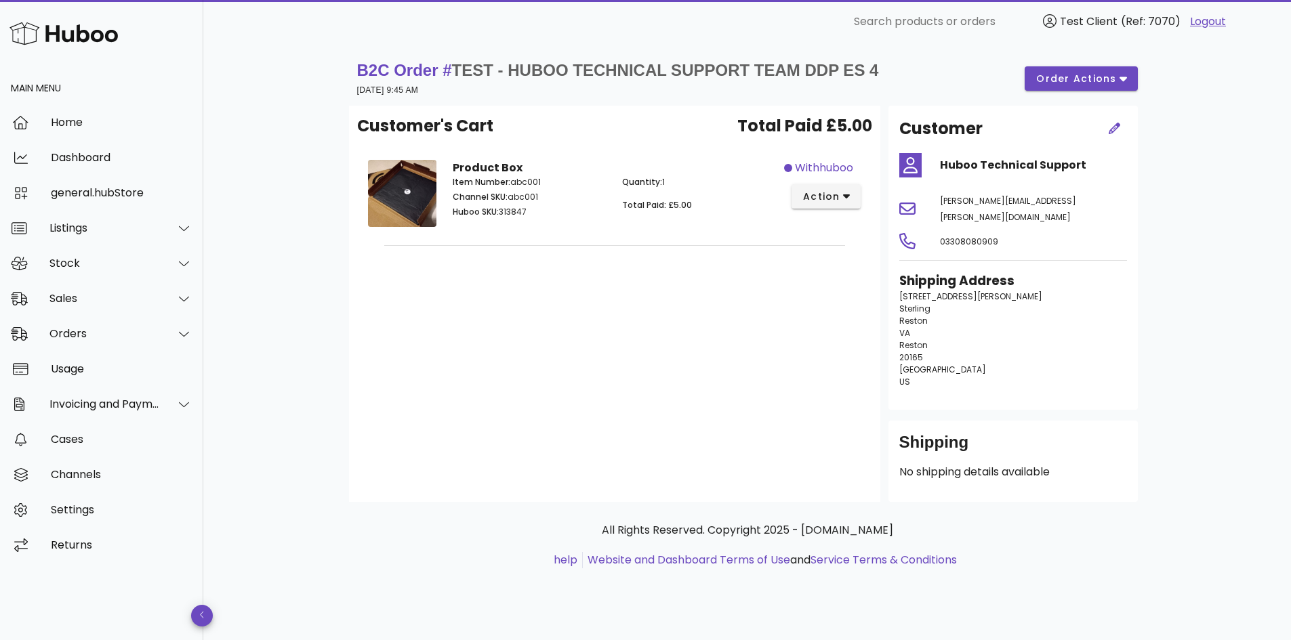
click at [668, 352] on div "Customer's Cart Total Paid £5.00 Product Box Item Number: abc001 Channel SKU: a…" at bounding box center [614, 304] width 531 height 396
click at [1050, 91] on div "B2C Order # TEST - HUBOO TECHNICAL SUPPORT TEAM DDP ES 4 11 September 2025 at 9…" at bounding box center [747, 79] width 781 height 38
click at [1056, 81] on span "order actions" at bounding box center [1075, 79] width 81 height 14
click at [1111, 96] on div "Release Reprocess Cancel" at bounding box center [1097, 128] width 117 height 112
click at [896, 99] on div "B2C Order # TEST - HUBOO TECHNICAL SUPPORT TEAM DDP ES 4 11 September 2025 at 9…" at bounding box center [747, 78] width 797 height 54
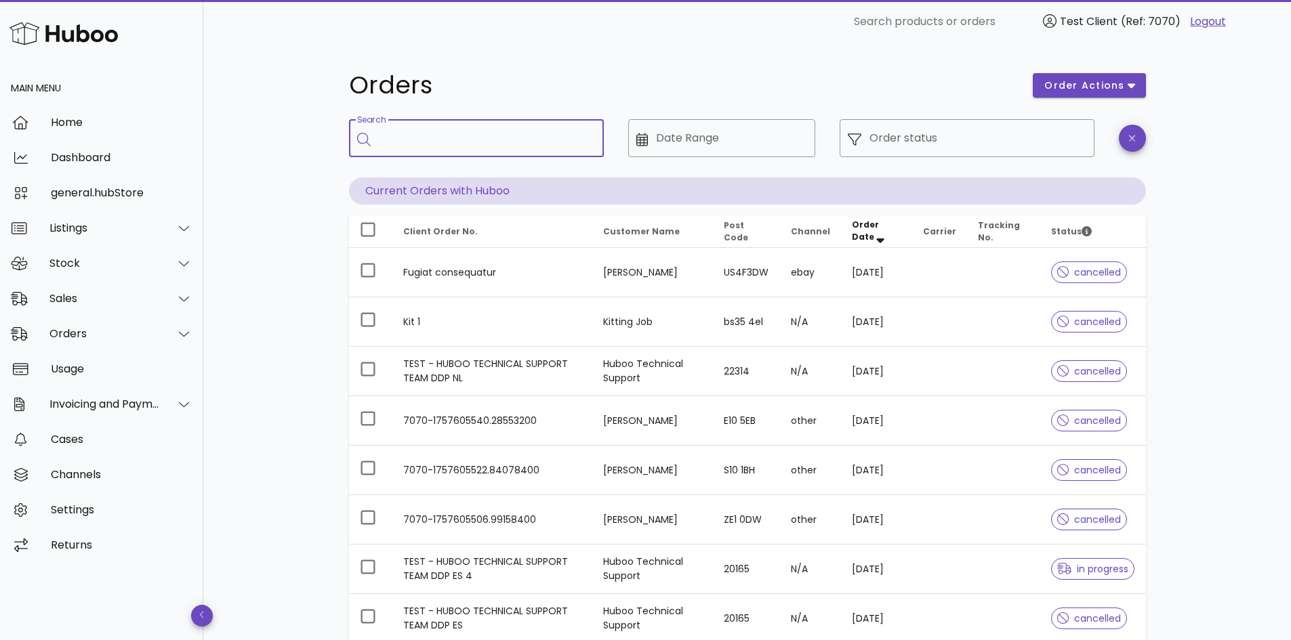
click at [476, 141] on input "Search" at bounding box center [486, 138] width 214 height 22
type input "****"
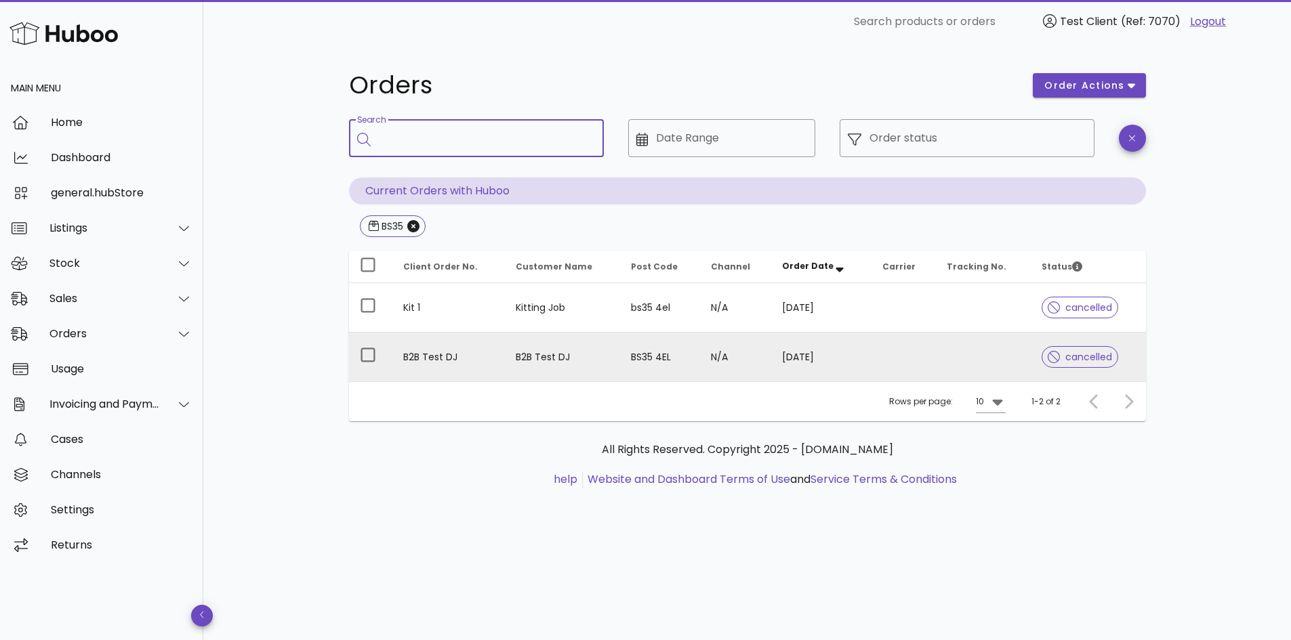
click at [531, 354] on td "B2B Test DJ" at bounding box center [562, 357] width 115 height 49
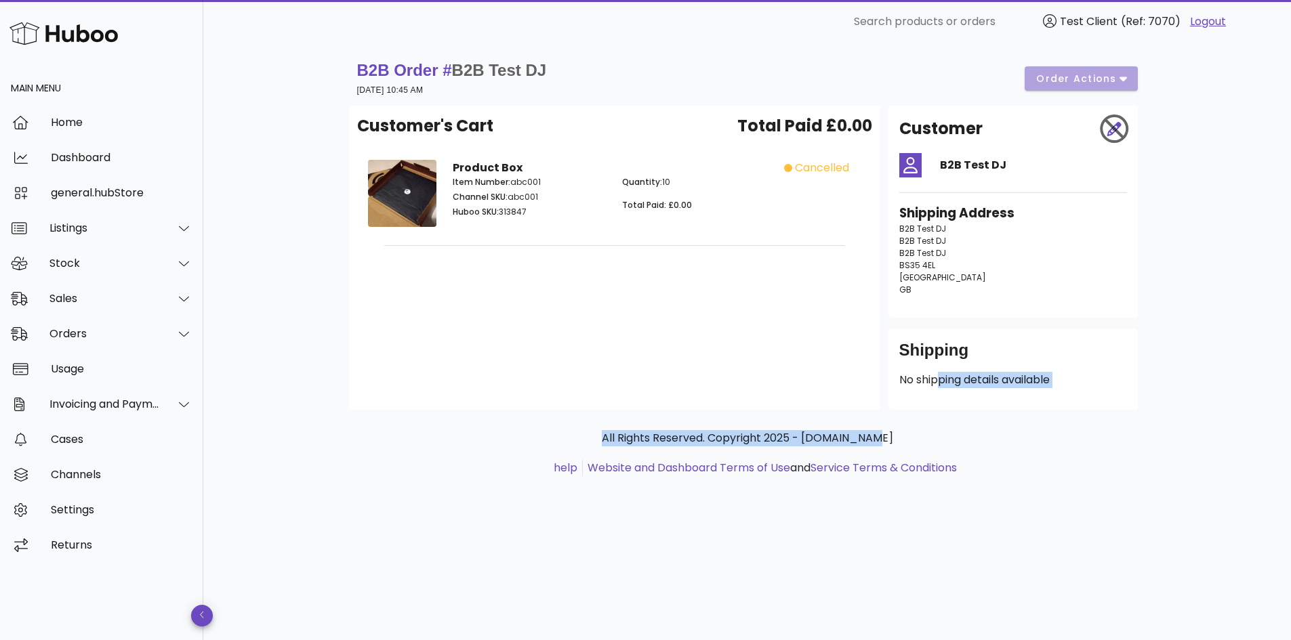
drag, startPoint x: 970, startPoint y: 411, endPoint x: 931, endPoint y: 385, distance: 46.4
click at [931, 385] on div "B2B Order # B2B Test DJ 27 August 2025 at 10:45 AM order actions Customer's Car…" at bounding box center [747, 281] width 862 height 476
click at [931, 385] on p "No shipping details available" at bounding box center [1013, 380] width 228 height 16
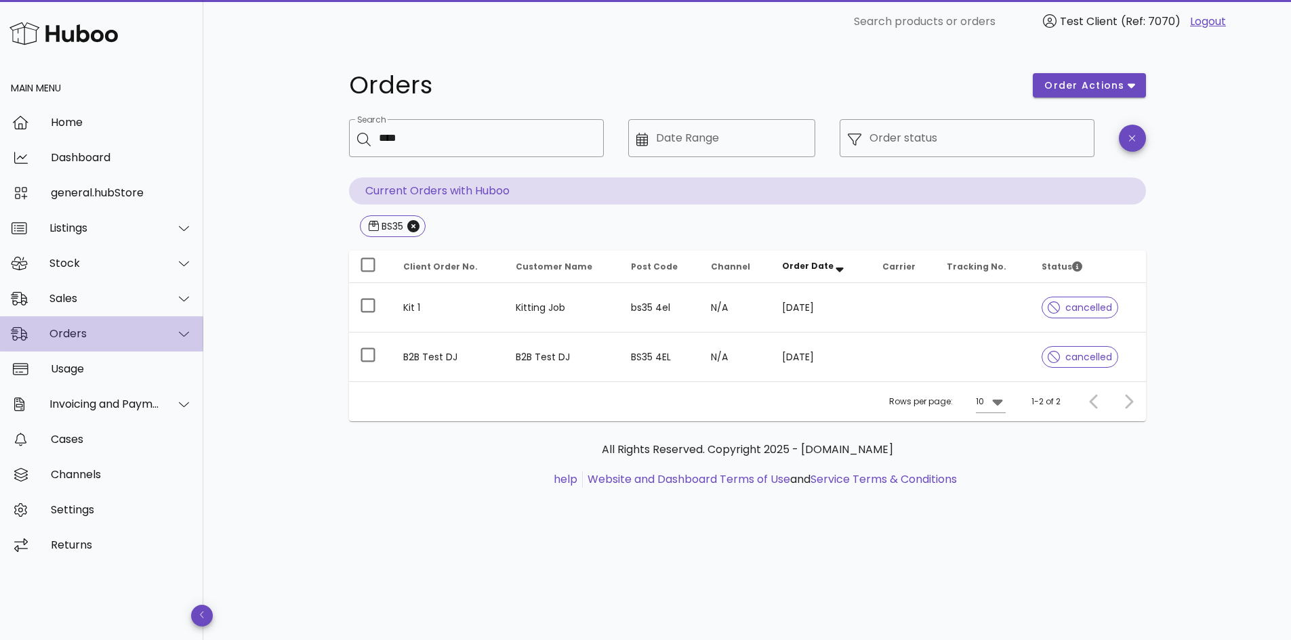
click at [119, 337] on div "Orders" at bounding box center [104, 333] width 110 height 13
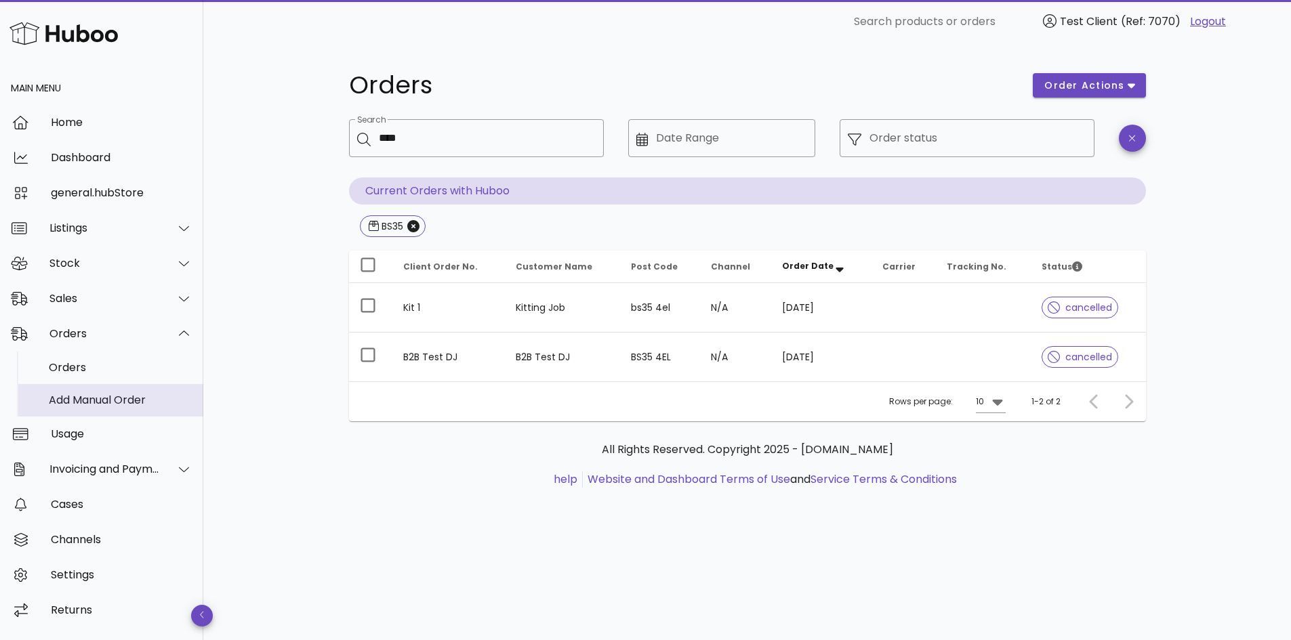
click at [100, 392] on div "Add Manual Order" at bounding box center [121, 400] width 144 height 29
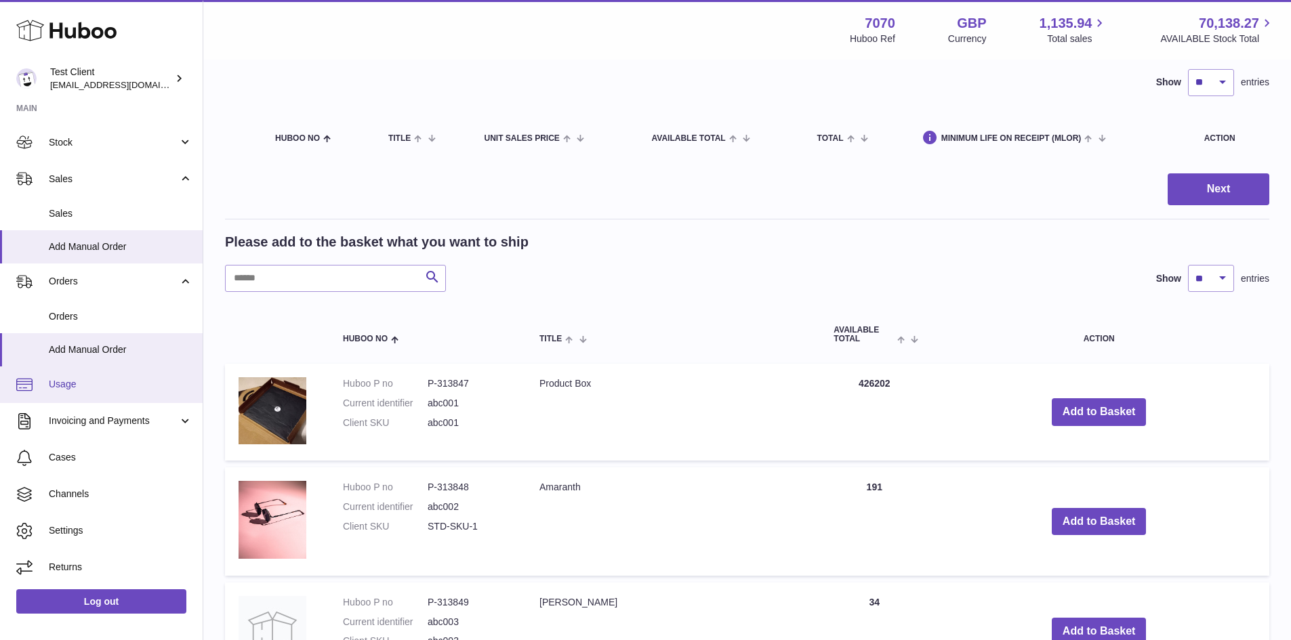
scroll to position [98, 0]
click at [102, 377] on link "Usage" at bounding box center [101, 385] width 203 height 37
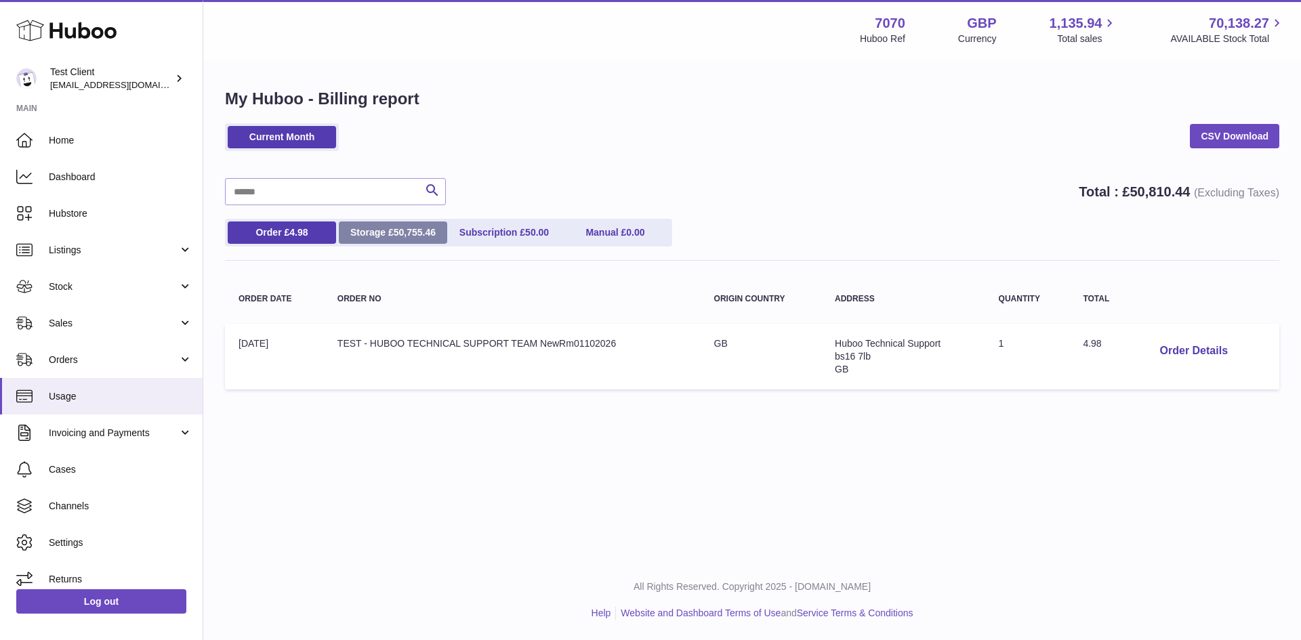
click at [405, 238] on span "50,755.46" at bounding box center [415, 232] width 42 height 11
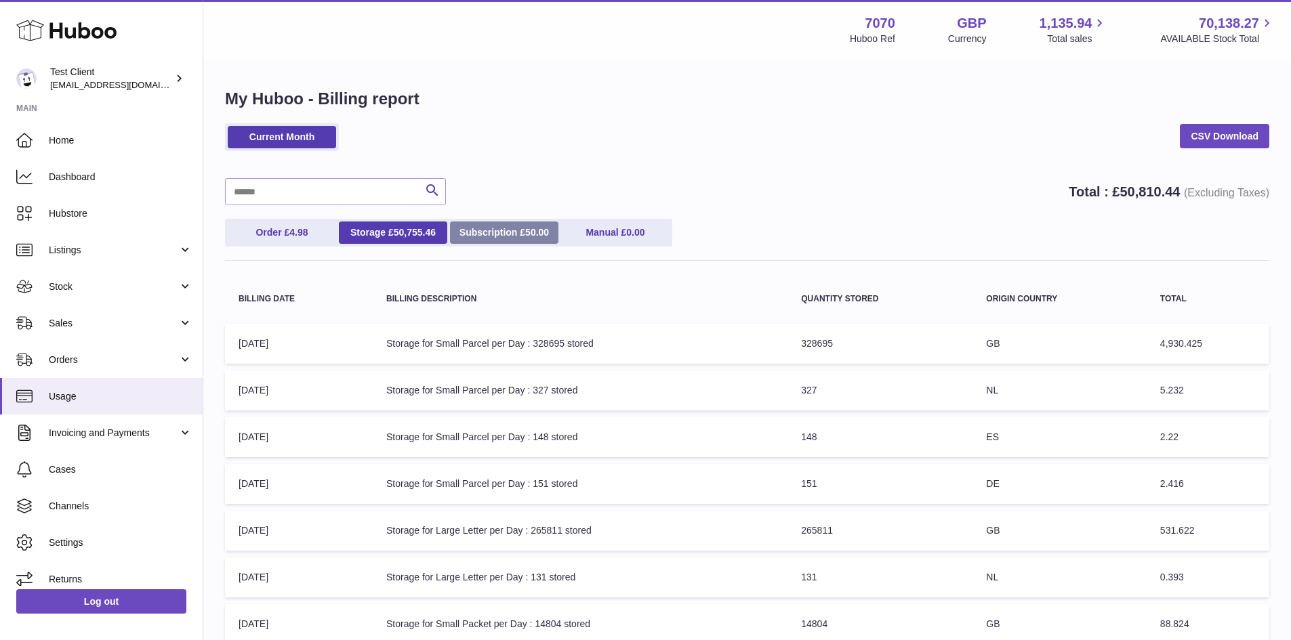
click at [501, 243] on link "Subscription £ 50.00" at bounding box center [504, 233] width 108 height 22
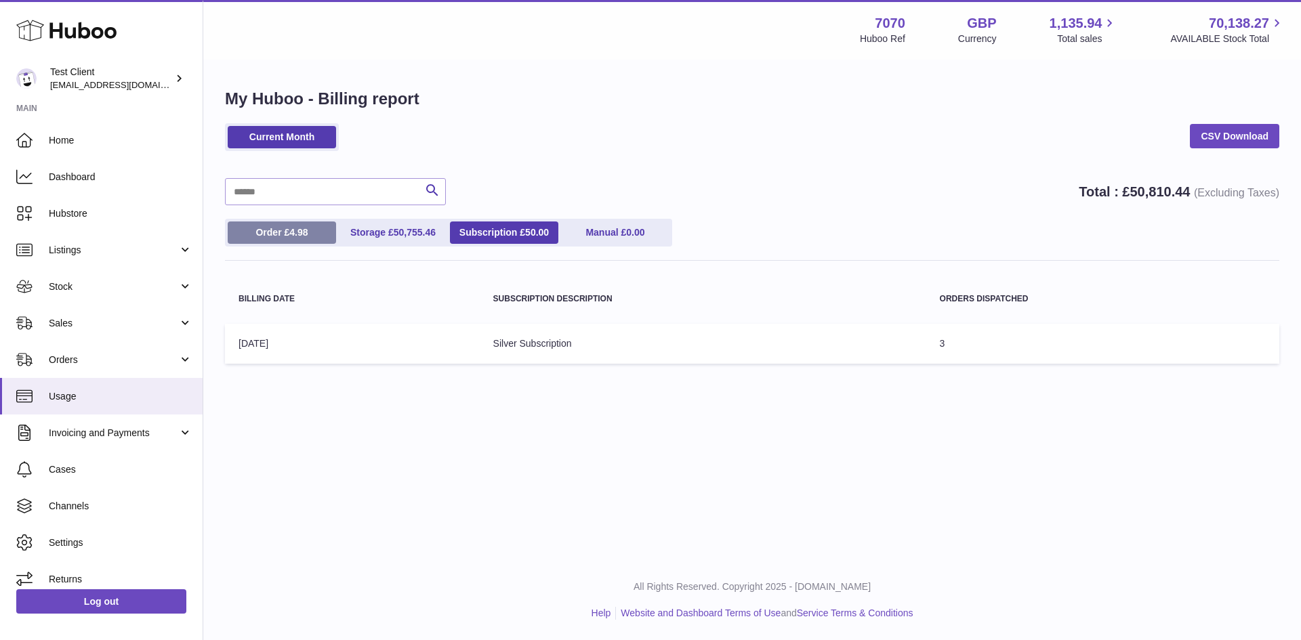
click at [308, 236] on span "4.98" at bounding box center [298, 232] width 18 height 11
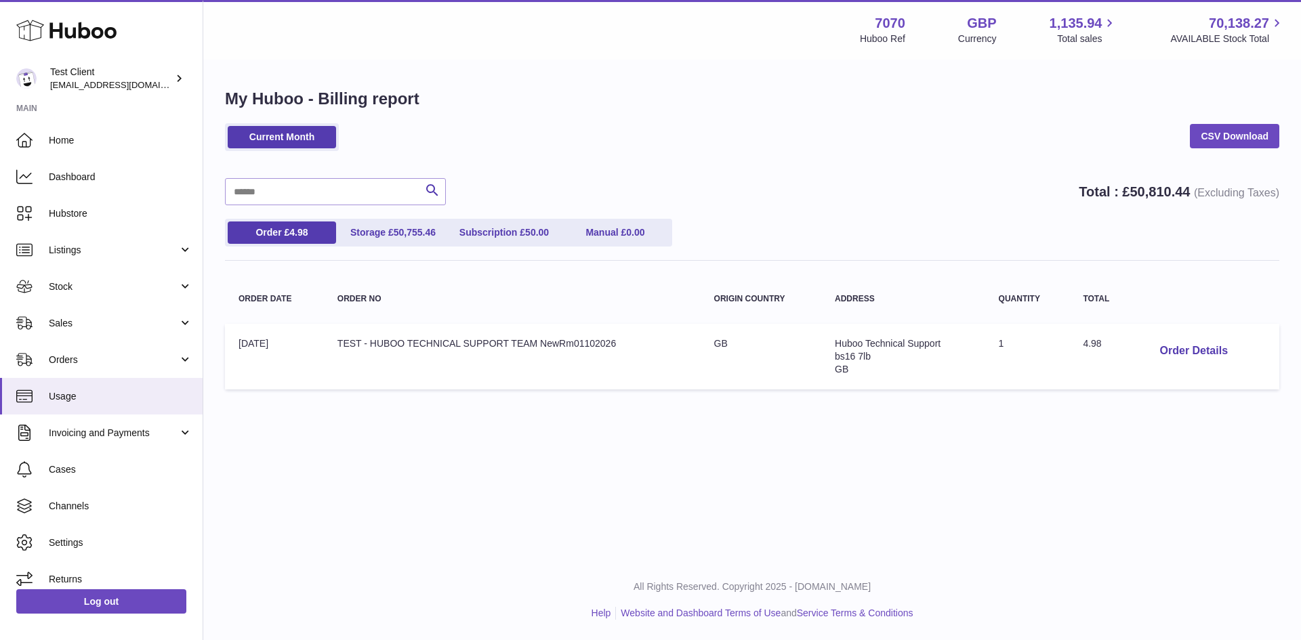
click at [375, 339] on td "Order no: TEST - HUBOO TECHNICAL SUPPORT TEAM NewRm01102026" at bounding box center [512, 357] width 377 height 66
click at [1188, 345] on button "Order Details" at bounding box center [1193, 351] width 89 height 28
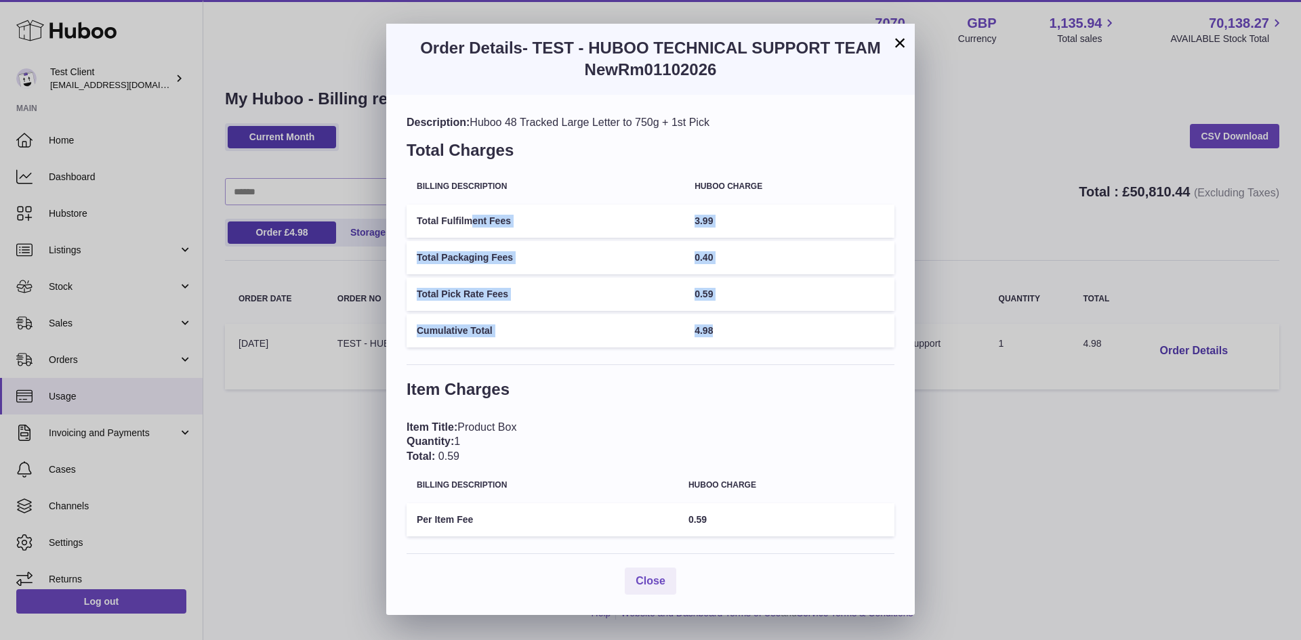
drag, startPoint x: 476, startPoint y: 231, endPoint x: 745, endPoint y: 353, distance: 295.3
click at [745, 353] on div "Description: Huboo 48 Tracked Large Letter to 750g + 1st Pick Total Charges Bil…" at bounding box center [650, 355] width 528 height 521
click at [892, 51] on div "×" at bounding box center [900, 43] width 16 height 16
click at [904, 41] on button "×" at bounding box center [900, 43] width 16 height 16
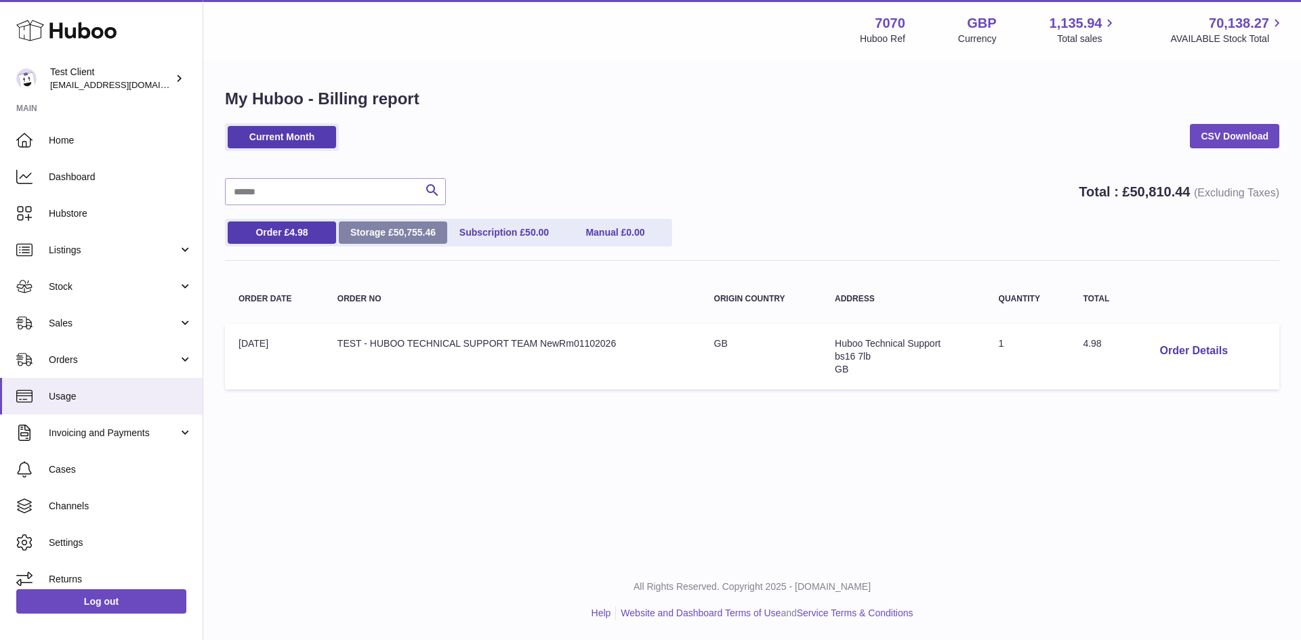
click at [404, 232] on span "50,755.46" at bounding box center [415, 232] width 42 height 11
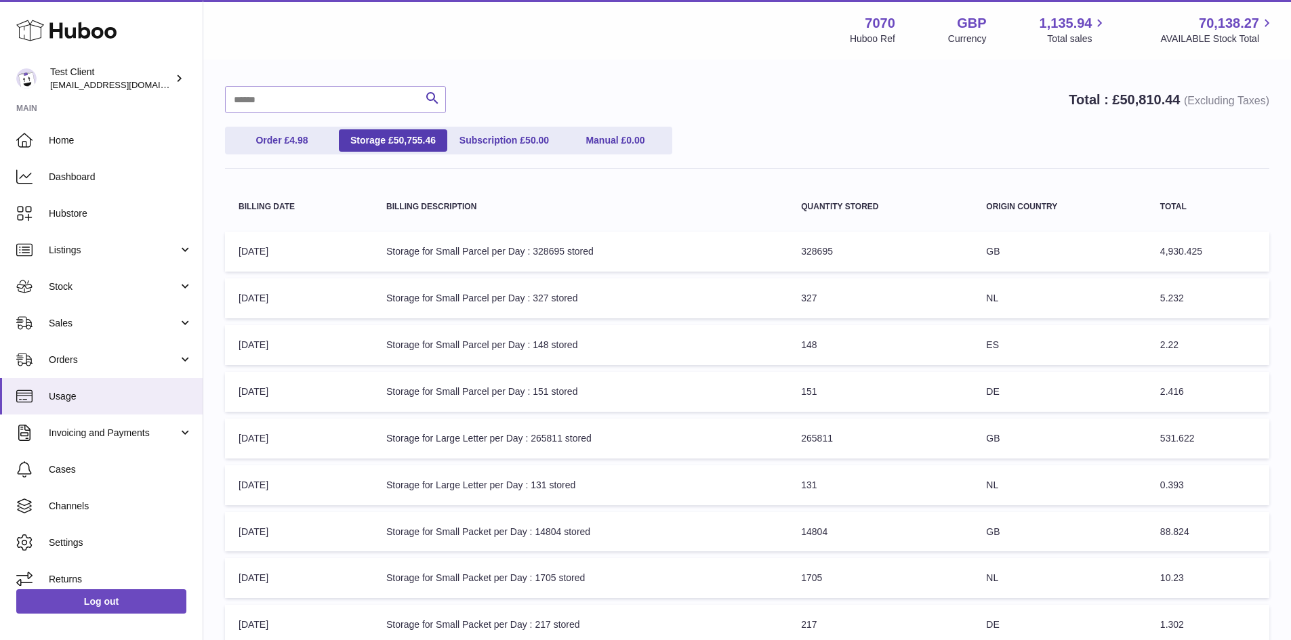
scroll to position [93, 0]
click at [524, 146] on link "Subscription £ 50.00" at bounding box center [504, 140] width 108 height 22
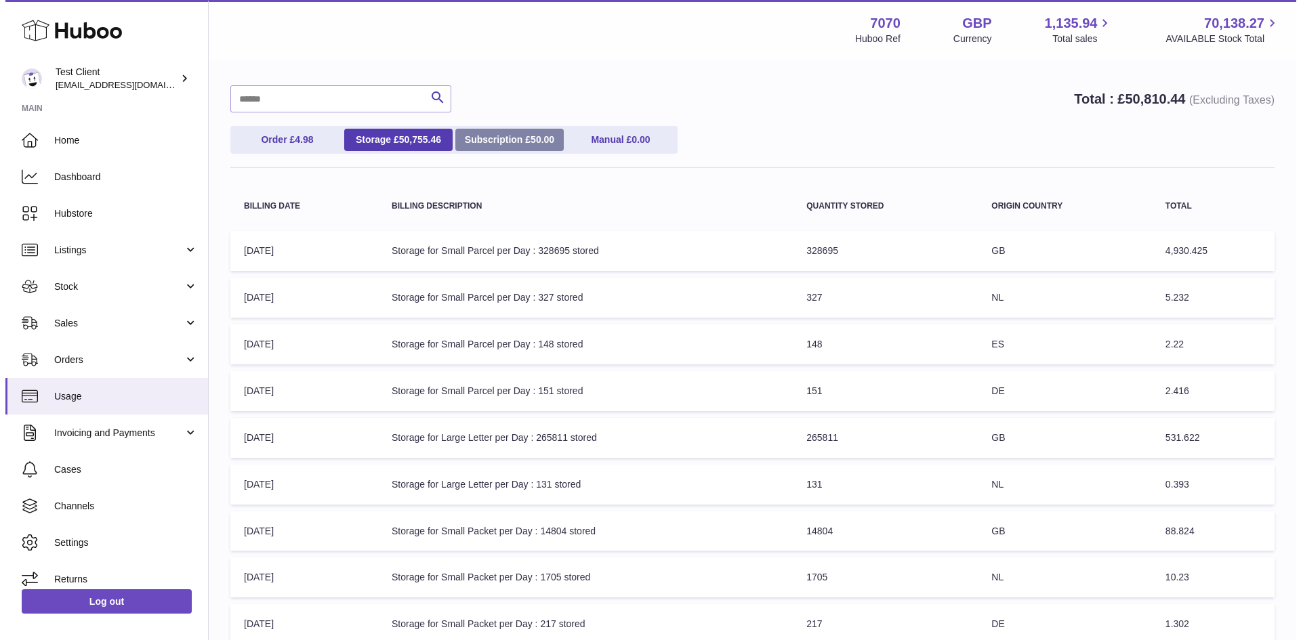
scroll to position [0, 0]
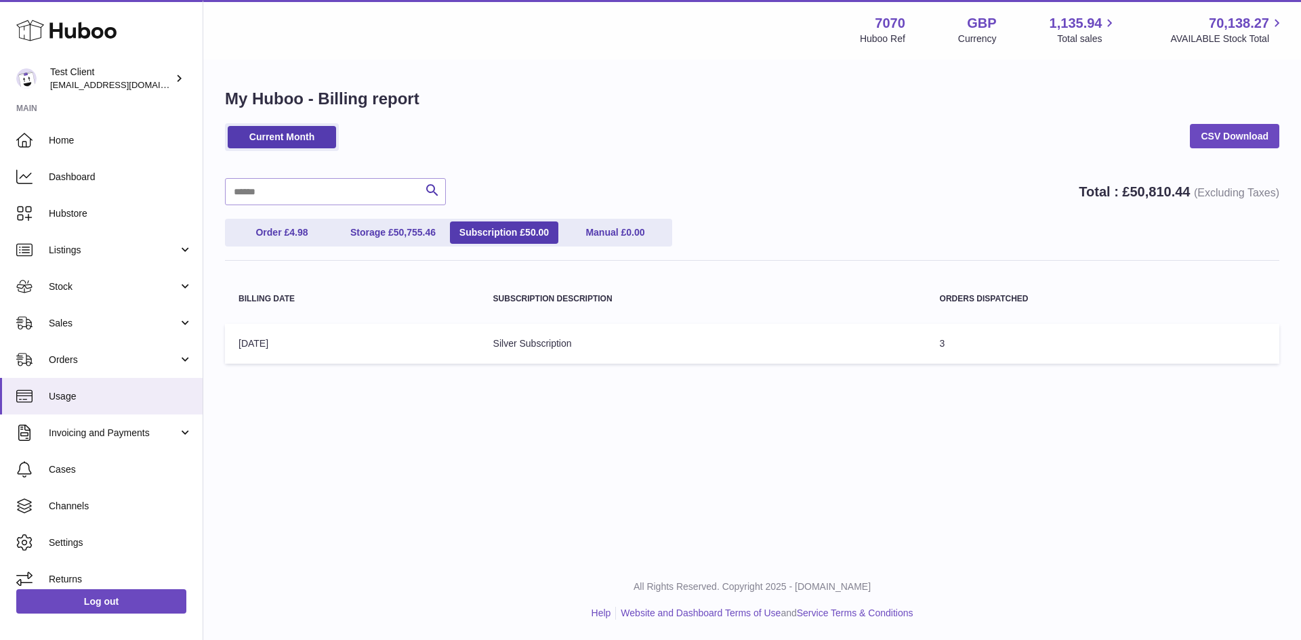
drag, startPoint x: 923, startPoint y: 348, endPoint x: 959, endPoint y: 339, distance: 37.6
click at [959, 339] on tr "Billing Date: 01-Oct-2025 Subscription Description: Silver Subscription Orders …" at bounding box center [752, 344] width 1054 height 40
click at [959, 339] on td "Orders Dispatched: 3" at bounding box center [1102, 344] width 353 height 40
click at [89, 416] on link "Invoicing and Payments" at bounding box center [101, 433] width 203 height 37
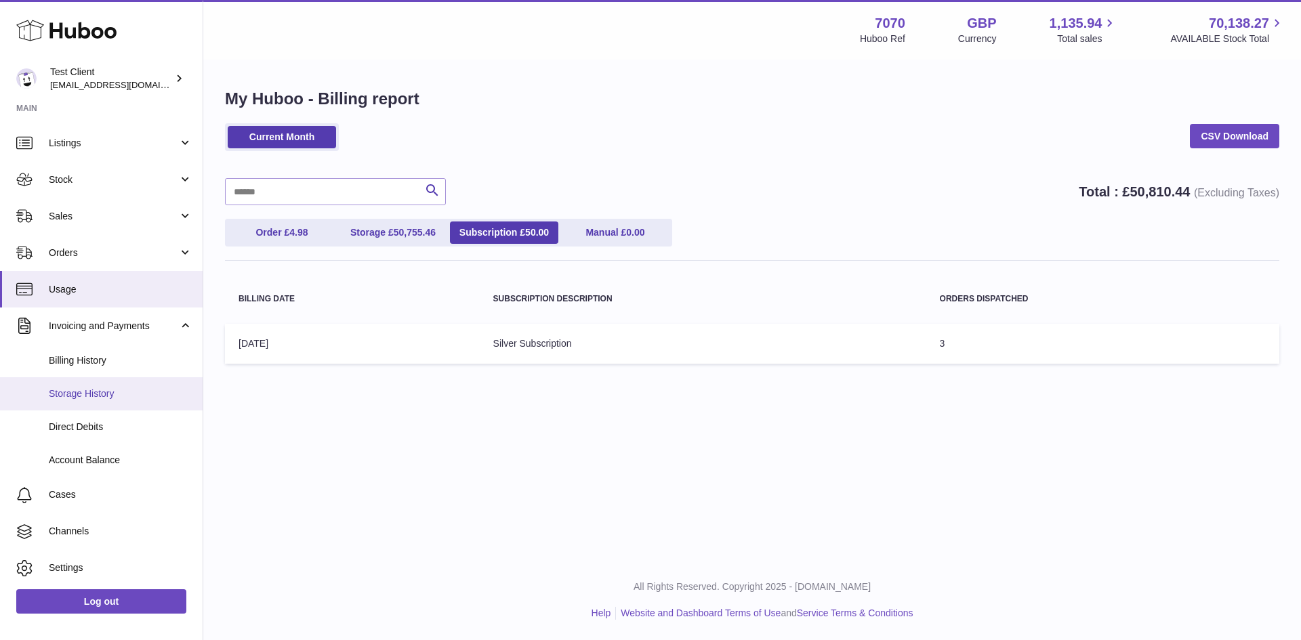
scroll to position [110, 0]
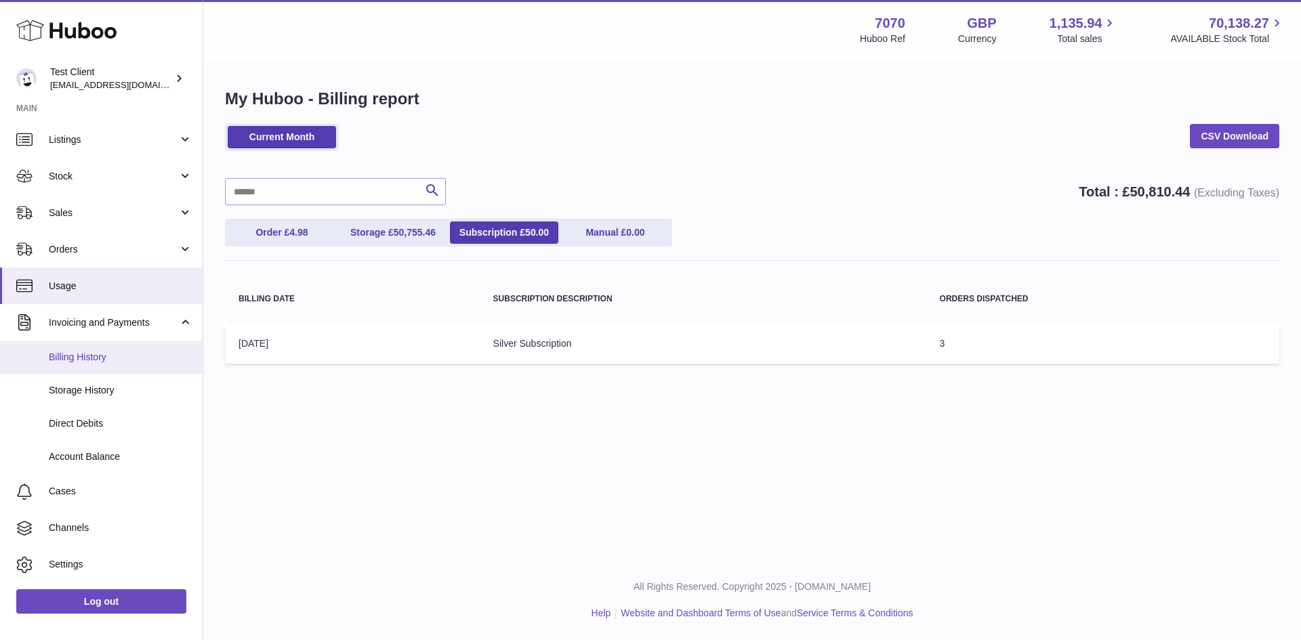
click at [91, 367] on link "Billing History" at bounding box center [101, 357] width 203 height 33
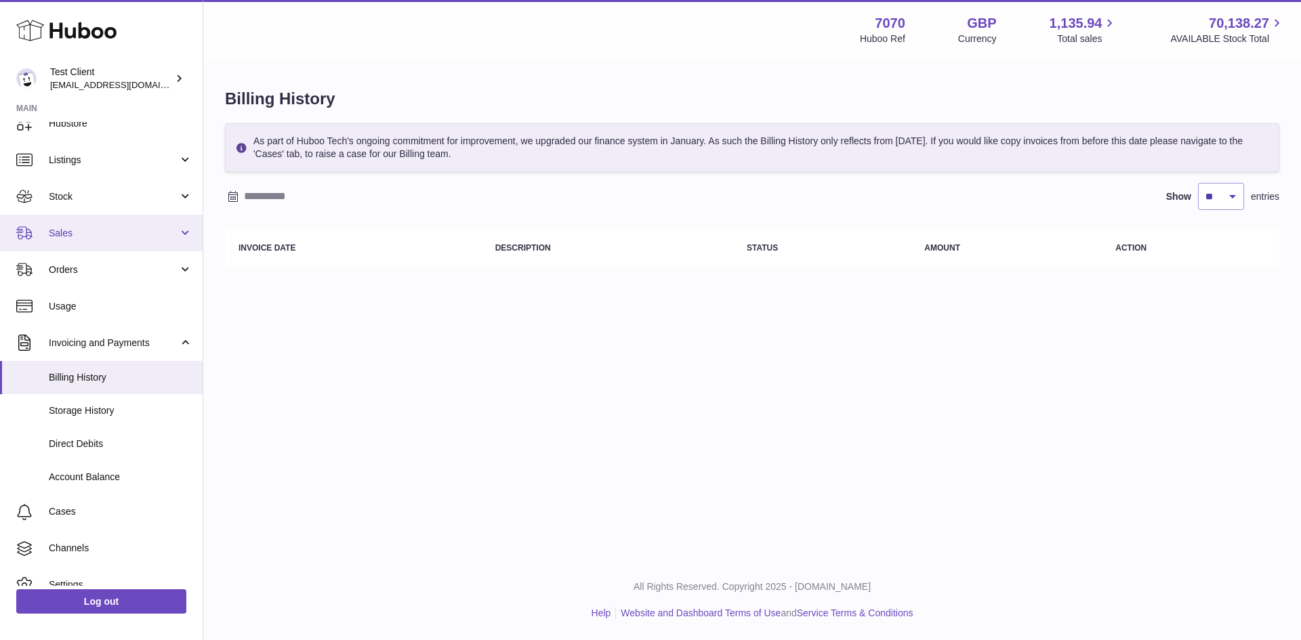
click at [139, 327] on link "Invoicing and Payments" at bounding box center [101, 343] width 203 height 37
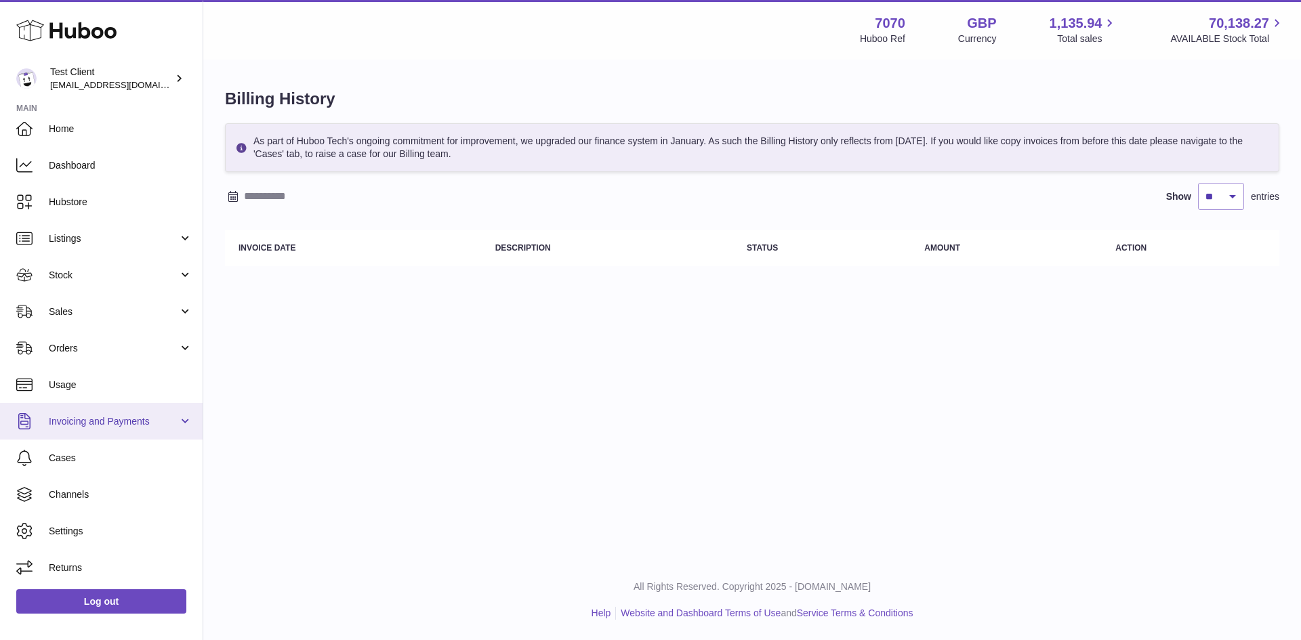
click at [104, 432] on link "Invoicing and Payments" at bounding box center [101, 421] width 203 height 37
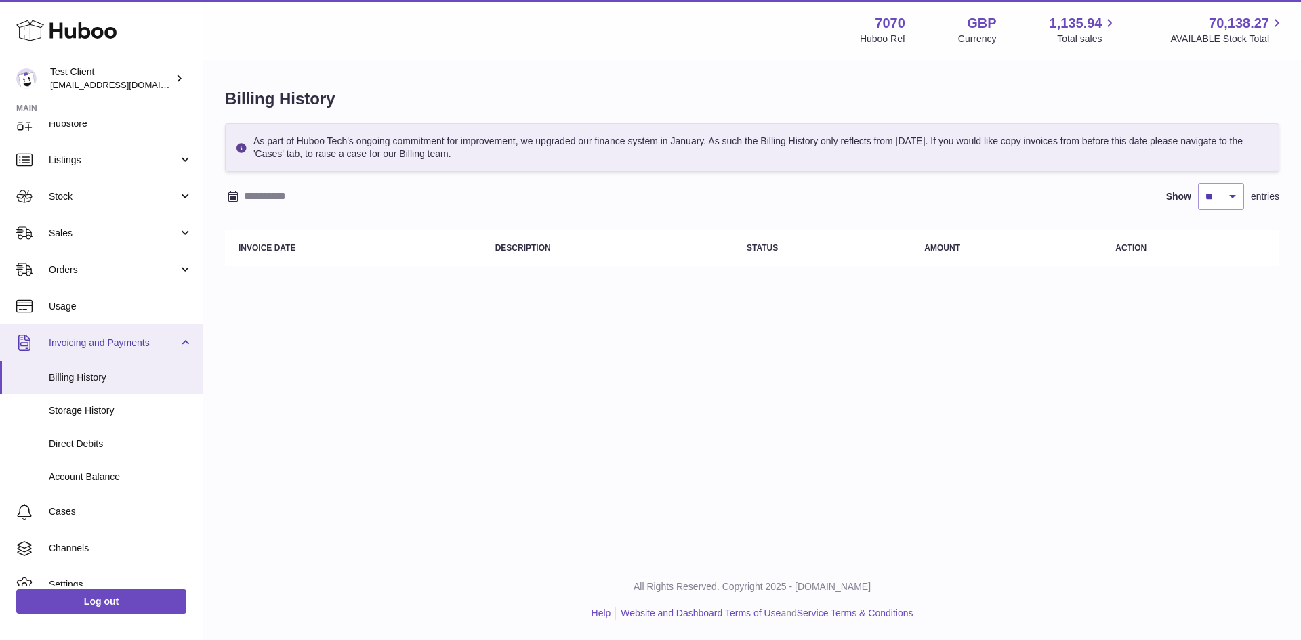
scroll to position [144, 0]
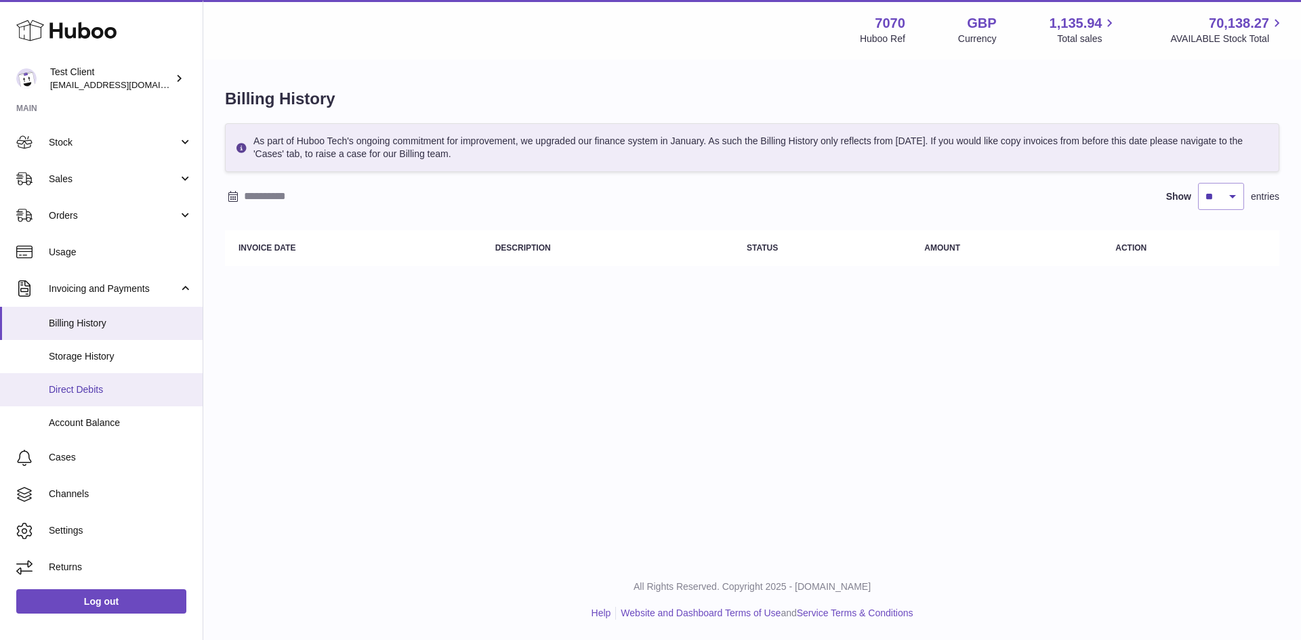
click at [112, 399] on link "Direct Debits" at bounding box center [101, 389] width 203 height 33
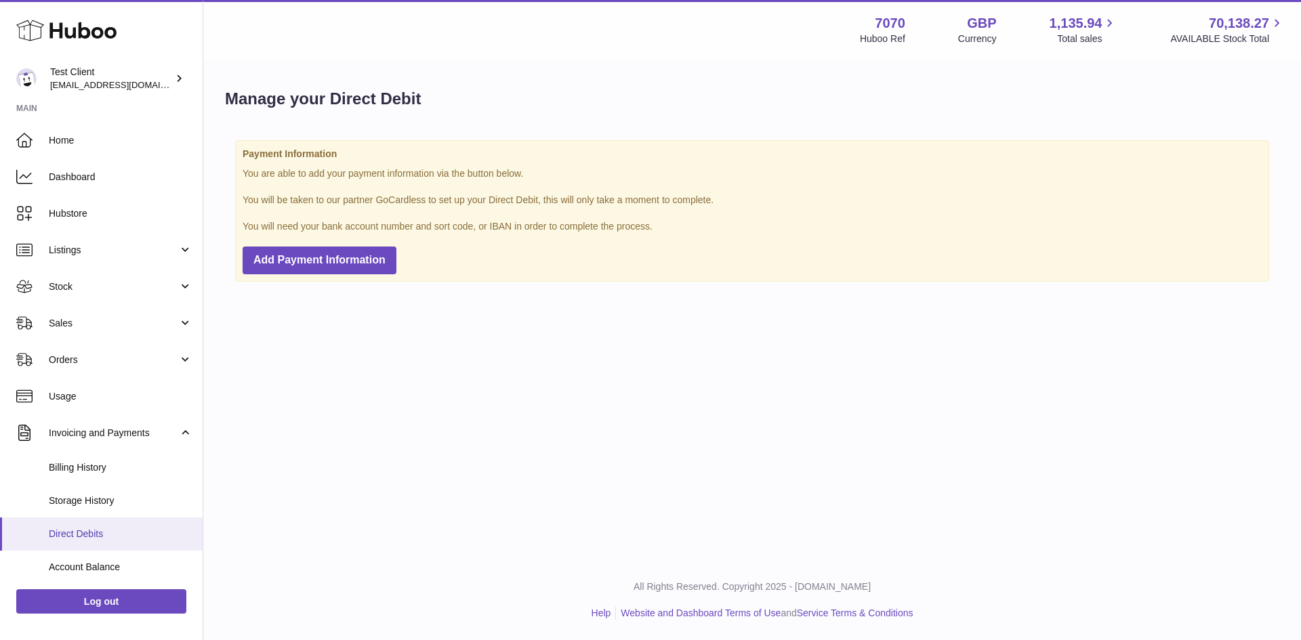
scroll to position [47, 0]
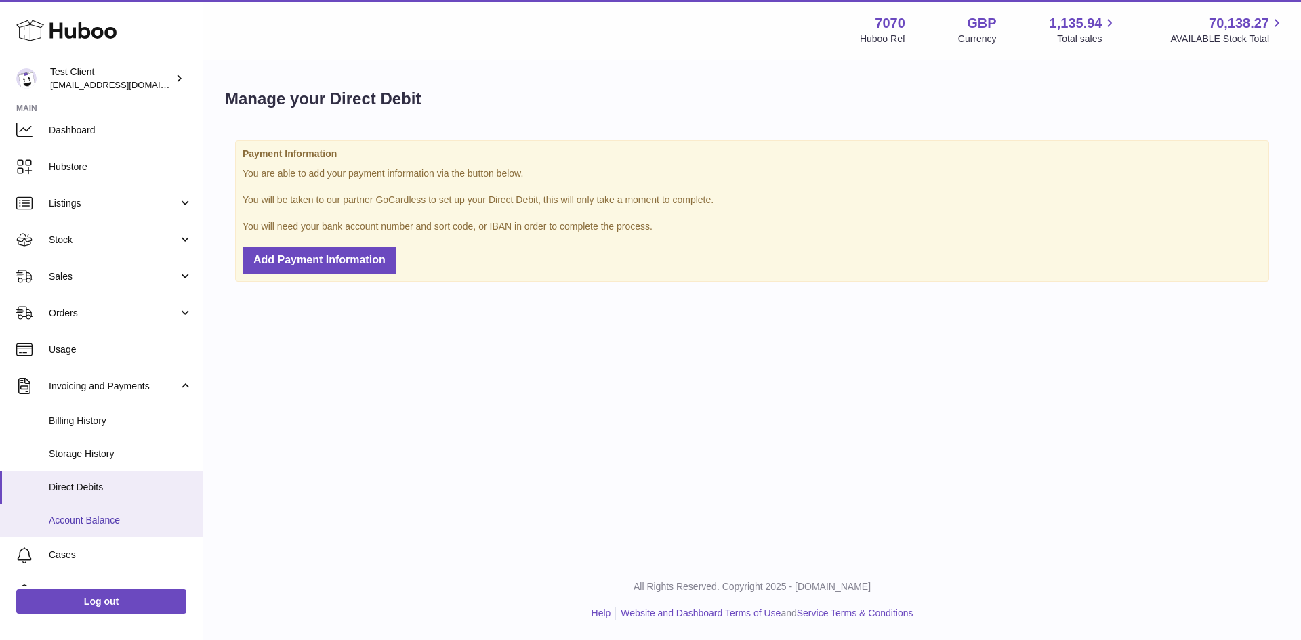
click at [103, 524] on span "Account Balance" at bounding box center [121, 520] width 144 height 13
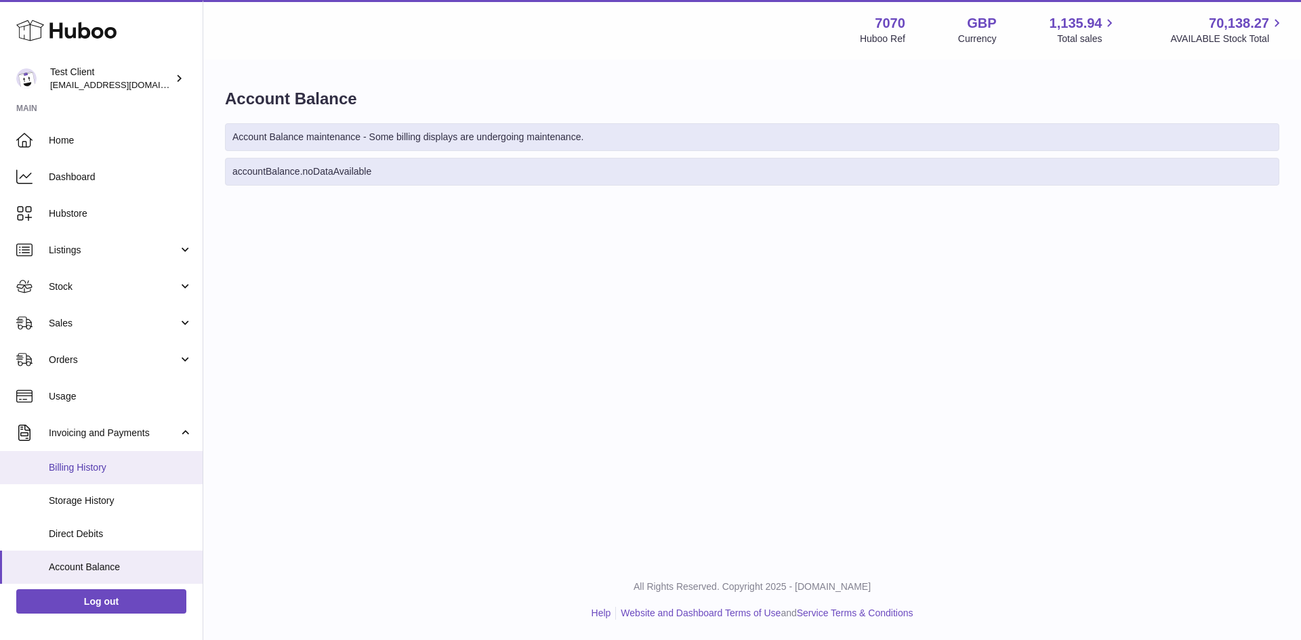
scroll to position [144, 0]
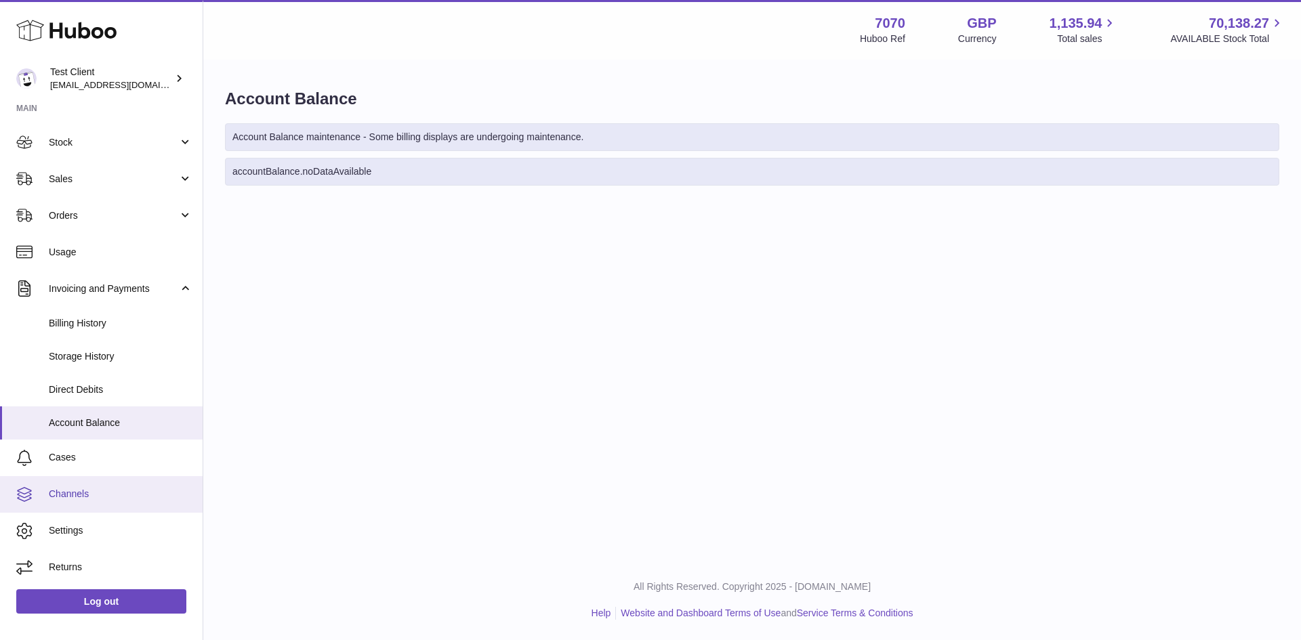
click at [131, 500] on span "Channels" at bounding box center [121, 494] width 144 height 13
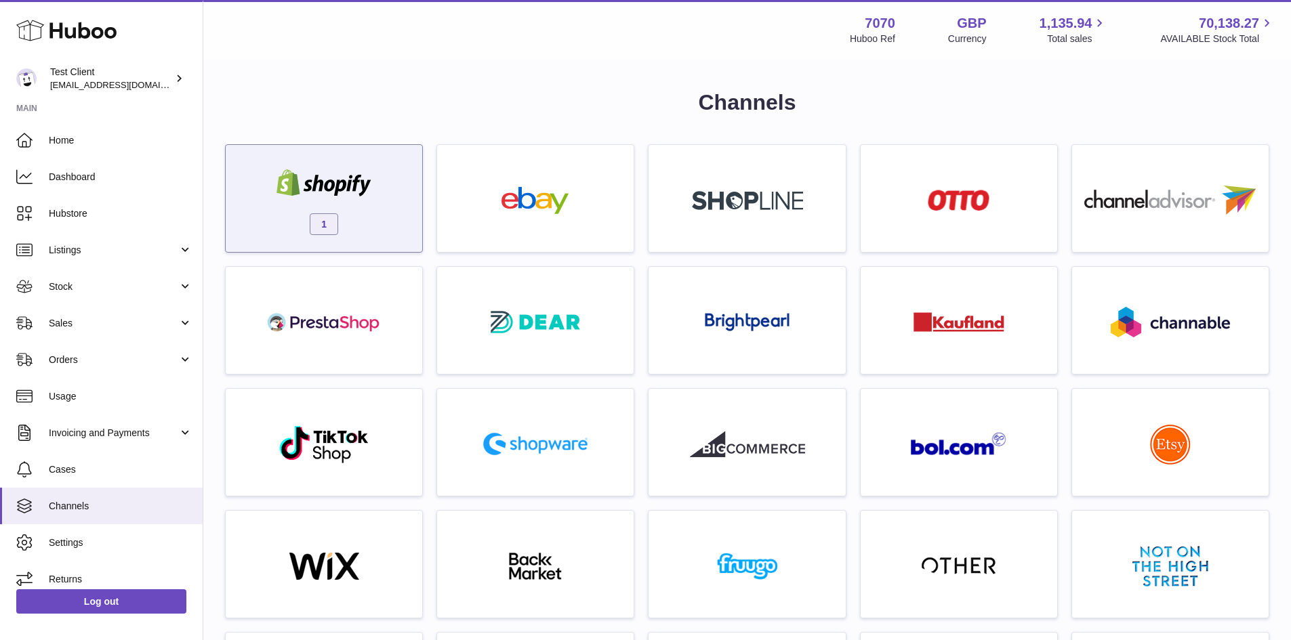
click at [382, 178] on div "1" at bounding box center [323, 202] width 183 height 87
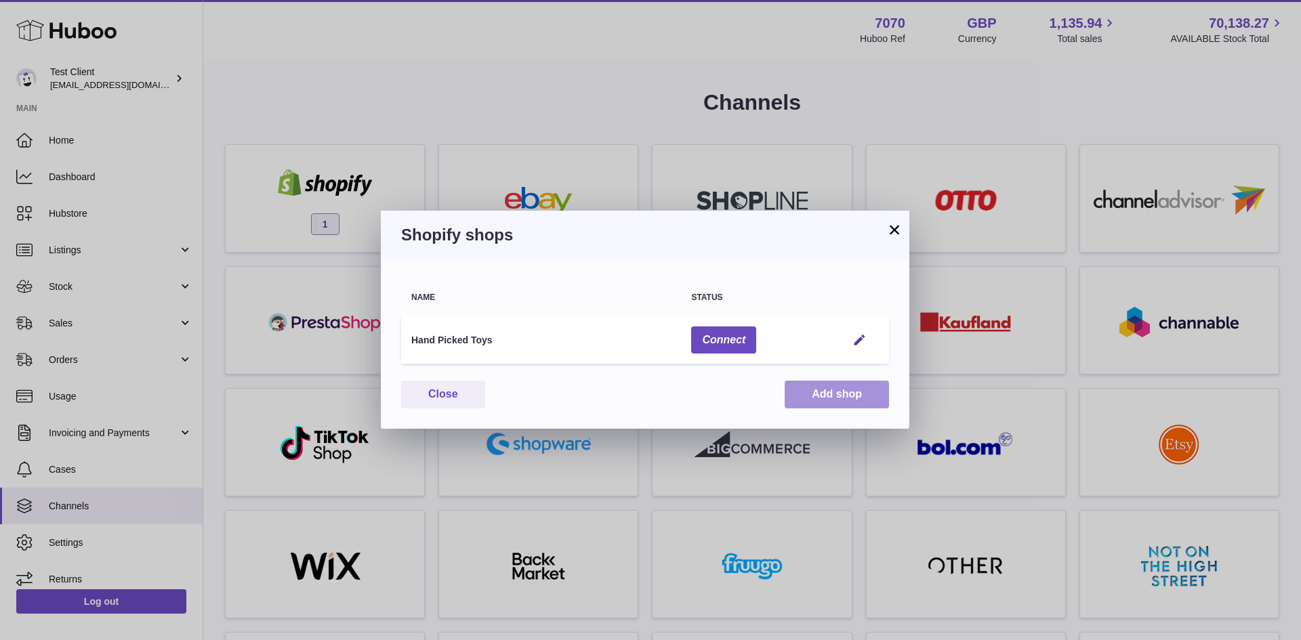
click at [844, 407] on button "Add shop" at bounding box center [837, 395] width 104 height 28
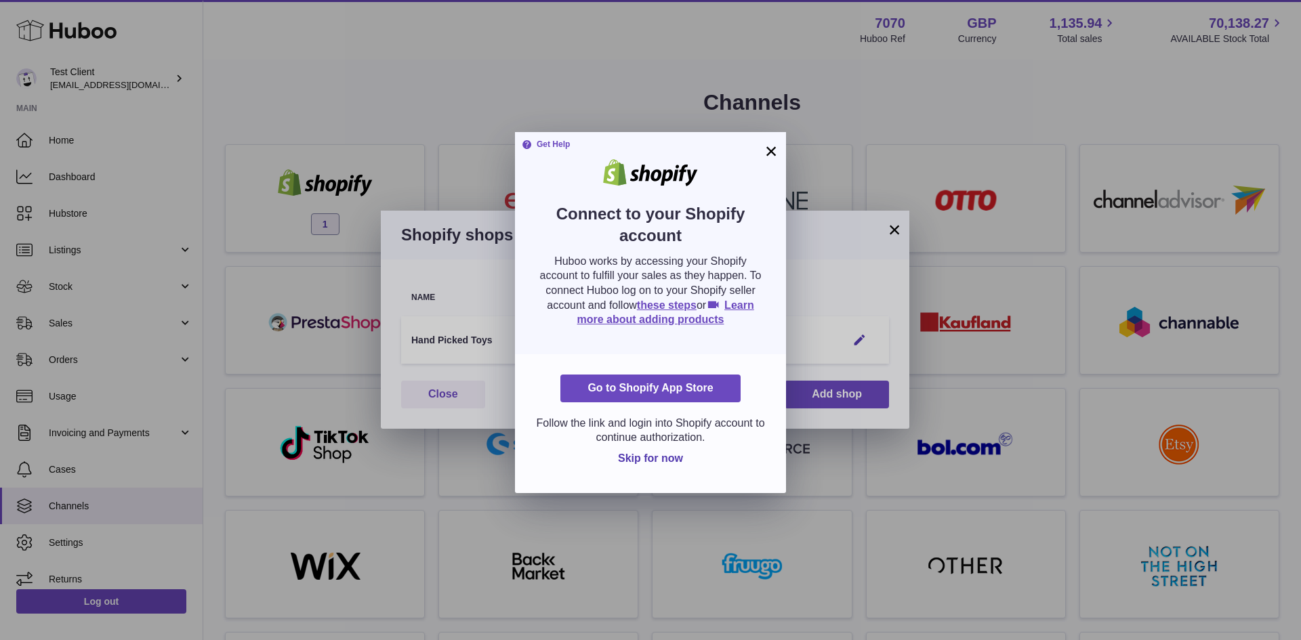
click at [768, 143] on button "×" at bounding box center [771, 151] width 16 height 16
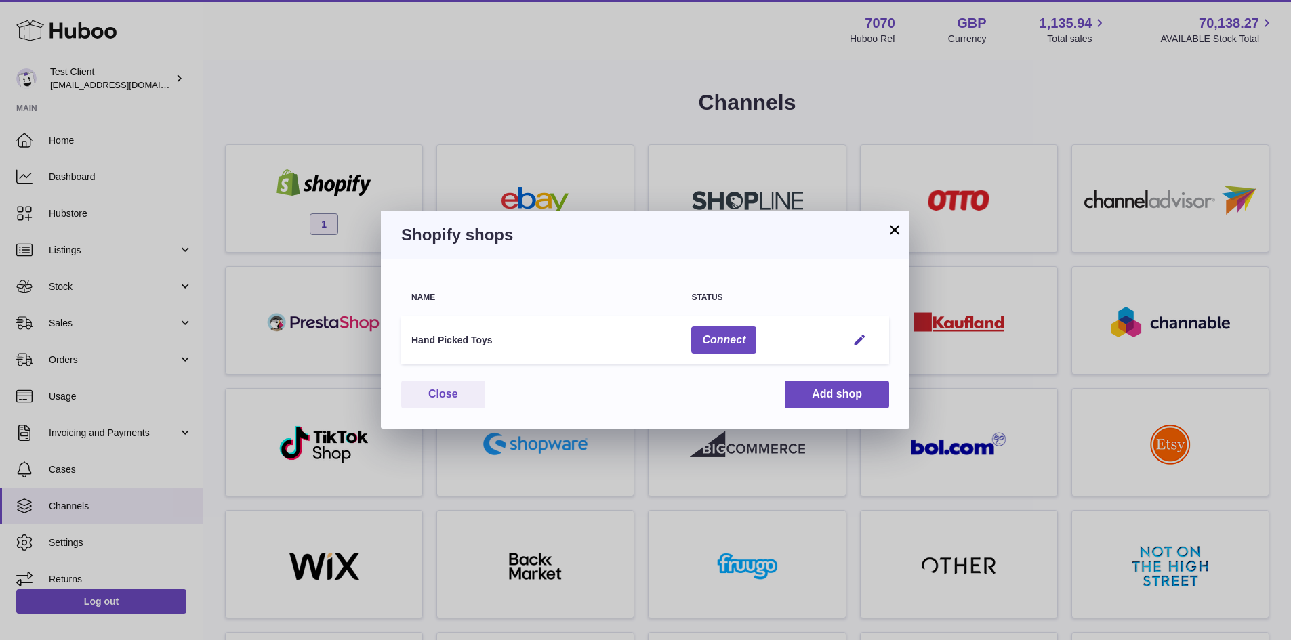
click at [898, 229] on button "×" at bounding box center [894, 230] width 16 height 16
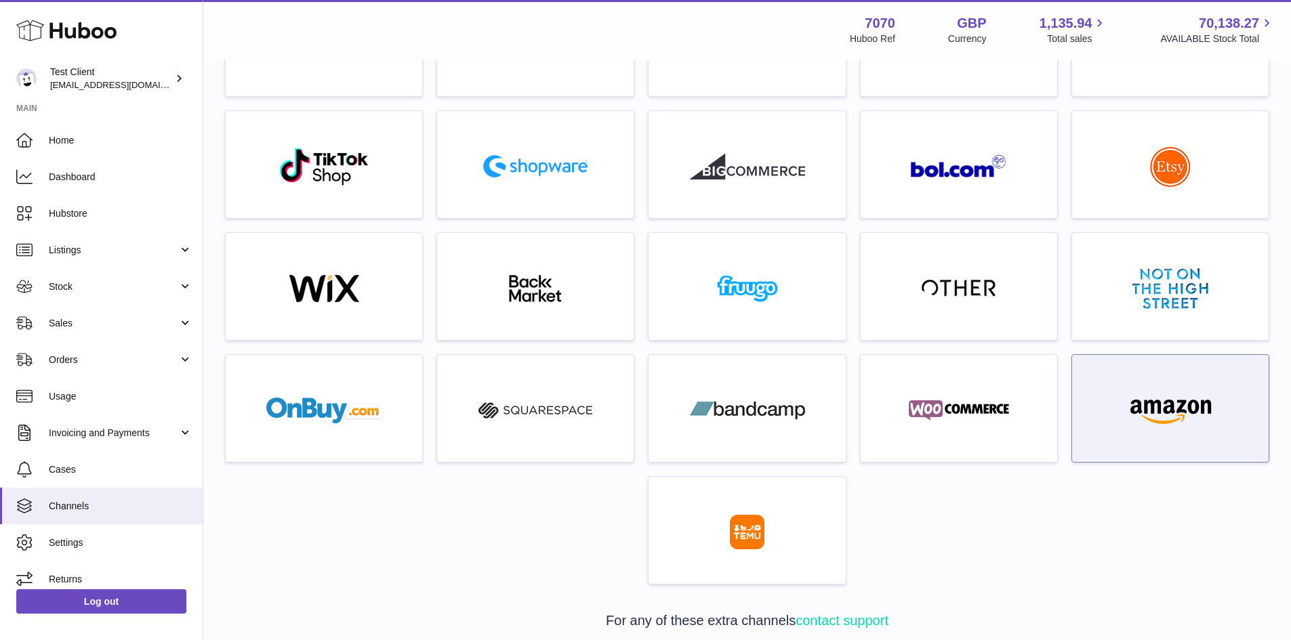
scroll to position [278, 0]
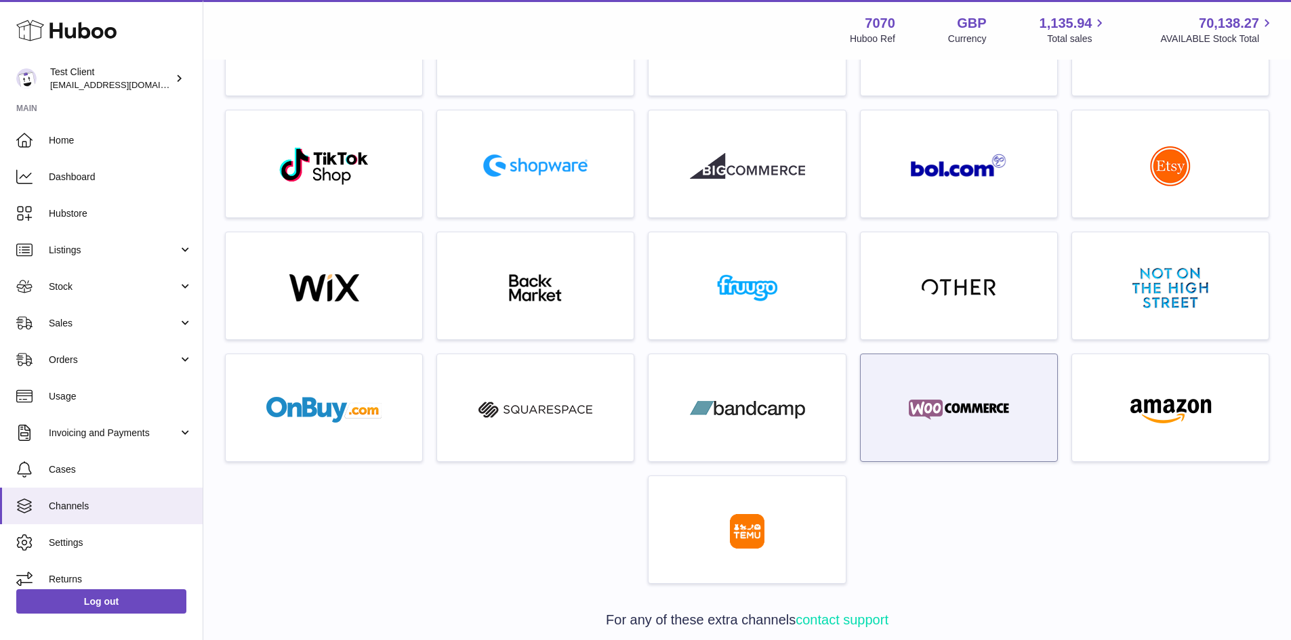
click at [958, 396] on img at bounding box center [958, 409] width 115 height 27
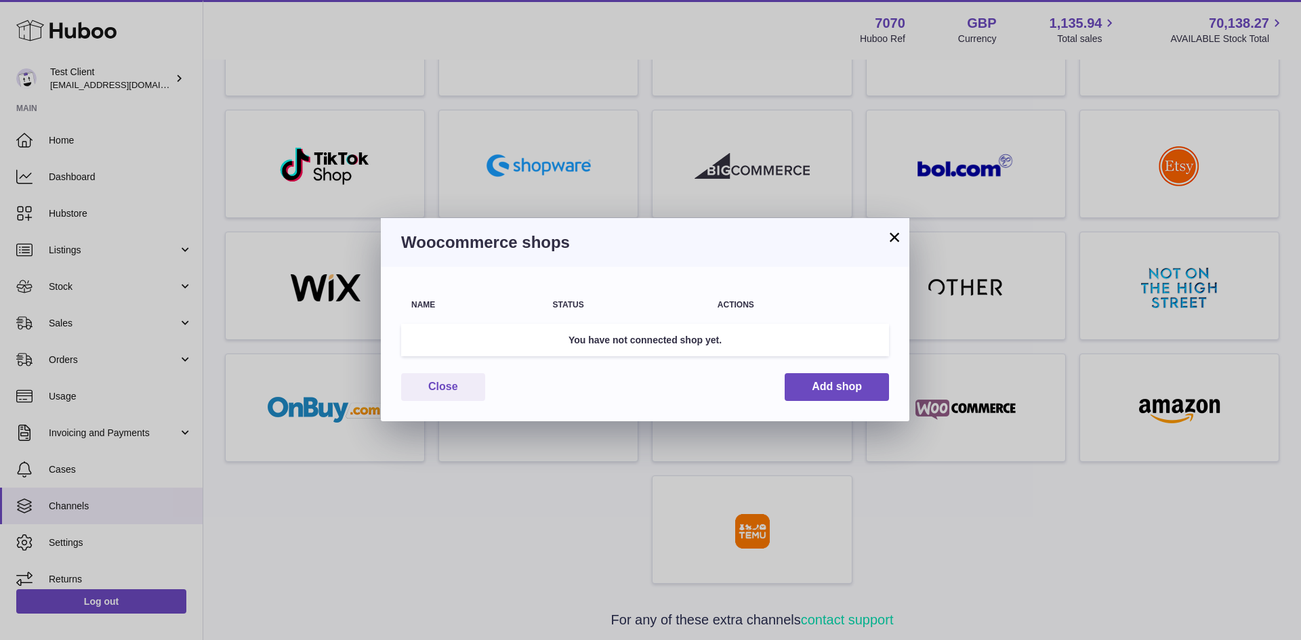
click at [896, 236] on button "×" at bounding box center [894, 237] width 16 height 16
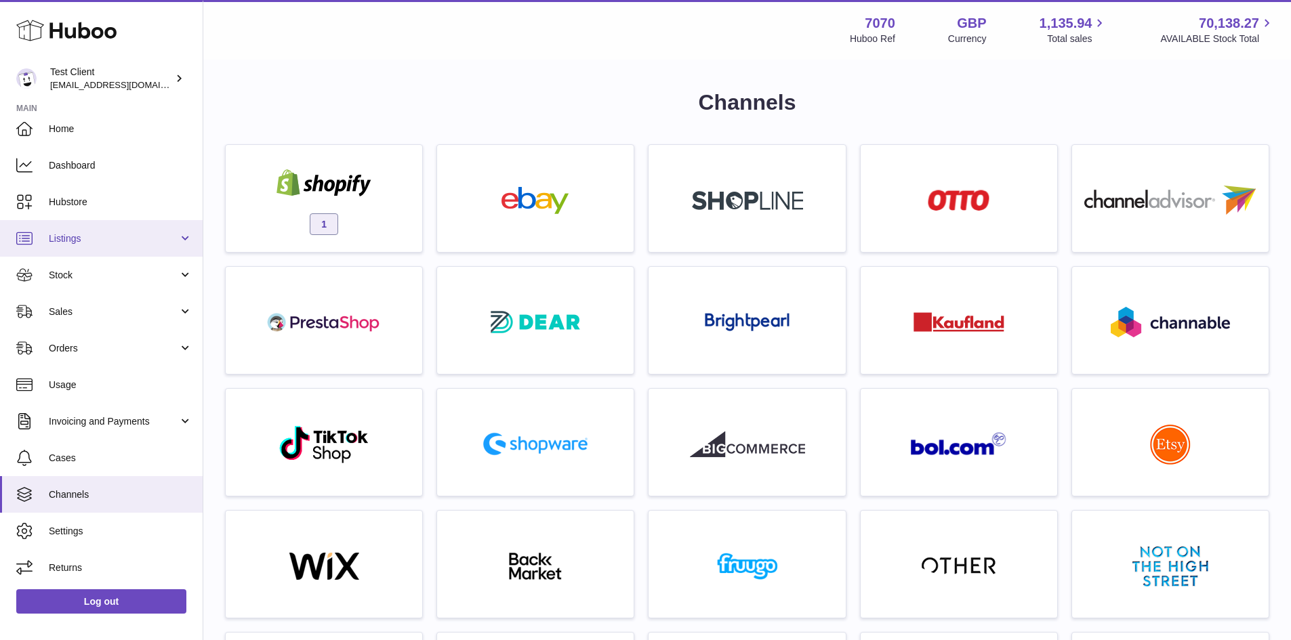
scroll to position [0, 0]
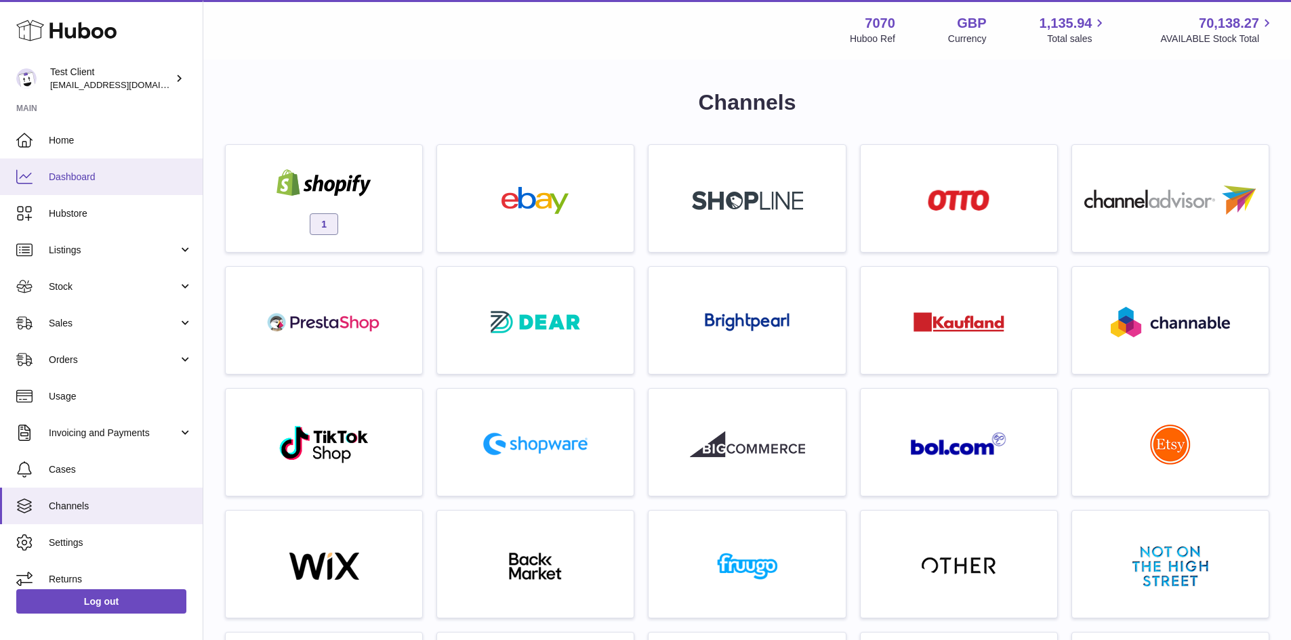
click at [139, 159] on link "Dashboard" at bounding box center [101, 177] width 203 height 37
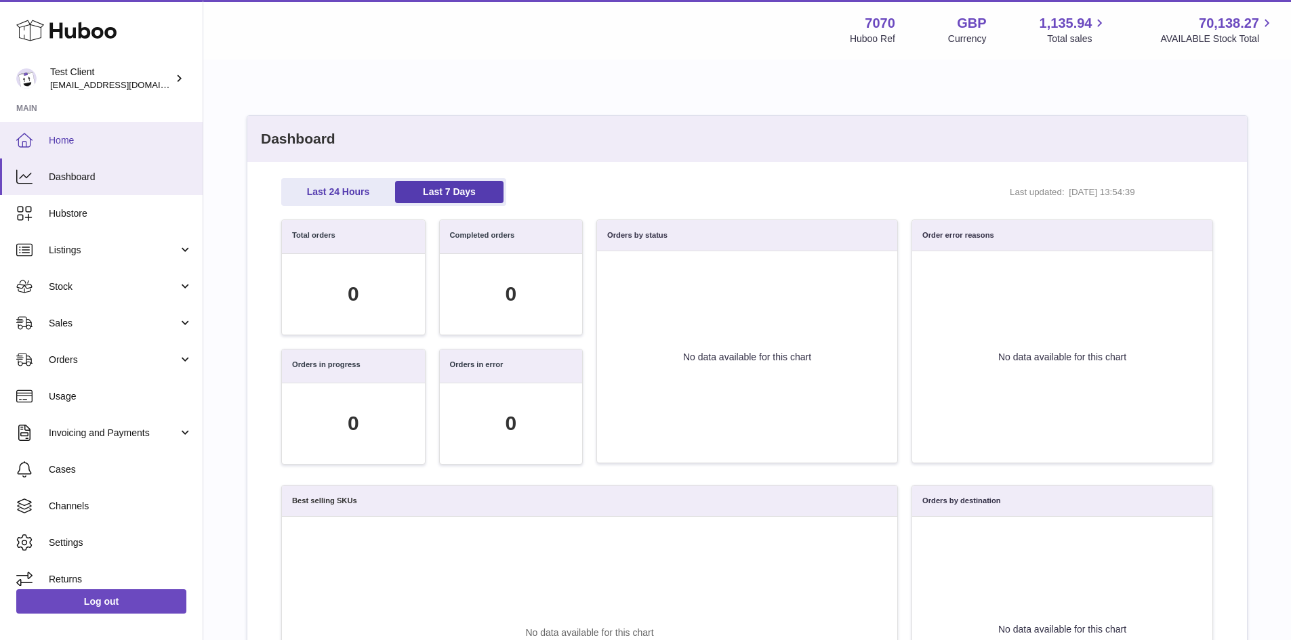
click at [96, 142] on span "Home" at bounding box center [121, 140] width 144 height 13
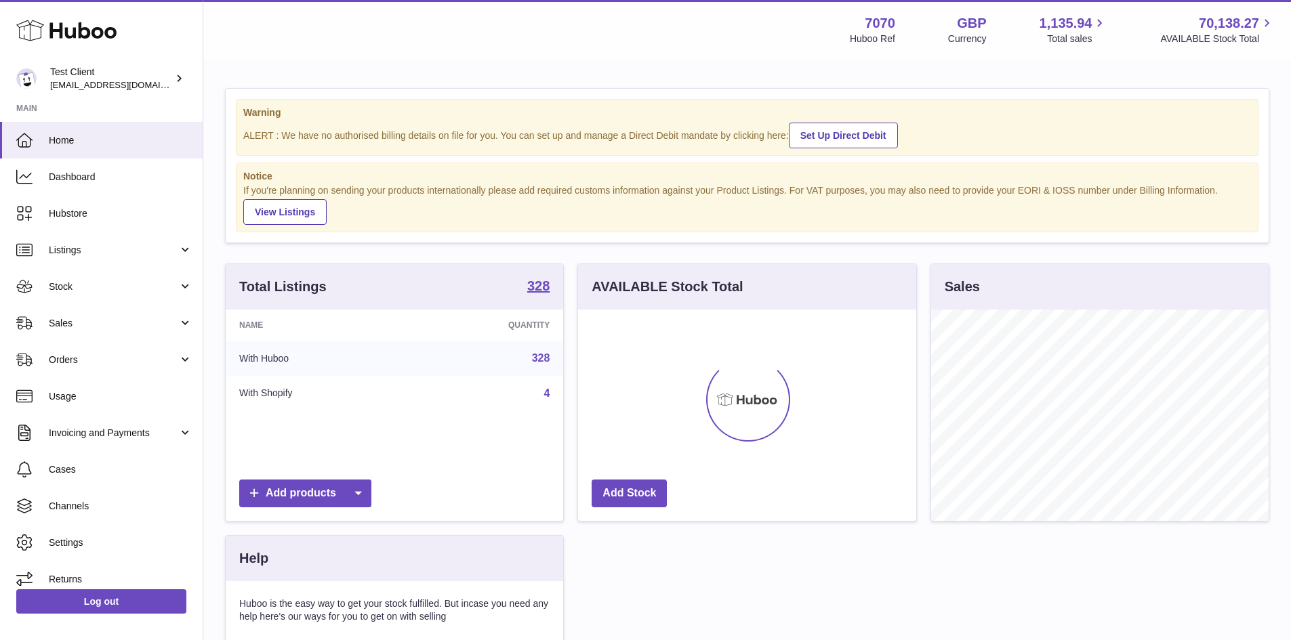
scroll to position [211, 338]
